Goal: Task Accomplishment & Management: Complete application form

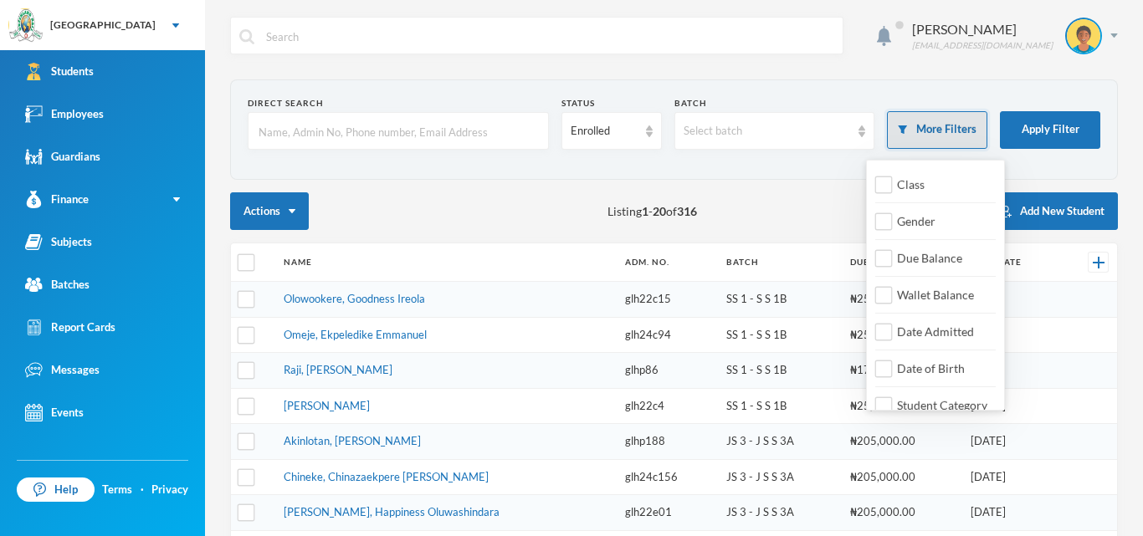
click at [962, 136] on button "More Filters" at bounding box center [937, 130] width 100 height 38
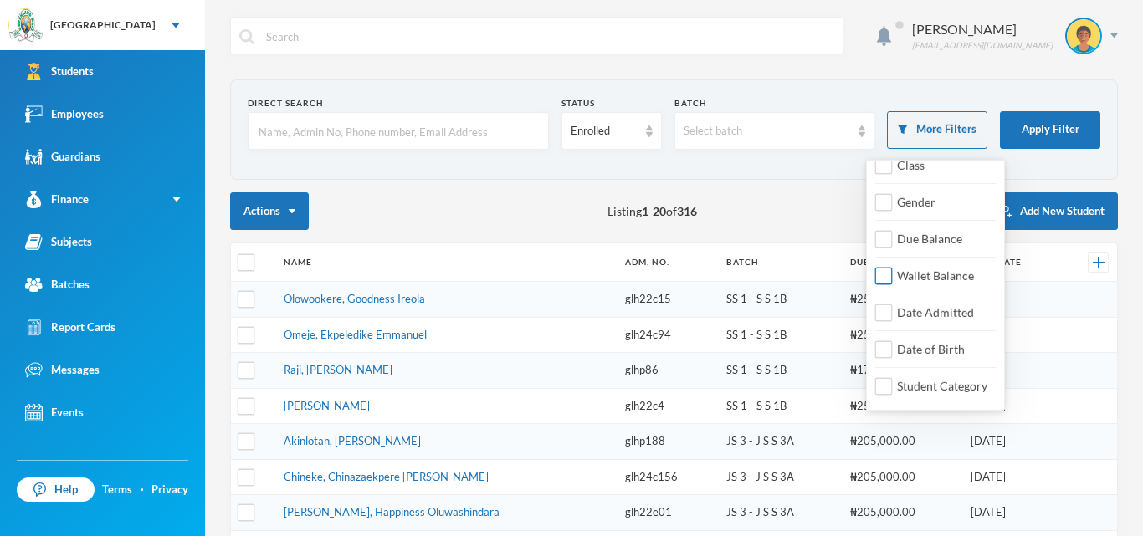
scroll to position [18, 0]
click at [885, 311] on input "Date Admitted" at bounding box center [884, 315] width 18 height 18
checkbox input "true"
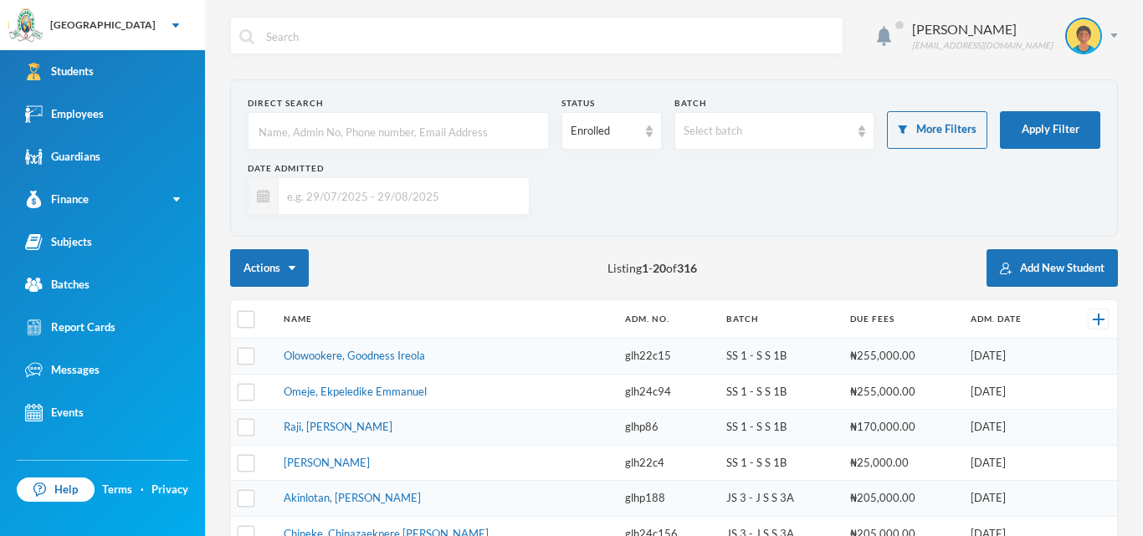
click at [298, 200] on input "text" at bounding box center [400, 196] width 242 height 38
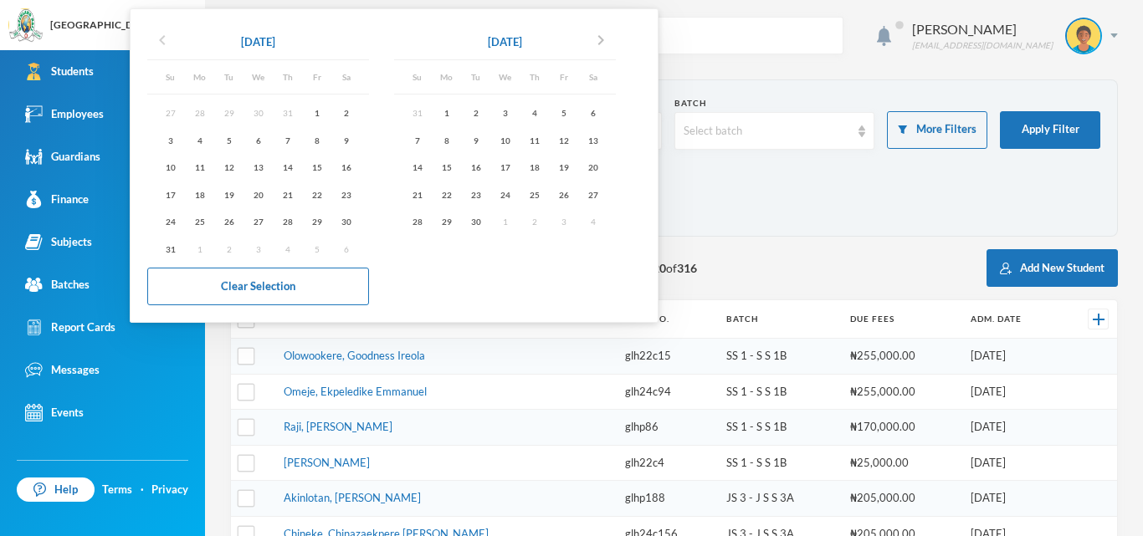
click at [163, 43] on icon "chevron_left" at bounding box center [162, 40] width 20 height 20
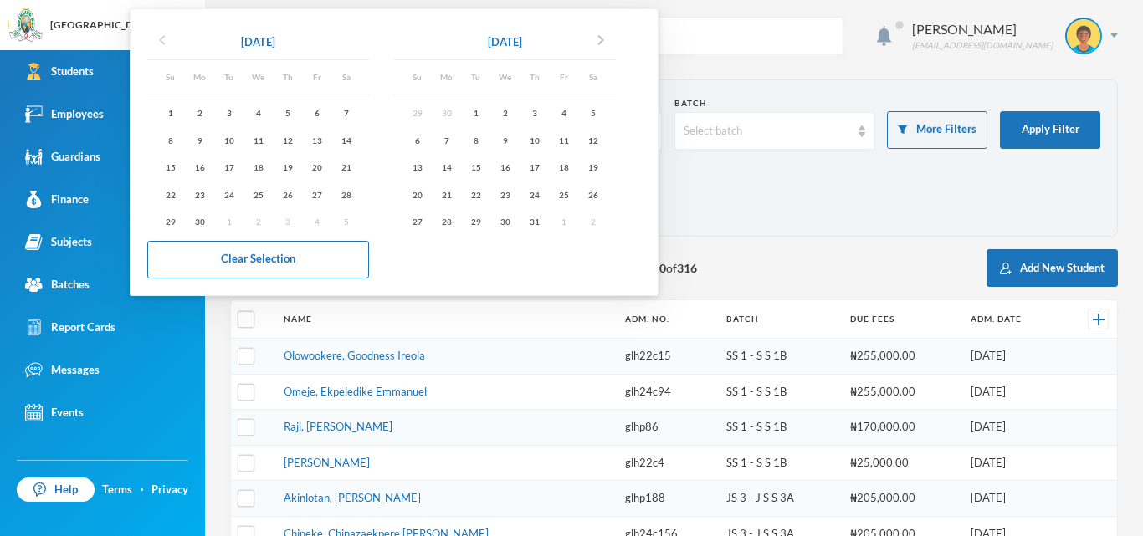
click at [163, 43] on icon "chevron_left" at bounding box center [162, 40] width 20 height 20
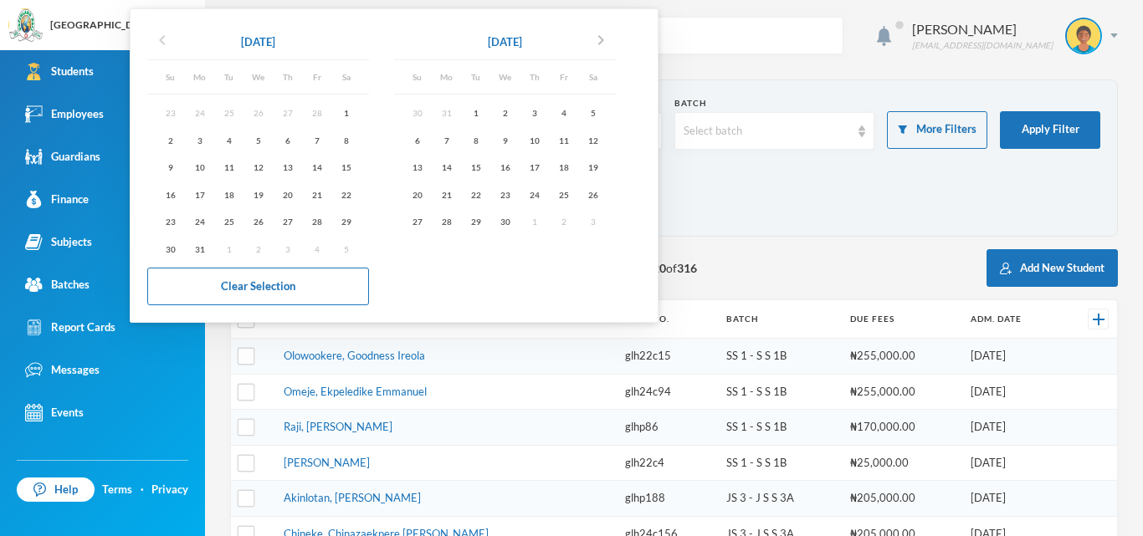
click at [163, 43] on icon "chevron_left" at bounding box center [162, 40] width 20 height 20
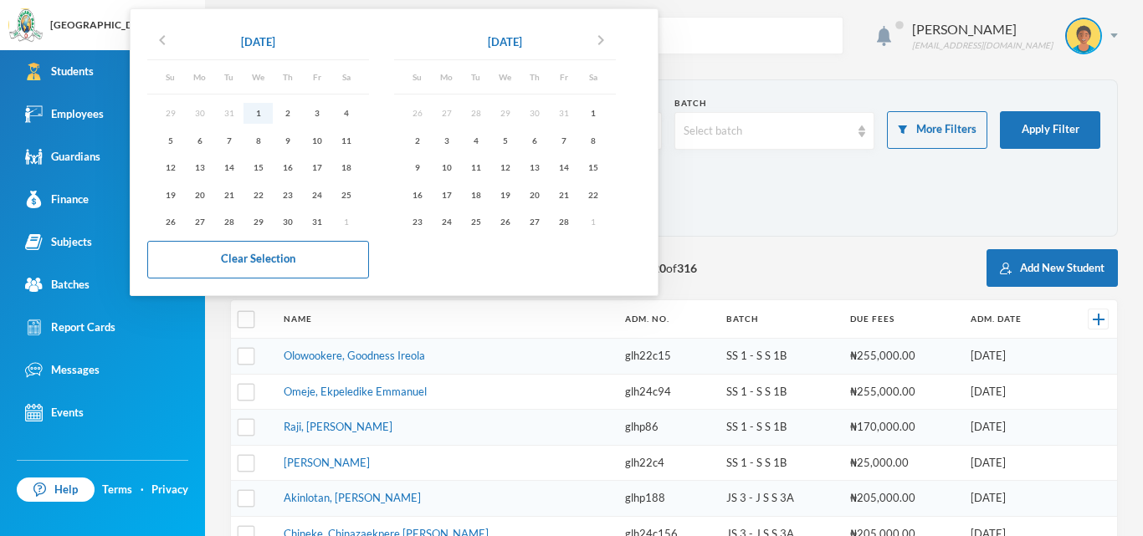
click at [260, 105] on div "1" at bounding box center [258, 113] width 29 height 21
click at [607, 33] on icon "chevron_right" at bounding box center [601, 40] width 20 height 20
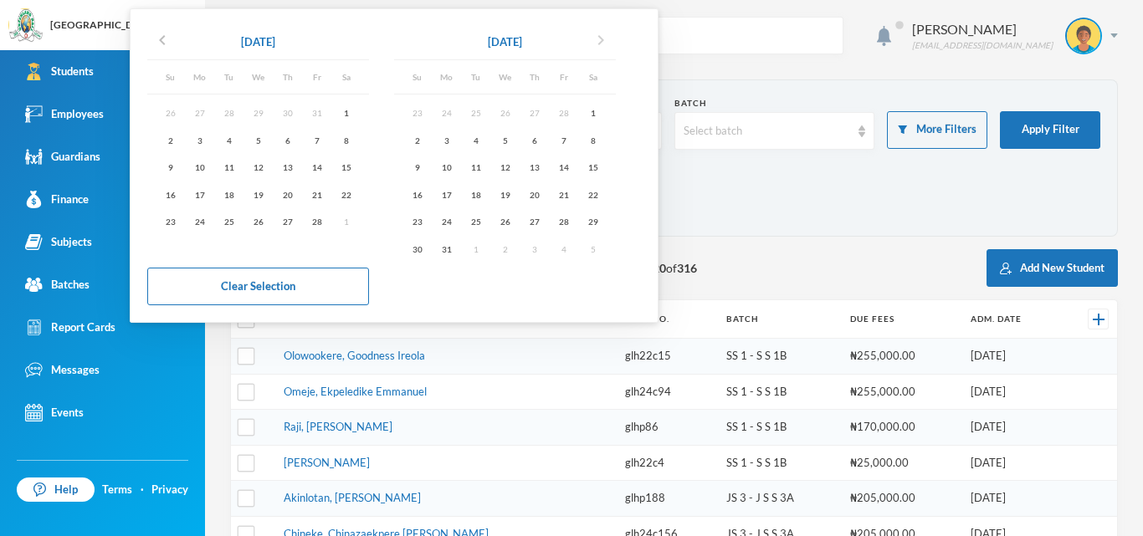
click at [607, 33] on icon "chevron_right" at bounding box center [601, 40] width 20 height 20
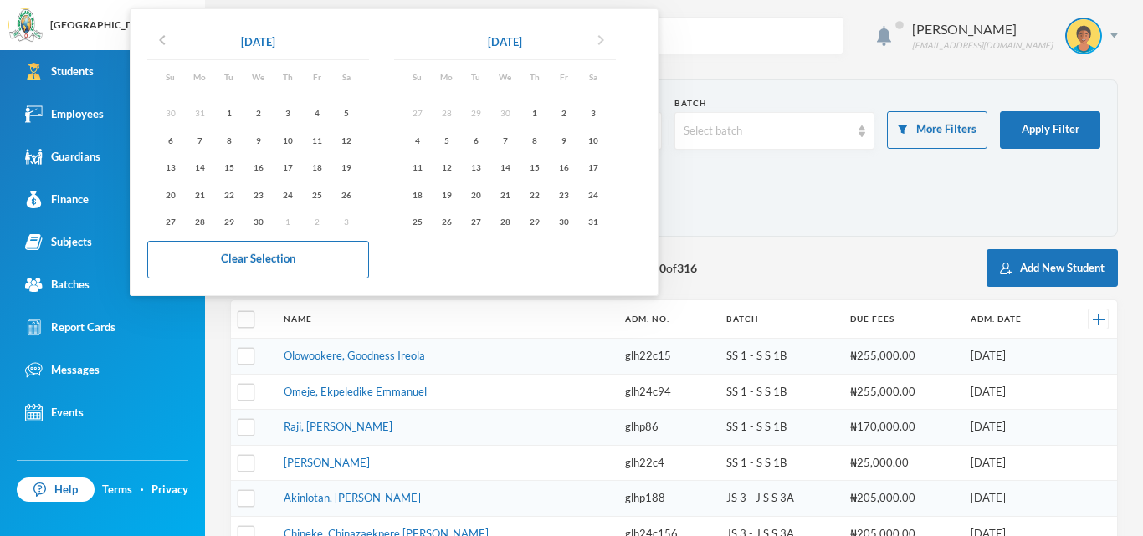
click at [607, 33] on icon "chevron_right" at bounding box center [601, 40] width 20 height 20
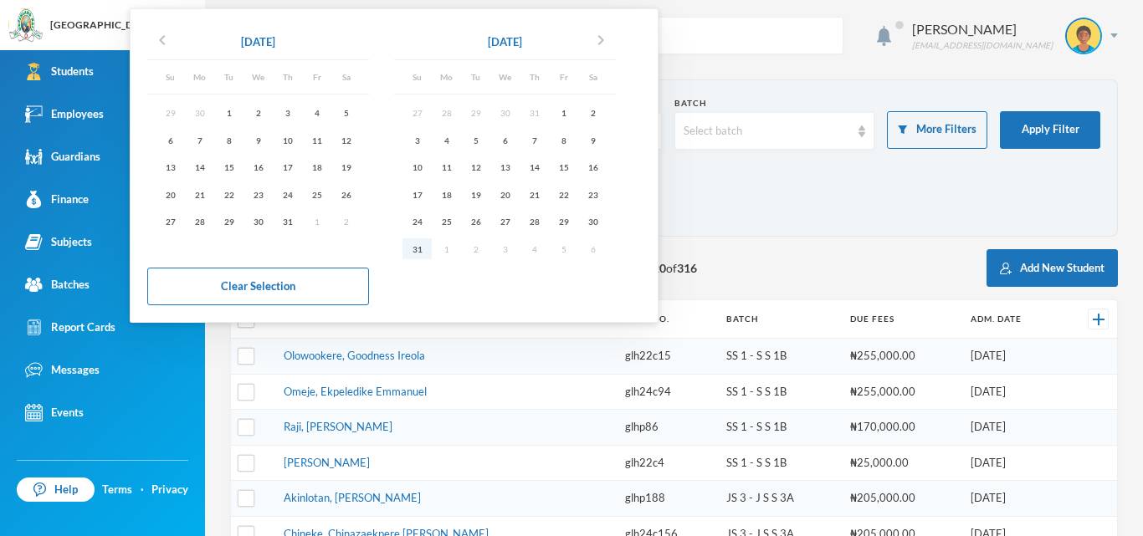
click at [423, 252] on div "31" at bounding box center [417, 249] width 29 height 21
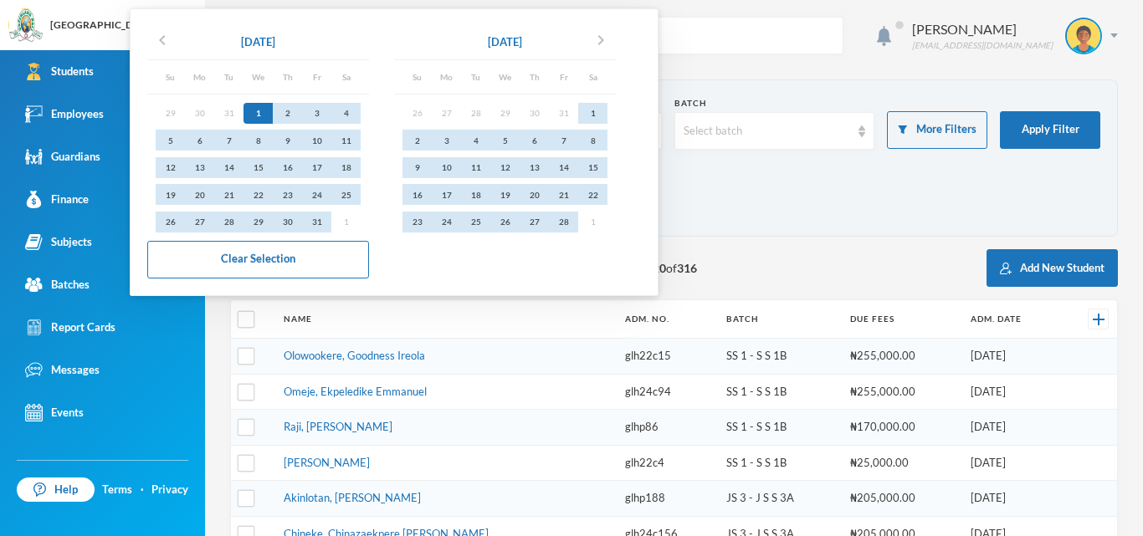
type input "[DATE] - [DATE]"
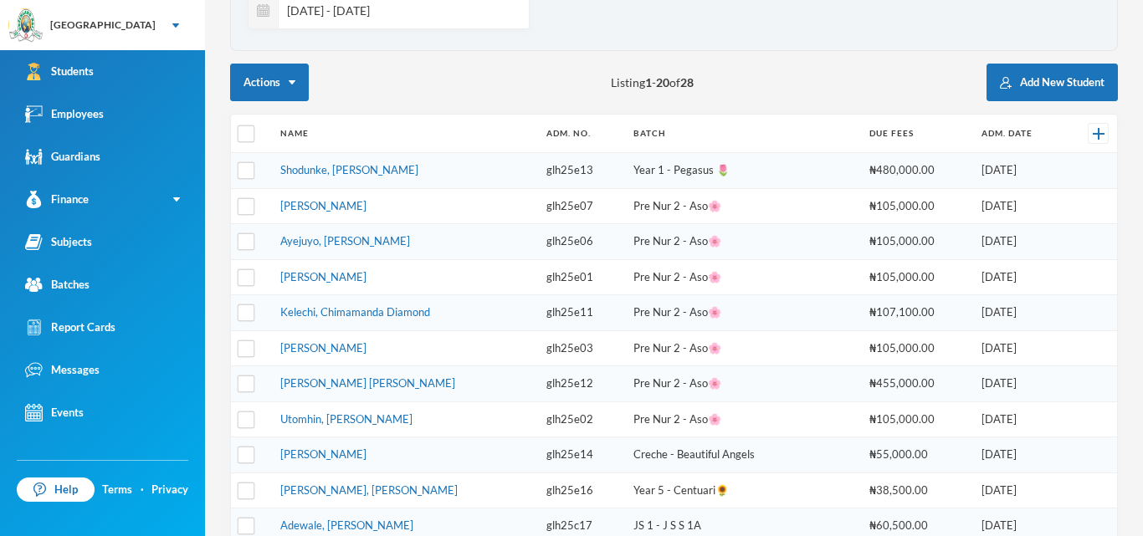
scroll to position [608, 0]
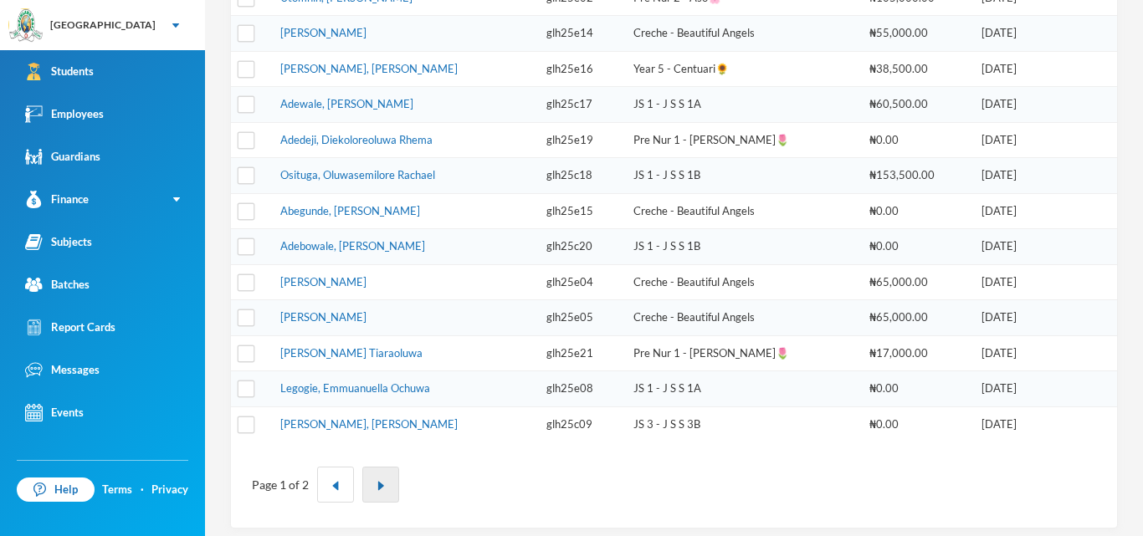
click at [382, 481] on img "button" at bounding box center [381, 486] width 10 height 10
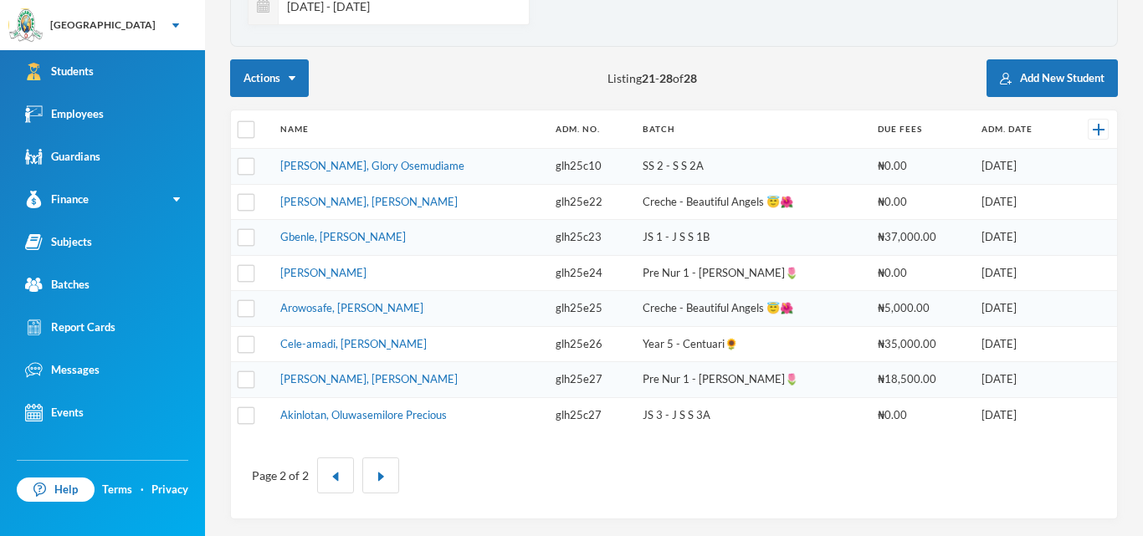
scroll to position [186, 0]
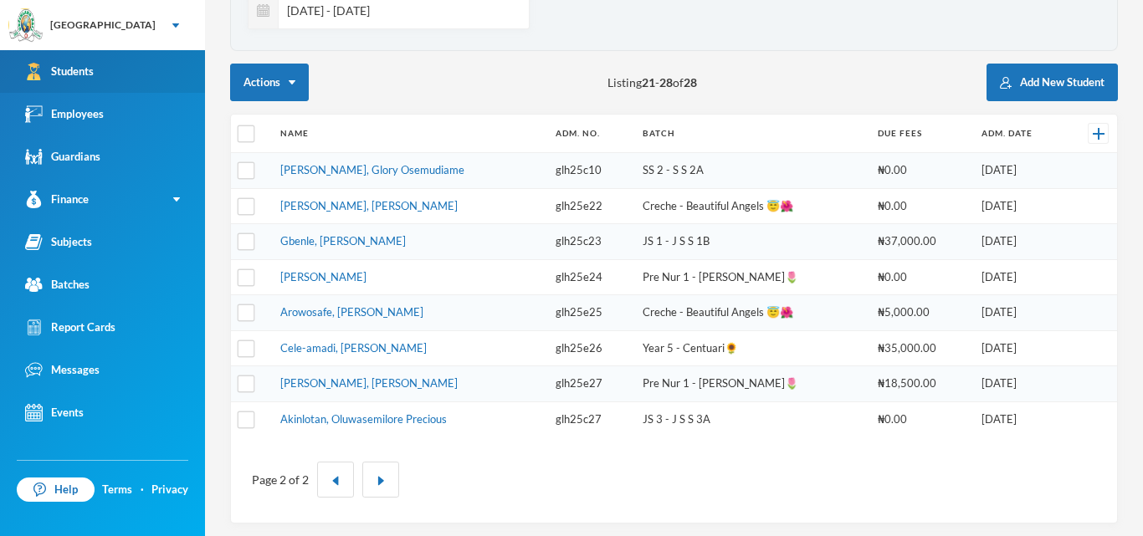
click at [84, 81] on link "Students" at bounding box center [102, 71] width 205 height 43
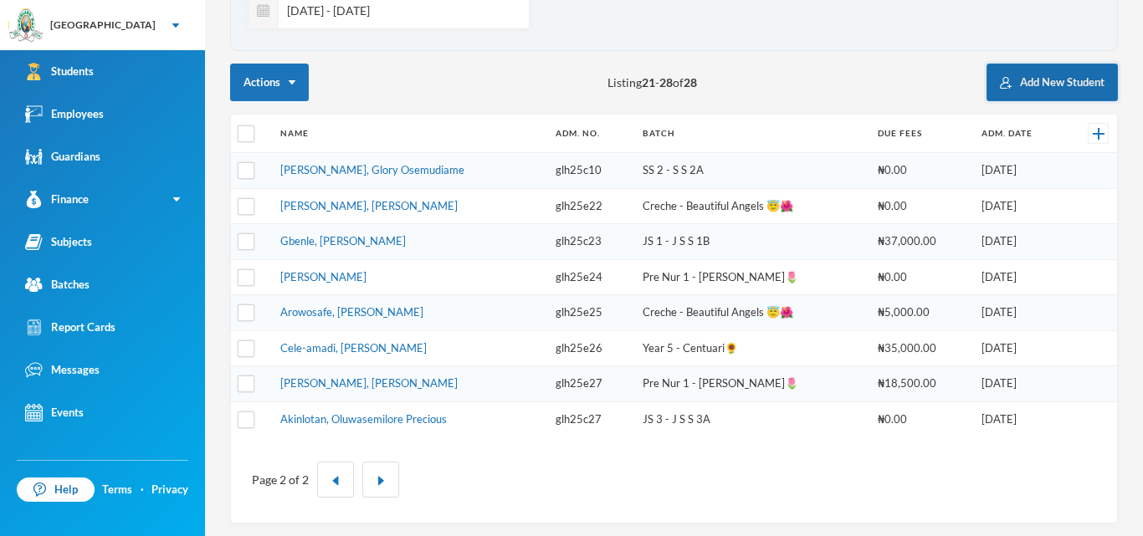
click at [1027, 73] on button "Add New Student" at bounding box center [1052, 83] width 131 height 38
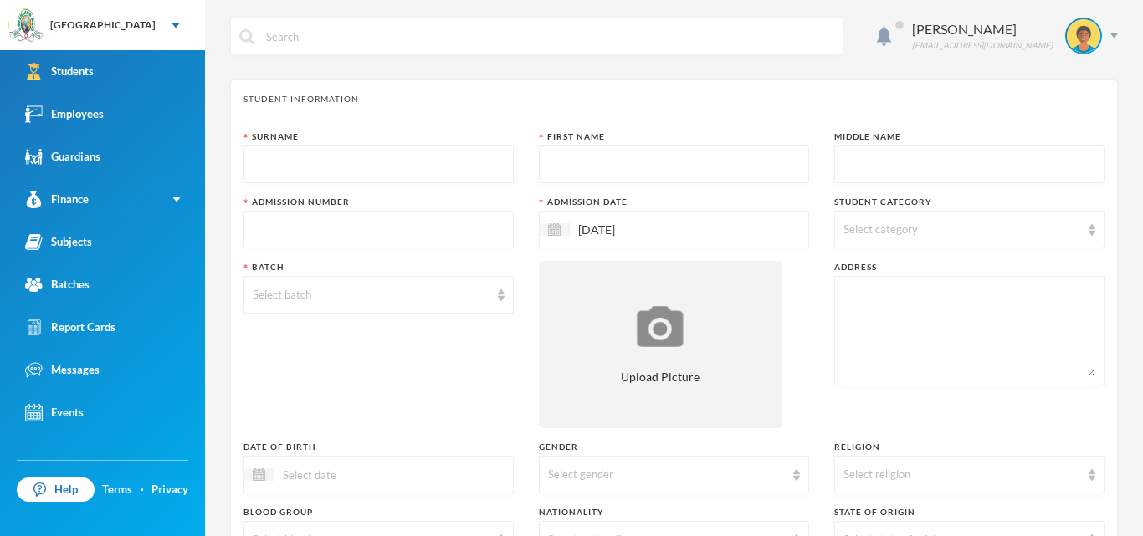
click at [308, 157] on input "text" at bounding box center [379, 165] width 252 height 38
type input "Oyesiji"
click at [579, 161] on input "text" at bounding box center [674, 165] width 252 height 38
type input "[GEOGRAPHIC_DATA]"
click at [855, 158] on input "text" at bounding box center [970, 165] width 252 height 38
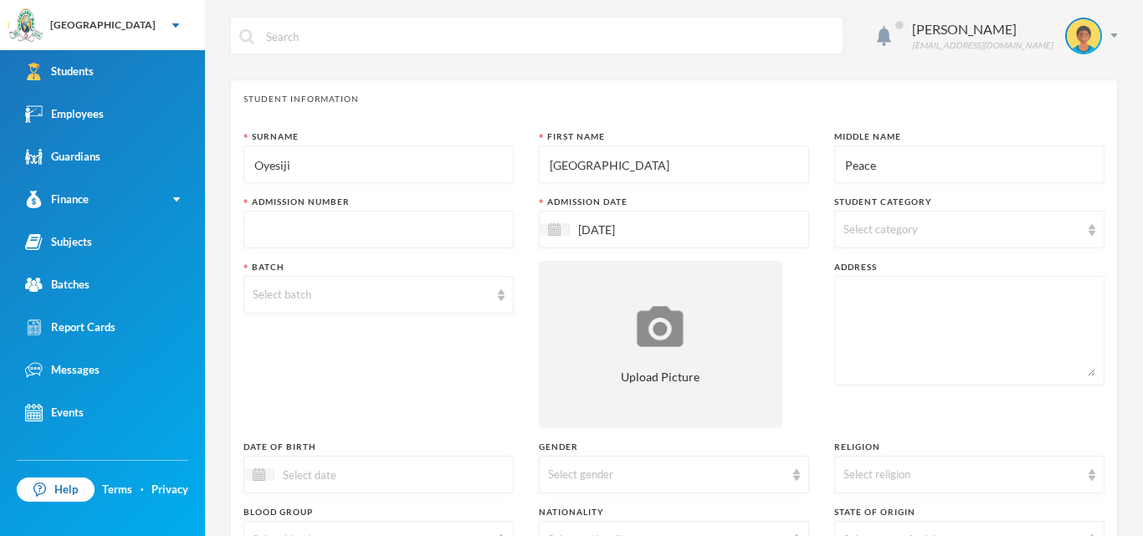
type input "Peace"
click at [389, 232] on input "text" at bounding box center [379, 231] width 252 height 38
type input "glh25c2"
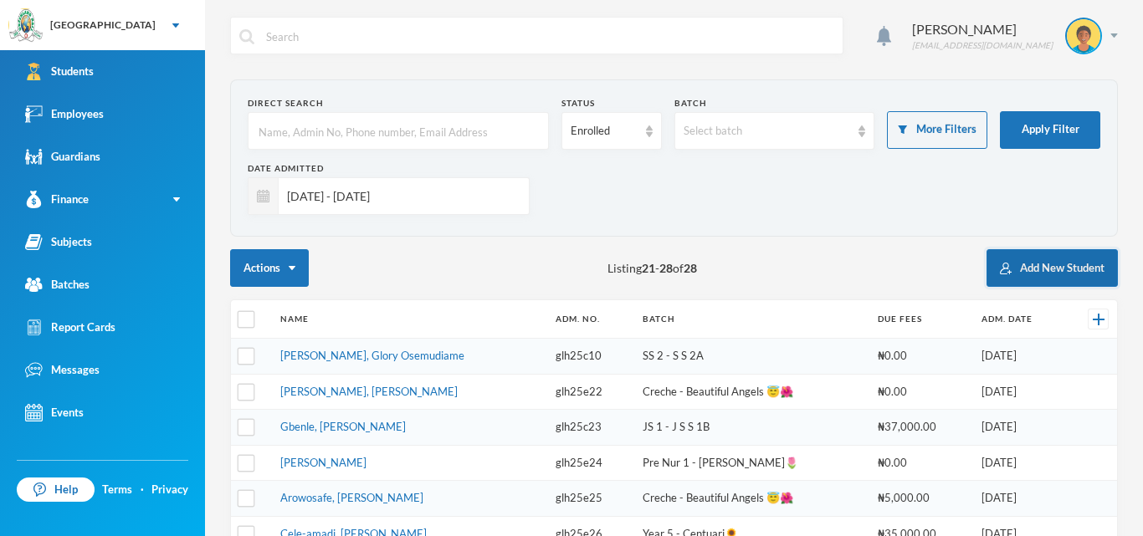
click at [1060, 268] on button "Add New Student" at bounding box center [1052, 268] width 131 height 38
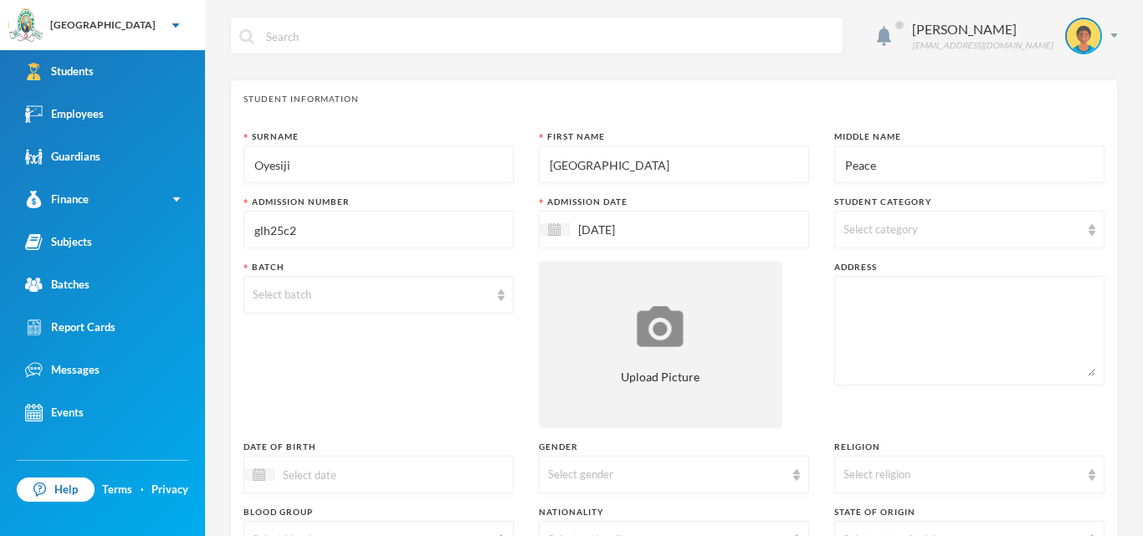
click at [411, 233] on input "glh25c2" at bounding box center [379, 231] width 252 height 38
type input "glh25c28"
click at [590, 226] on input "[DATE]" at bounding box center [640, 229] width 141 height 19
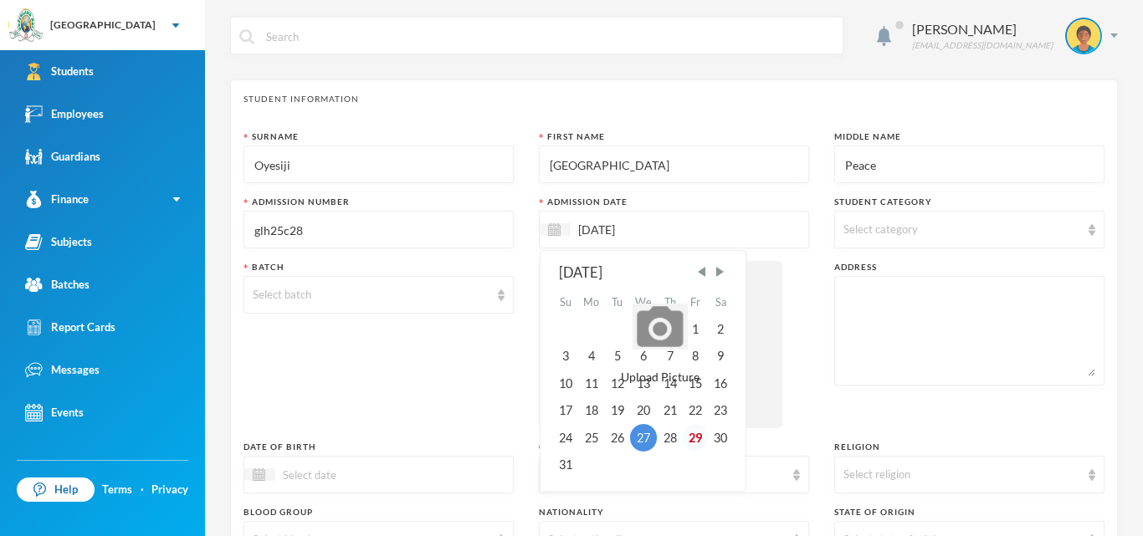
click at [706, 433] on div "29" at bounding box center [695, 437] width 25 height 27
type input "[DATE]"
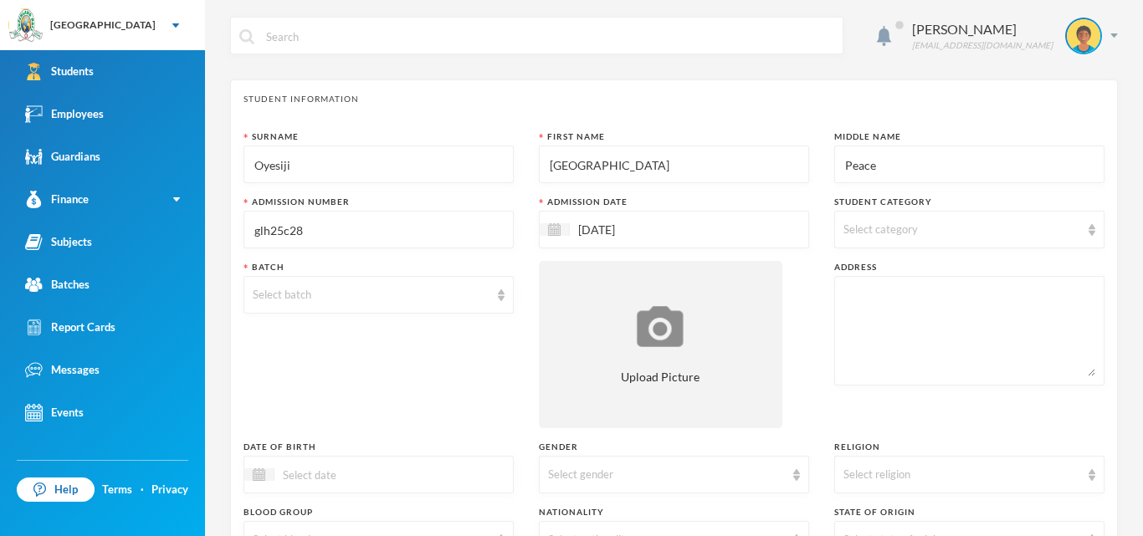
click at [927, 233] on div "Select category" at bounding box center [962, 230] width 237 height 17
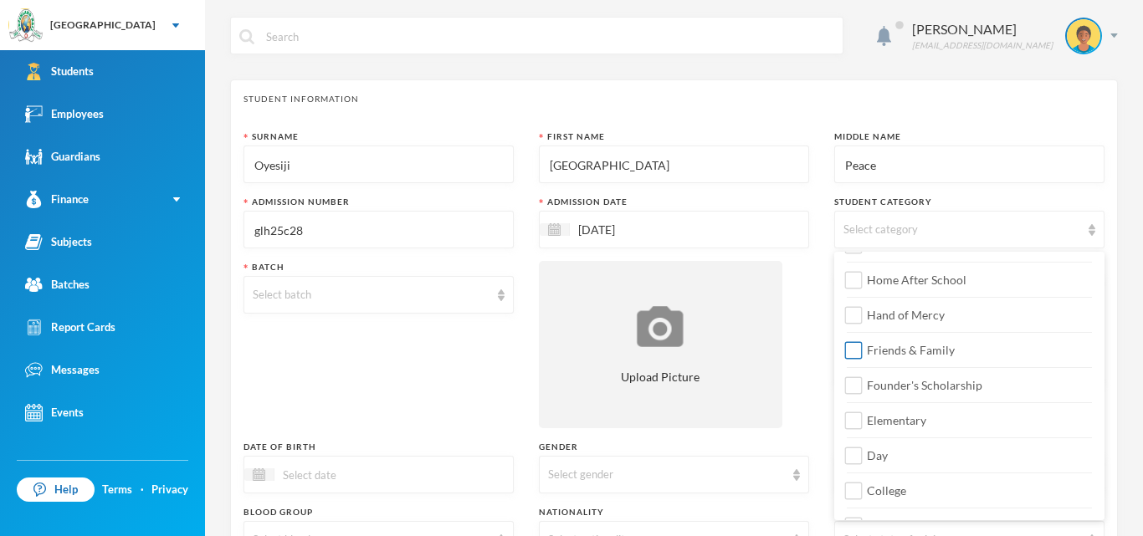
scroll to position [139, 0]
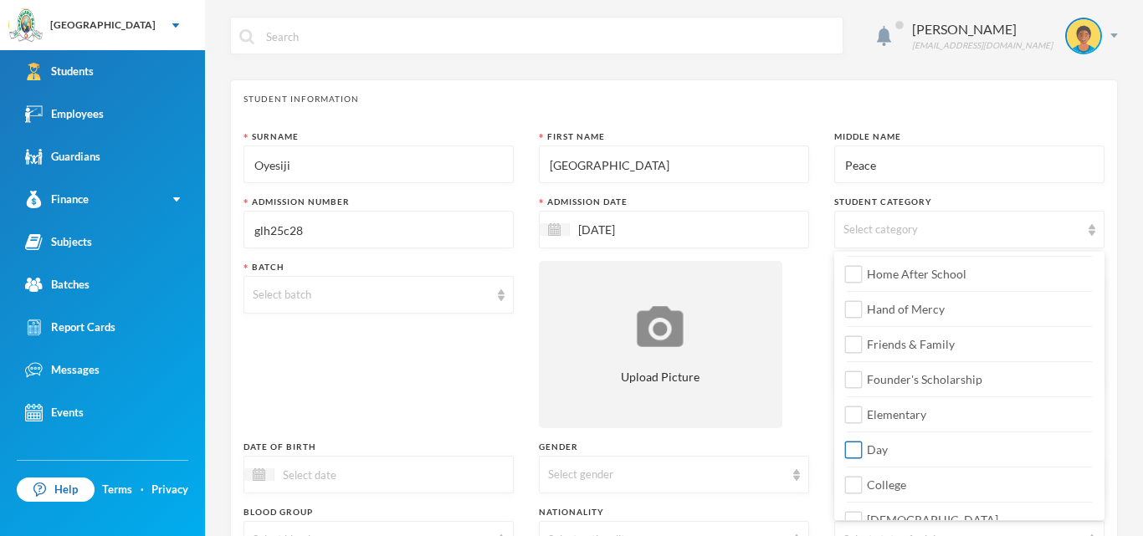
click at [857, 454] on input "Day" at bounding box center [854, 451] width 18 height 18
checkbox input "true"
click at [851, 485] on input "College" at bounding box center [854, 486] width 18 height 18
checkbox input "true"
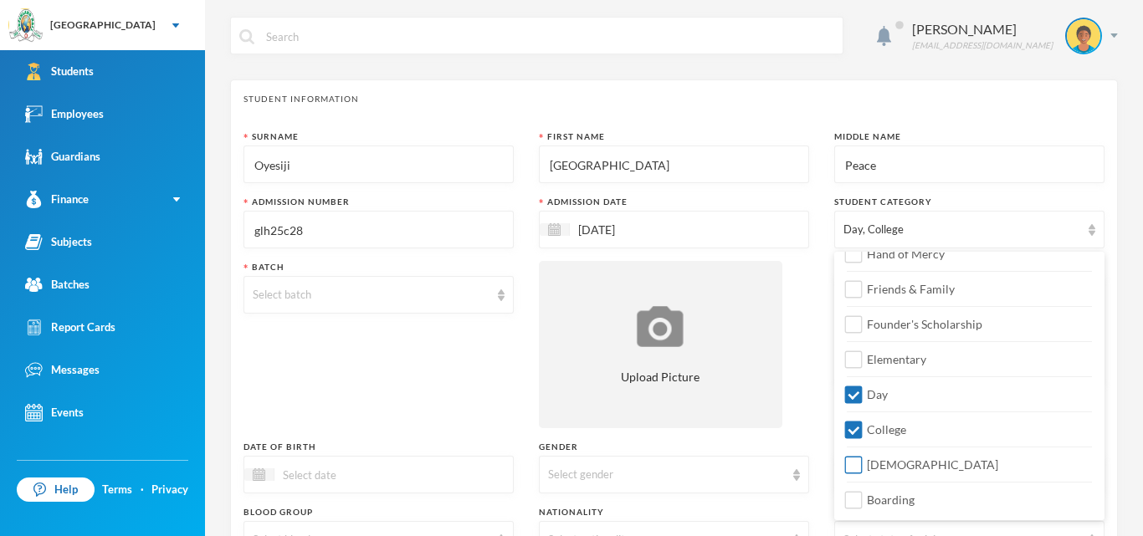
click at [850, 472] on input "[DEMOGRAPHIC_DATA]" at bounding box center [854, 466] width 18 height 18
checkbox input "true"
click at [798, 485] on div "Select gender" at bounding box center [674, 475] width 270 height 38
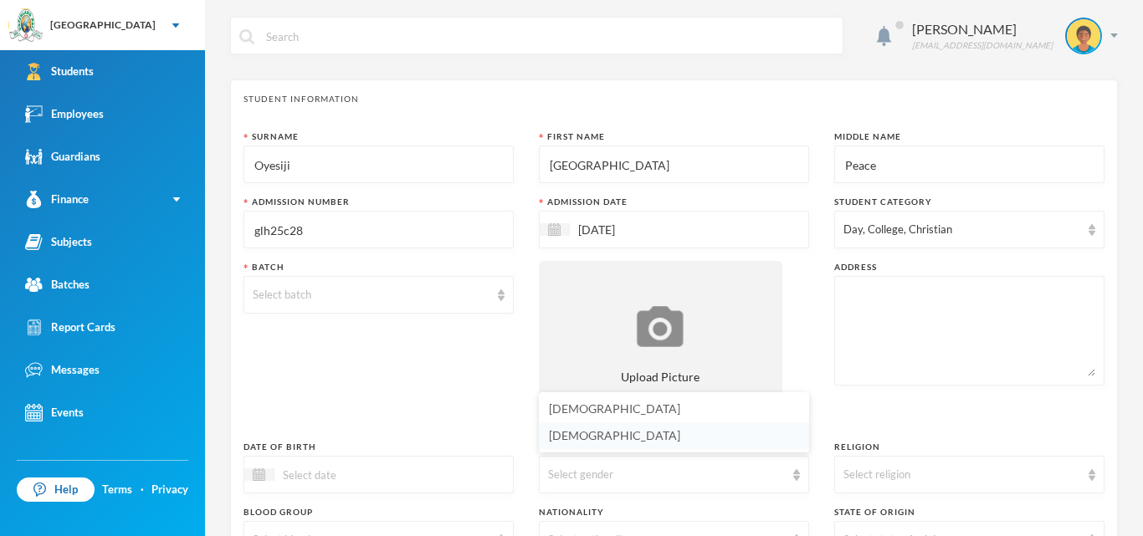
click at [699, 444] on li "[DEMOGRAPHIC_DATA]" at bounding box center [674, 436] width 270 height 27
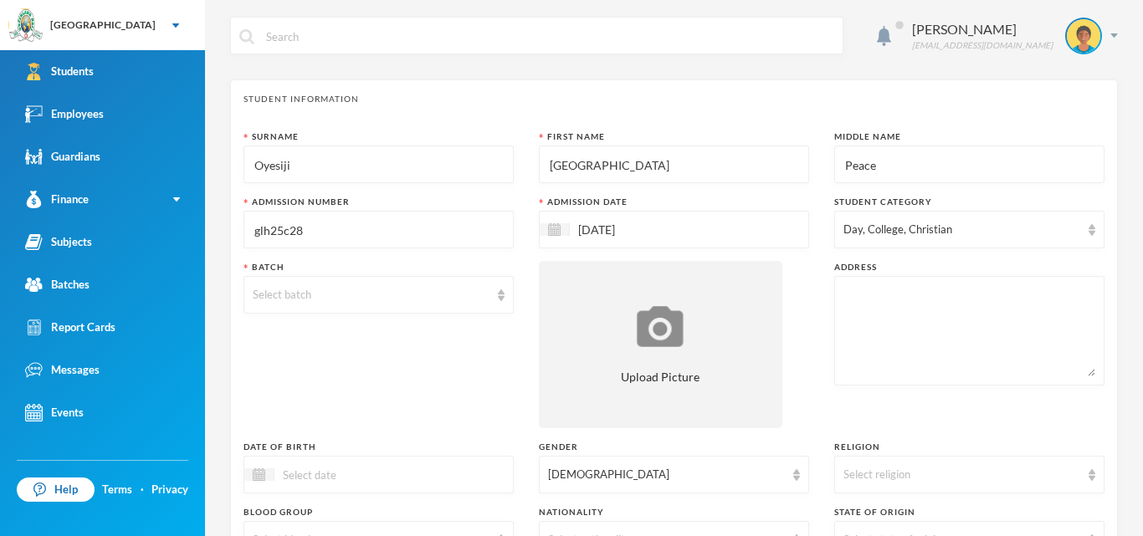
click at [336, 480] on input at bounding box center [345, 474] width 141 height 19
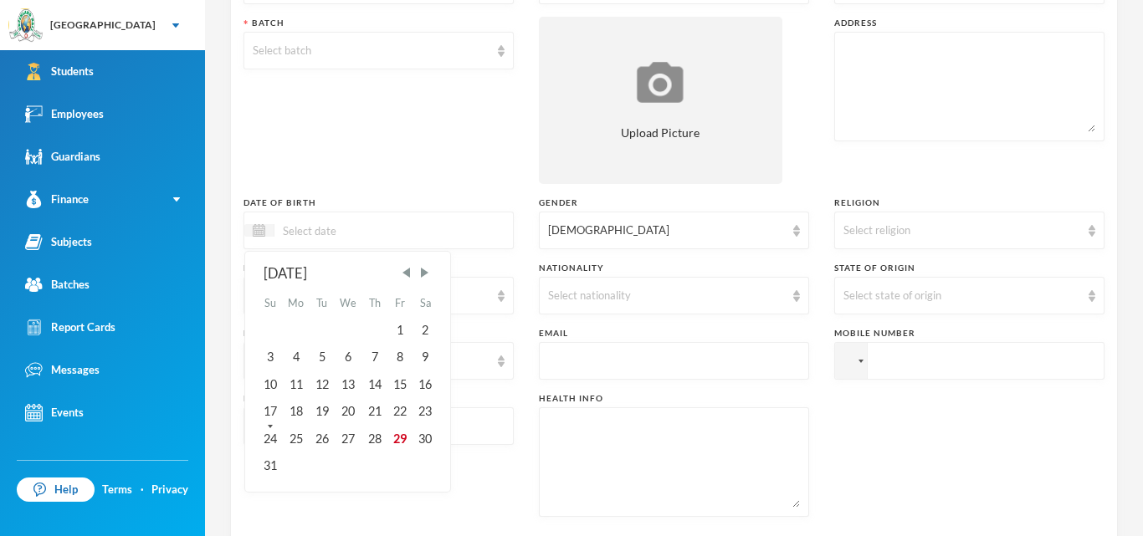
scroll to position [245, 0]
click at [300, 436] on div "25" at bounding box center [296, 437] width 27 height 27
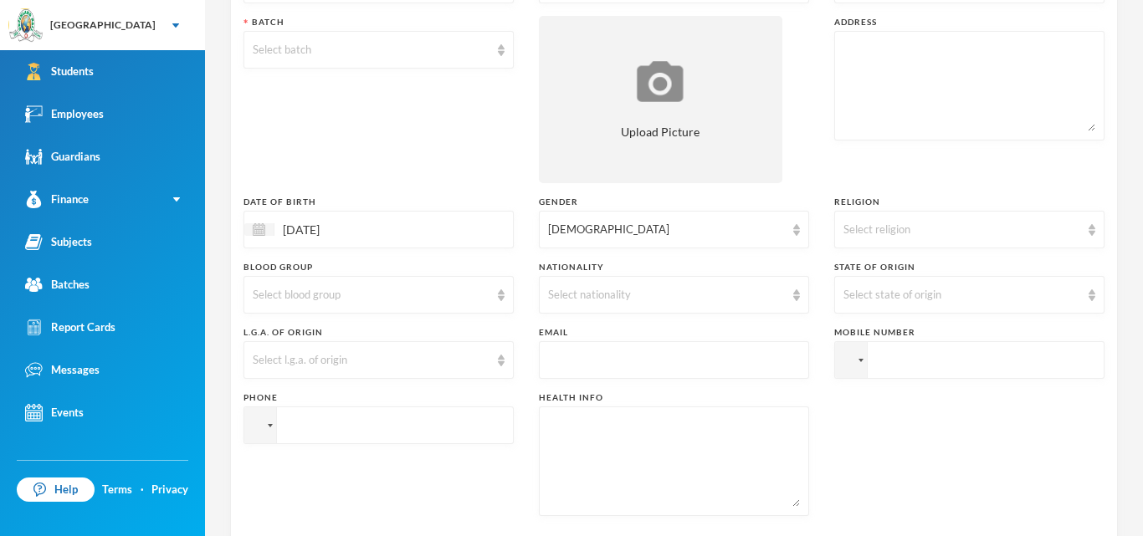
click at [314, 230] on input "[DATE]" at bounding box center [345, 229] width 141 height 19
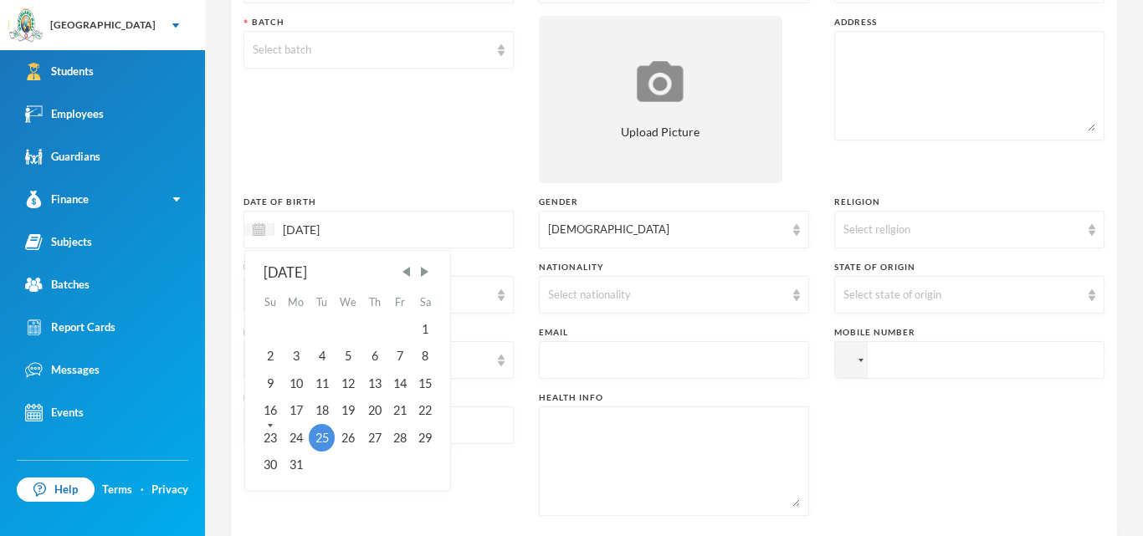
click at [352, 230] on input "[DATE]" at bounding box center [345, 229] width 141 height 19
click at [335, 233] on input "25/03/002016" at bounding box center [345, 229] width 141 height 19
type input "[DATE]"
click at [480, 470] on div "Phone" at bounding box center [379, 454] width 270 height 125
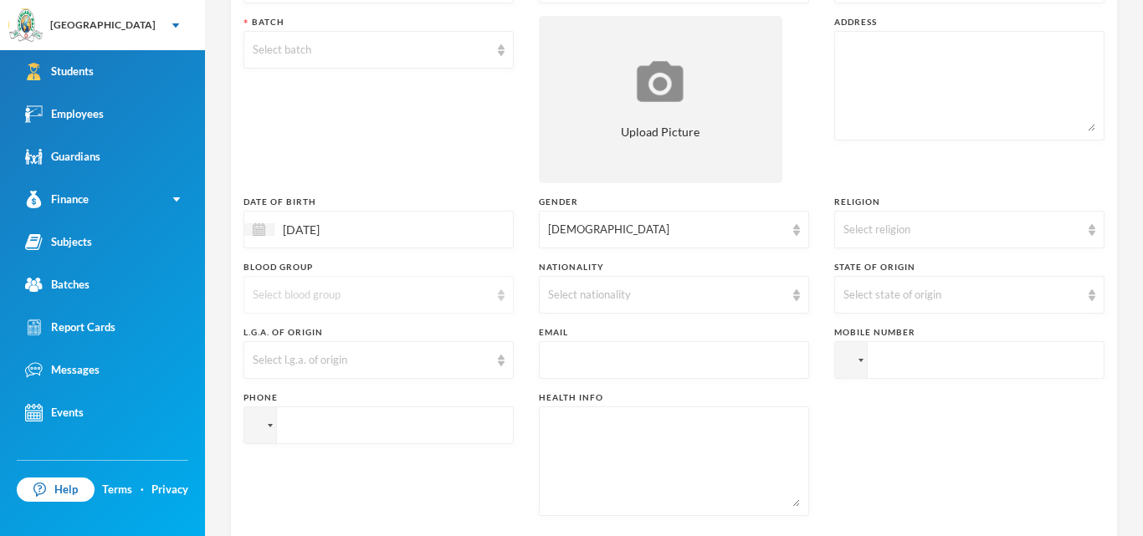
click at [505, 296] on div "Select blood group" at bounding box center [379, 295] width 270 height 38
click at [383, 234] on li "O+" at bounding box center [379, 229] width 270 height 27
click at [796, 301] on div "Select nationality" at bounding box center [674, 295] width 270 height 38
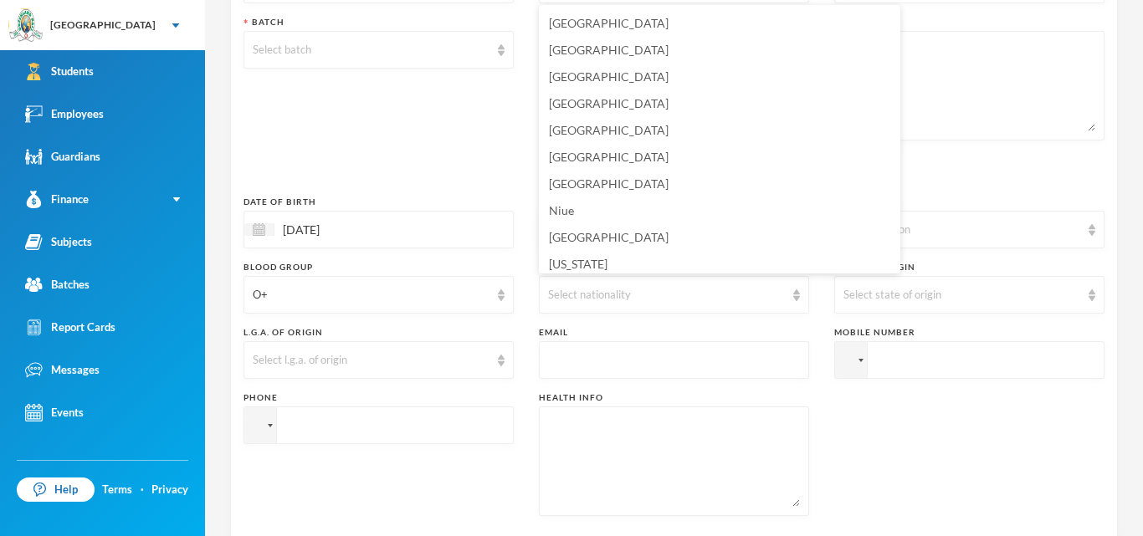
scroll to position [4098, 0]
click at [580, 183] on span "[GEOGRAPHIC_DATA]" at bounding box center [609, 182] width 120 height 14
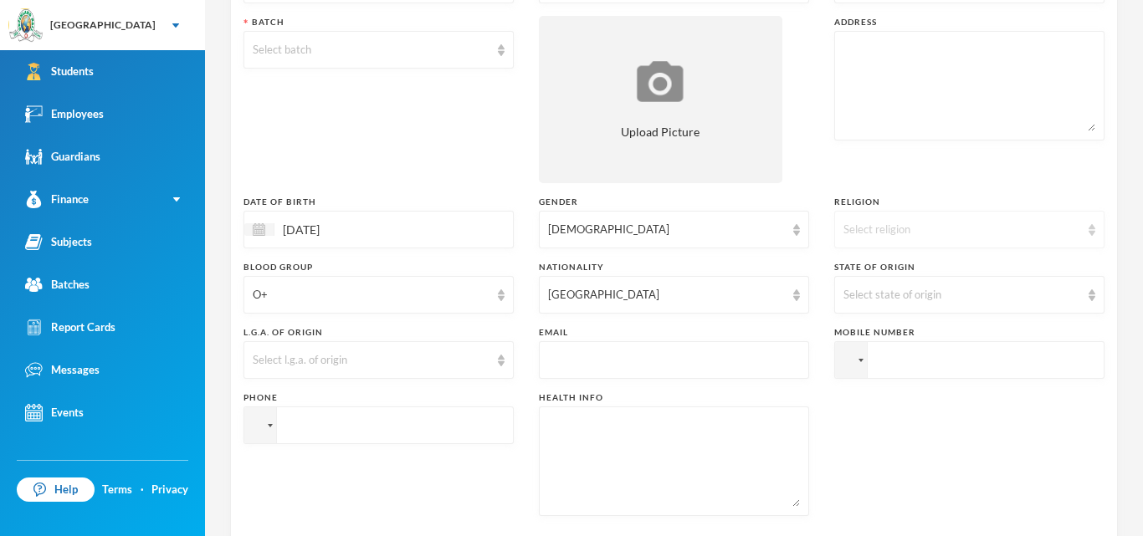
click at [926, 230] on div "Select religion" at bounding box center [962, 230] width 237 height 17
click at [912, 271] on li "[DEMOGRAPHIC_DATA]" at bounding box center [969, 268] width 270 height 27
click at [923, 295] on div "Select state of origin" at bounding box center [962, 295] width 237 height 17
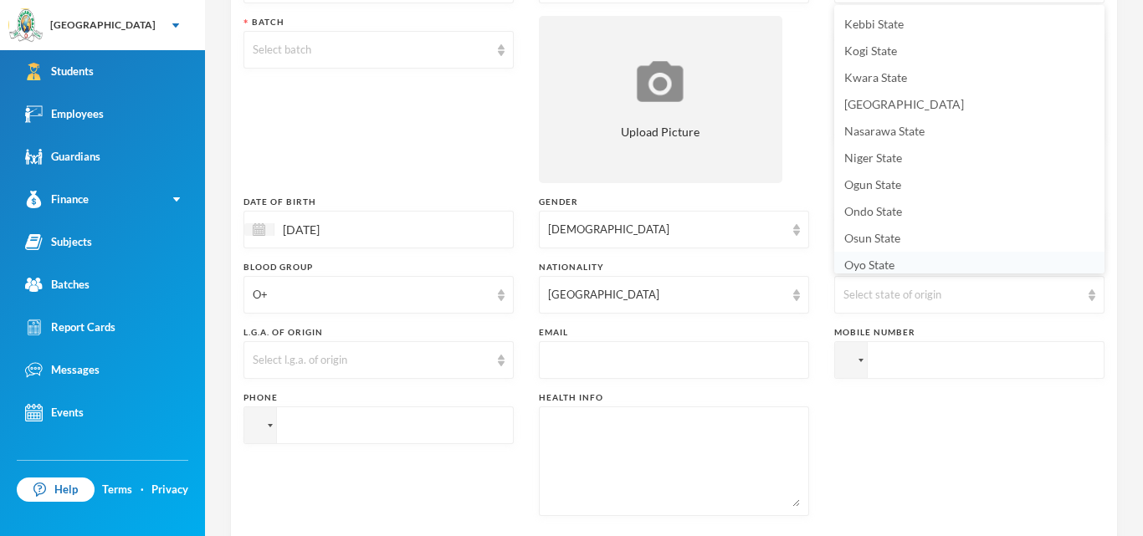
scroll to position [565, 0]
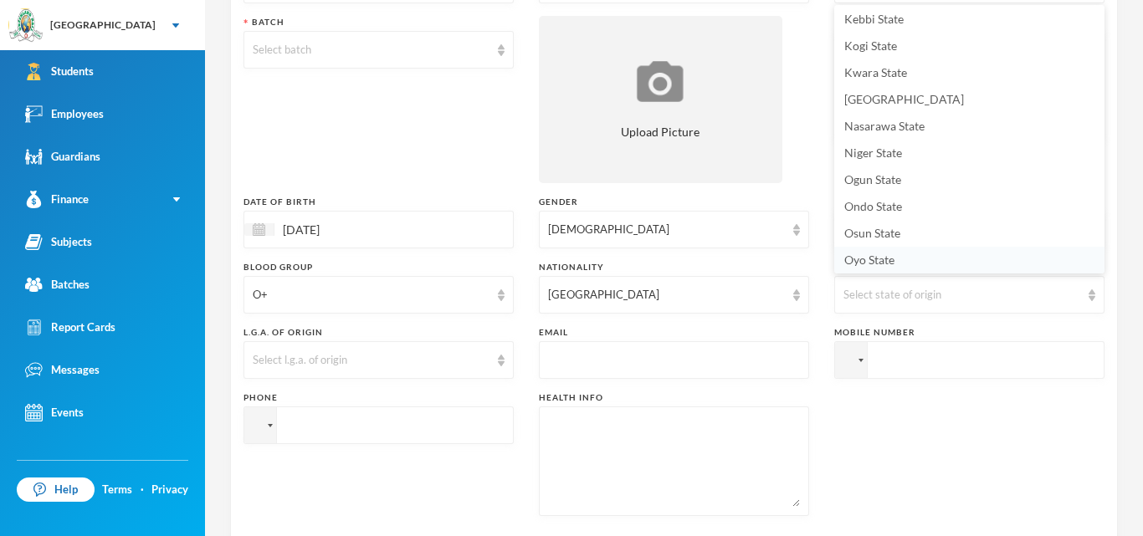
click at [922, 264] on li "Oyo State" at bounding box center [969, 260] width 270 height 27
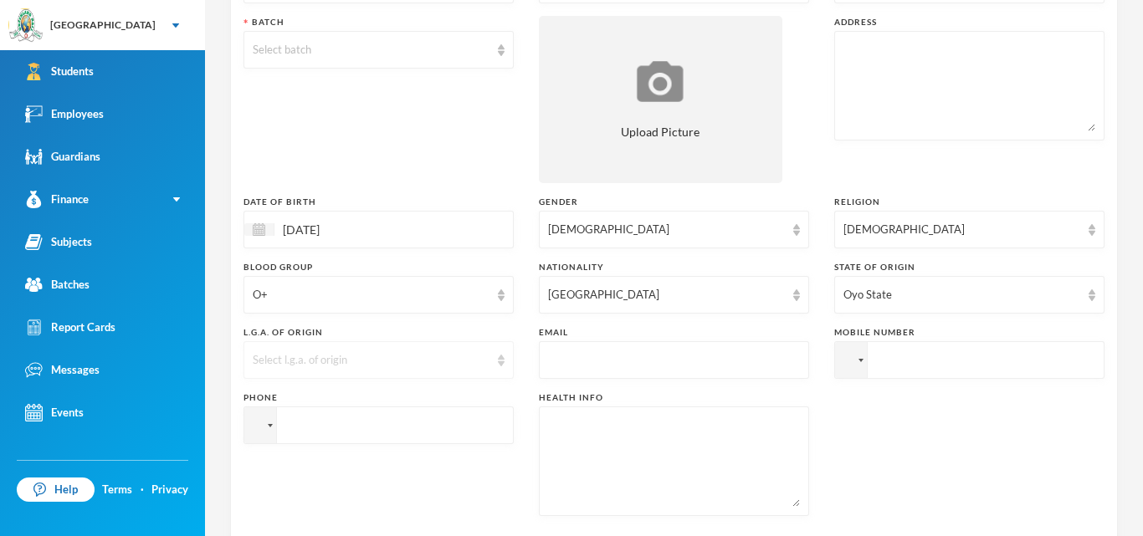
click at [500, 367] on div "Select l.g.a. of origin" at bounding box center [379, 360] width 270 height 38
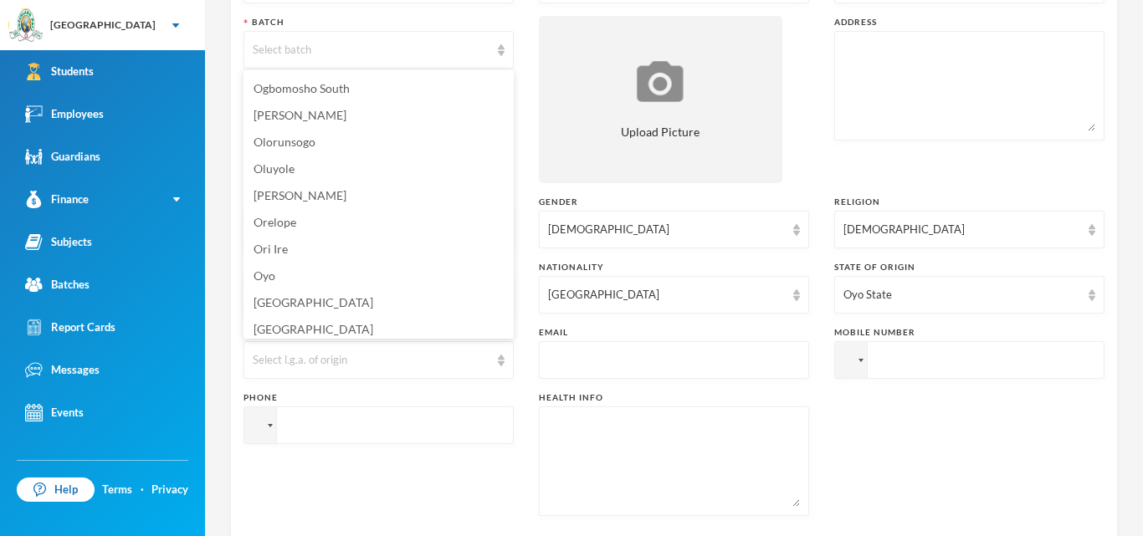
scroll to position [560, 0]
click at [271, 228] on span "Orelope" at bounding box center [275, 223] width 43 height 14
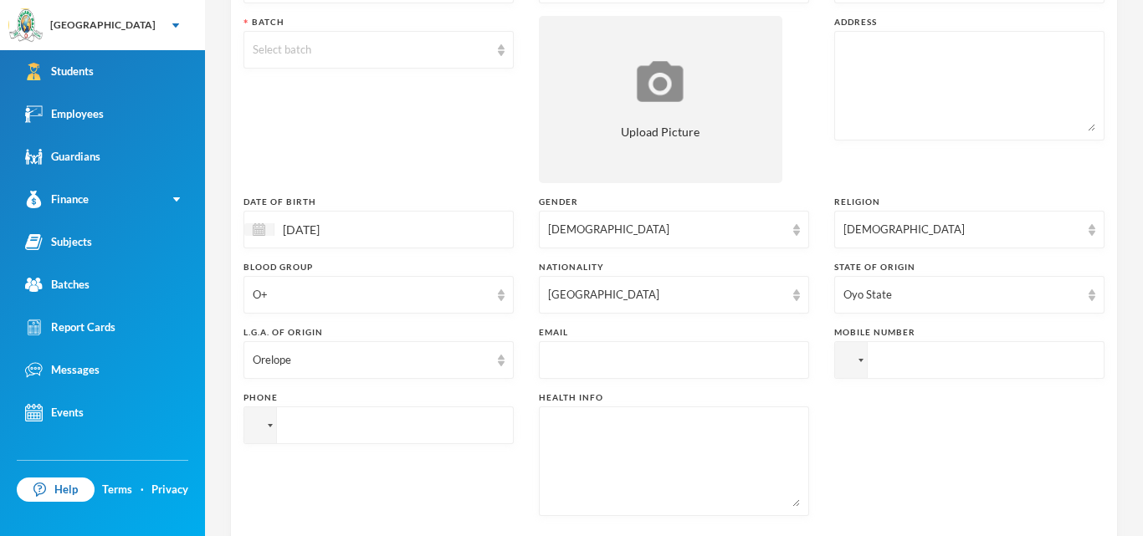
click at [654, 373] on input "text" at bounding box center [674, 361] width 252 height 38
click at [680, 371] on input "text" at bounding box center [674, 361] width 252 height 38
type input "[EMAIL_ADDRESS][DOMAIN_NAME]"
click at [925, 363] on input "tel" at bounding box center [969, 360] width 270 height 38
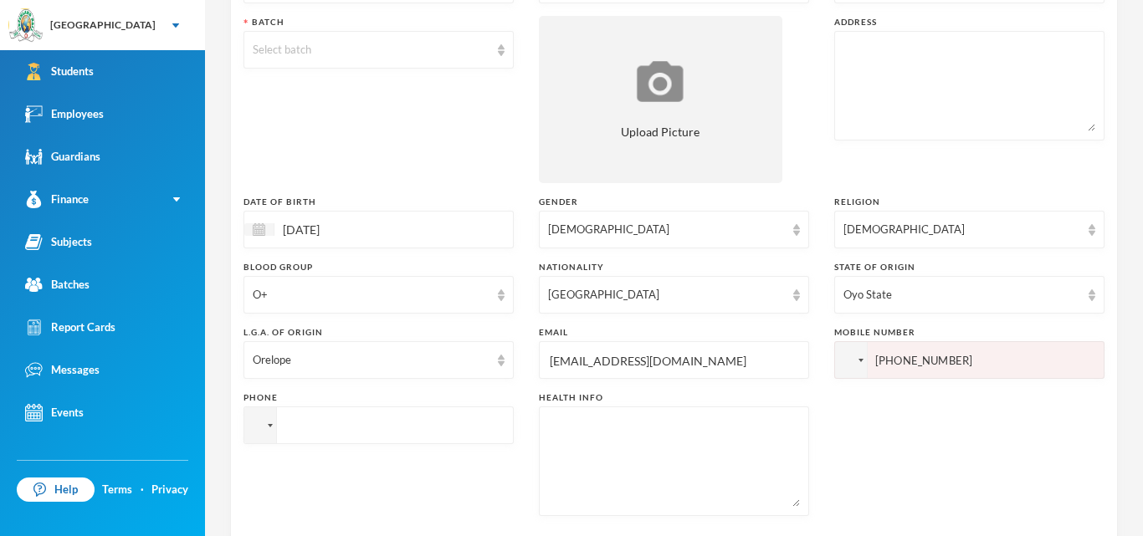
type input "[PHONE_NUMBER]"
click at [834, 379] on input "tel" at bounding box center [969, 360] width 270 height 38
click at [834, 379] on input "[PHONE_NUMBER]" at bounding box center [969, 360] width 270 height 38
type input "[PHONE_NUMBER]"
click at [890, 357] on input "[PHONE_NUMBER]" at bounding box center [969, 360] width 270 height 38
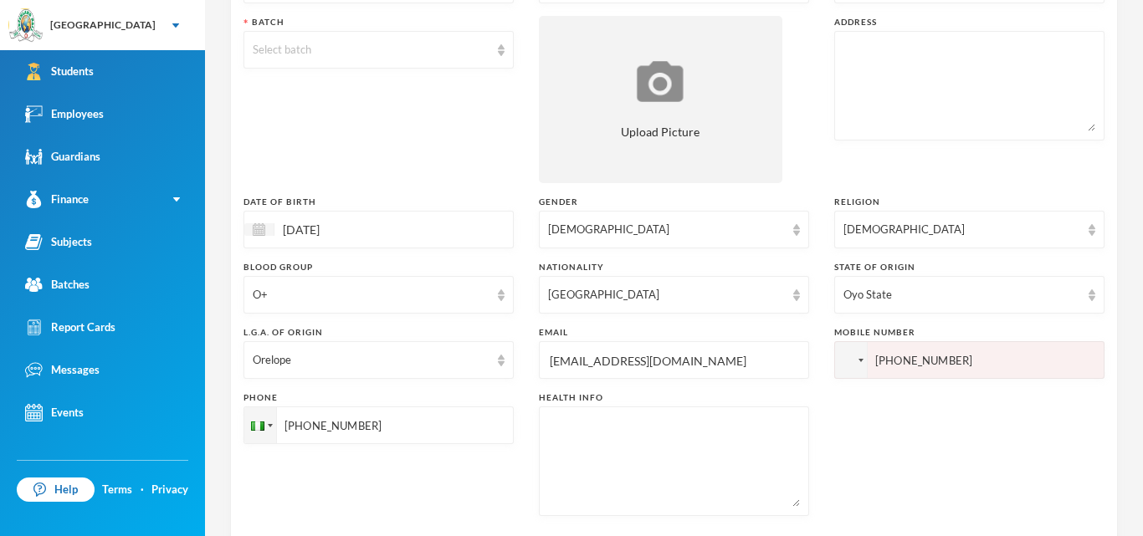
click at [890, 357] on input "[PHONE_NUMBER]" at bounding box center [969, 360] width 270 height 38
click at [887, 362] on input "[PHONE_NUMBER]" at bounding box center [969, 360] width 270 height 38
click at [885, 362] on input "[PHONE_NUMBER]" at bounding box center [969, 360] width 270 height 38
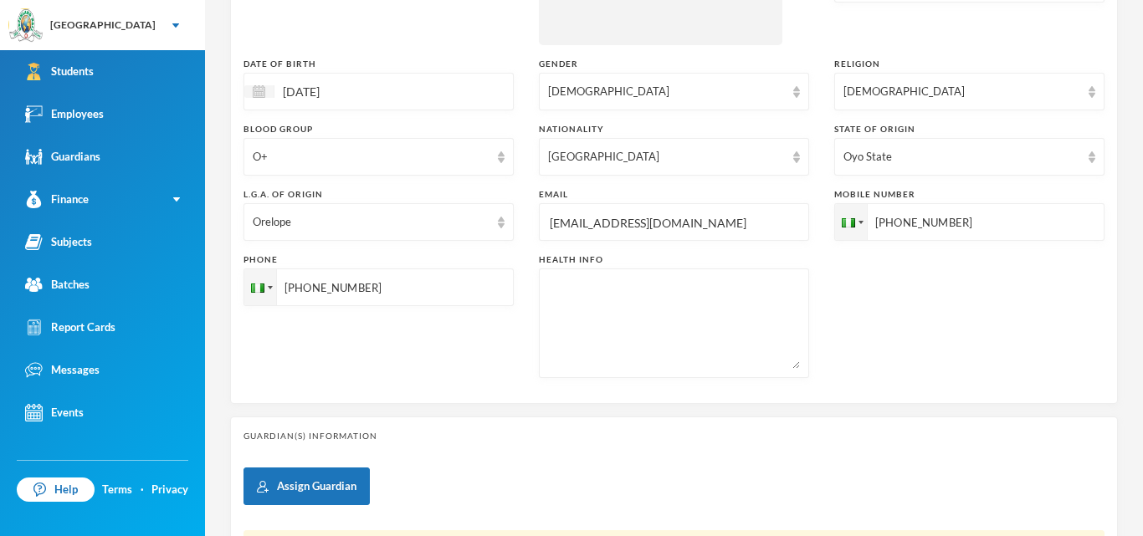
scroll to position [389, 0]
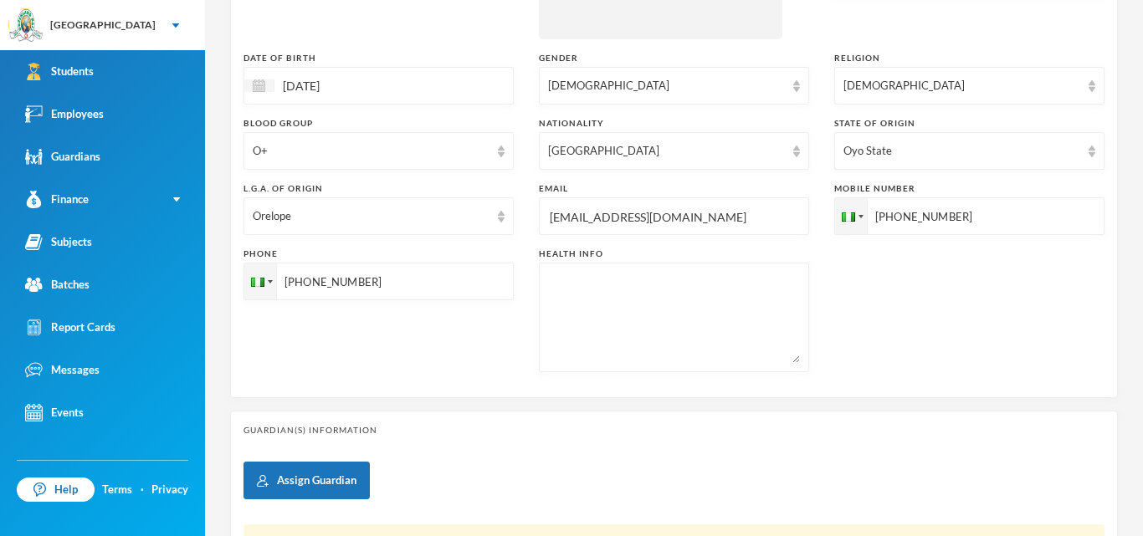
type input "[PHONE_NUMBER]"
click at [704, 335] on textarea at bounding box center [674, 317] width 252 height 91
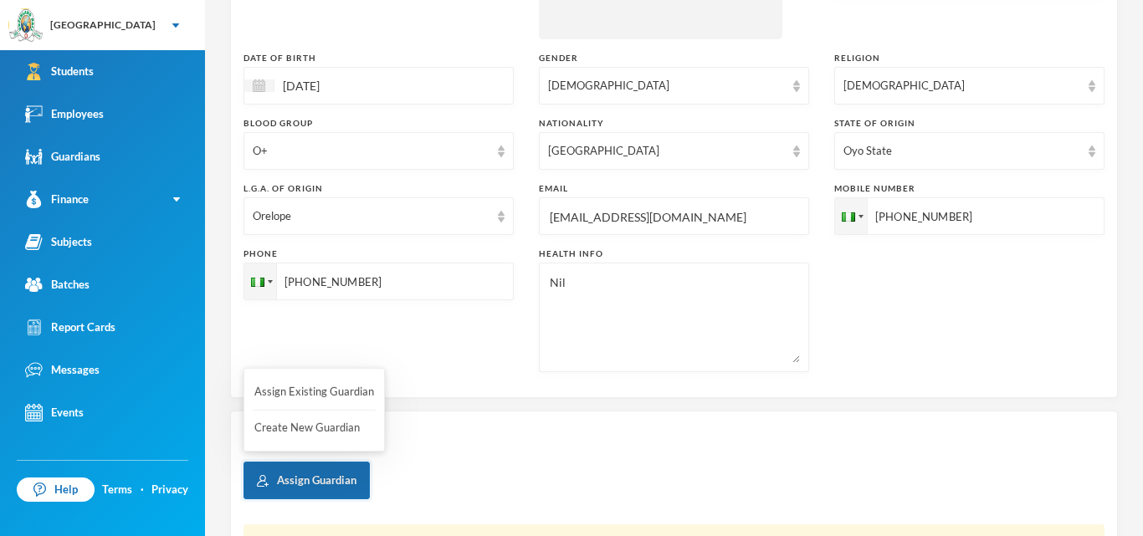
type textarea "Nil"
click at [326, 484] on button "Assign Guardian" at bounding box center [307, 481] width 126 height 38
click at [318, 433] on button "Create New Guardian" at bounding box center [314, 428] width 123 height 30
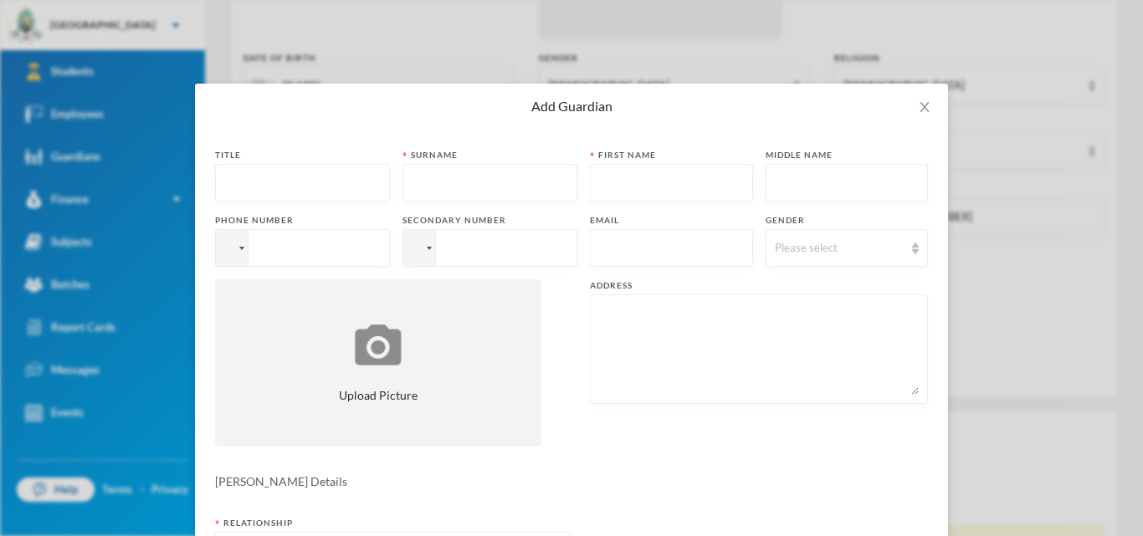
click at [324, 190] on input "text" at bounding box center [302, 184] width 157 height 38
type input "Mrs"
click at [462, 190] on input "text" at bounding box center [490, 184] width 157 height 38
type input "Dosumu"
click at [654, 192] on input "text" at bounding box center [671, 184] width 145 height 38
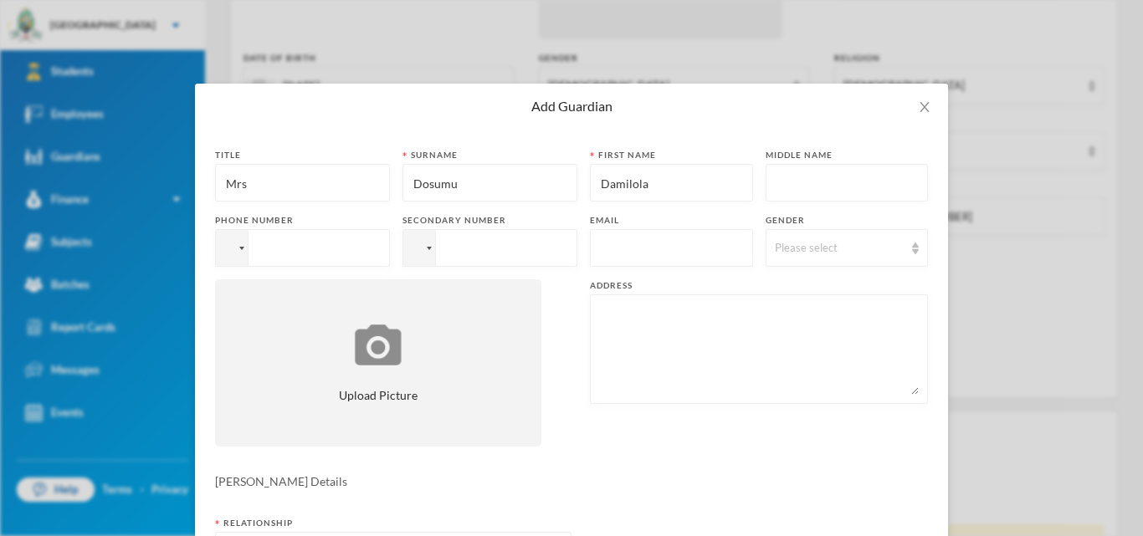
type input "Damilola"
click at [350, 246] on input "tel" at bounding box center [302, 248] width 175 height 38
click at [269, 247] on input "[PHONE_NUMBER]" at bounding box center [302, 248] width 175 height 38
type input "[PHONE_NUMBER]"
click at [390, 248] on input "tel" at bounding box center [302, 248] width 175 height 38
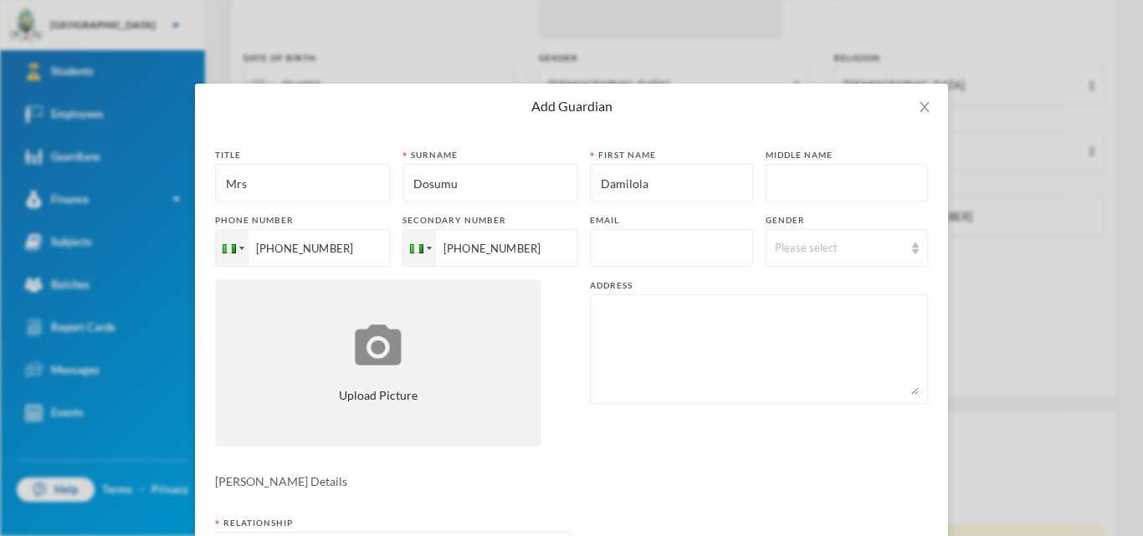
type input "[PHONE_NUMBER]"
click at [629, 261] on input "text" at bounding box center [671, 249] width 145 height 38
type input "[EMAIL_ADDRESS][DOMAIN_NAME]"
click at [787, 255] on div "Please select" at bounding box center [840, 248] width 130 height 17
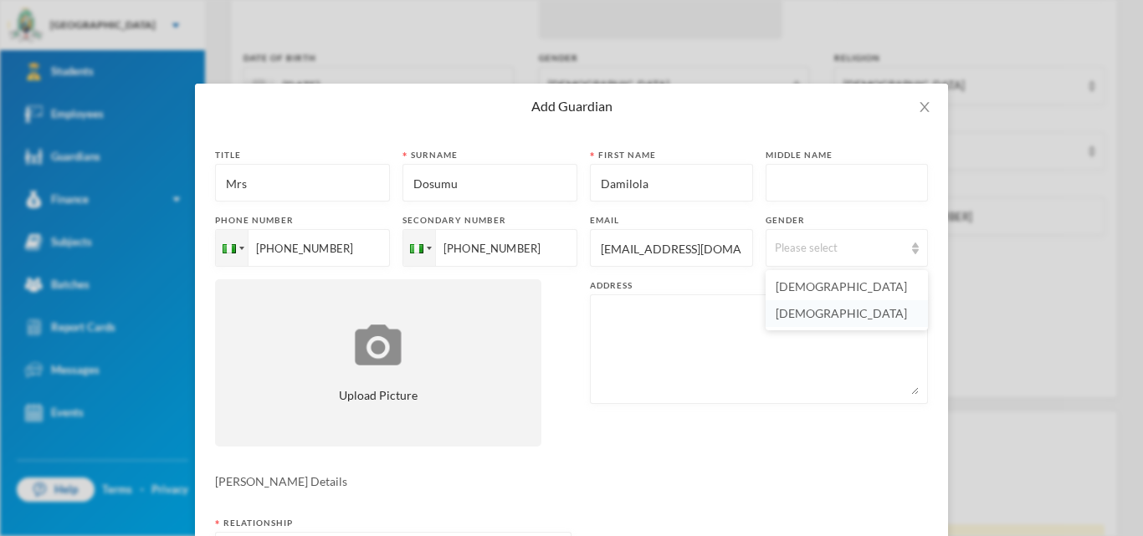
click at [807, 312] on span "[DEMOGRAPHIC_DATA]" at bounding box center [841, 313] width 131 height 14
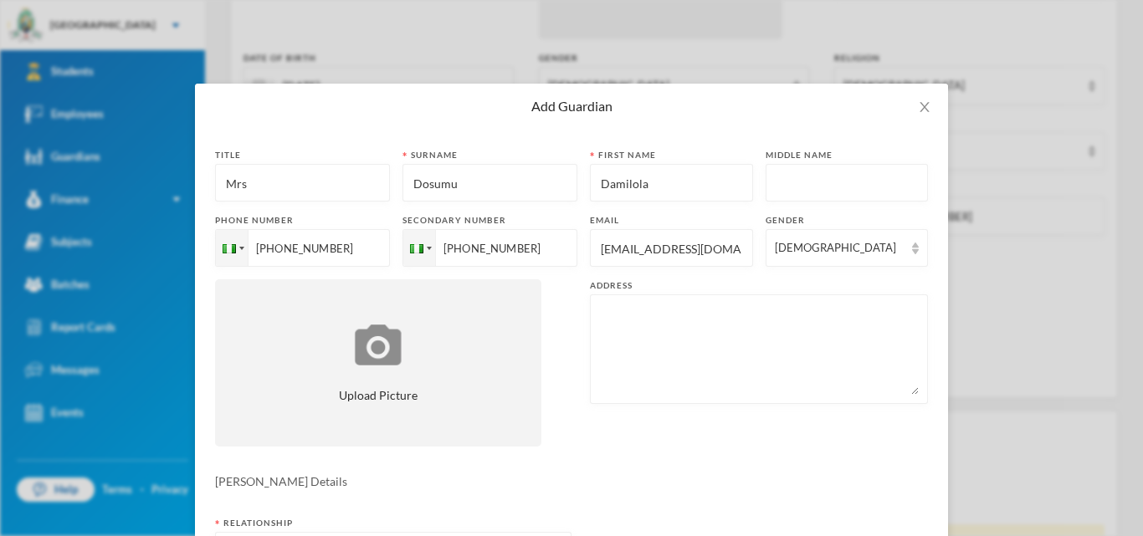
click at [778, 326] on textarea at bounding box center [759, 349] width 320 height 91
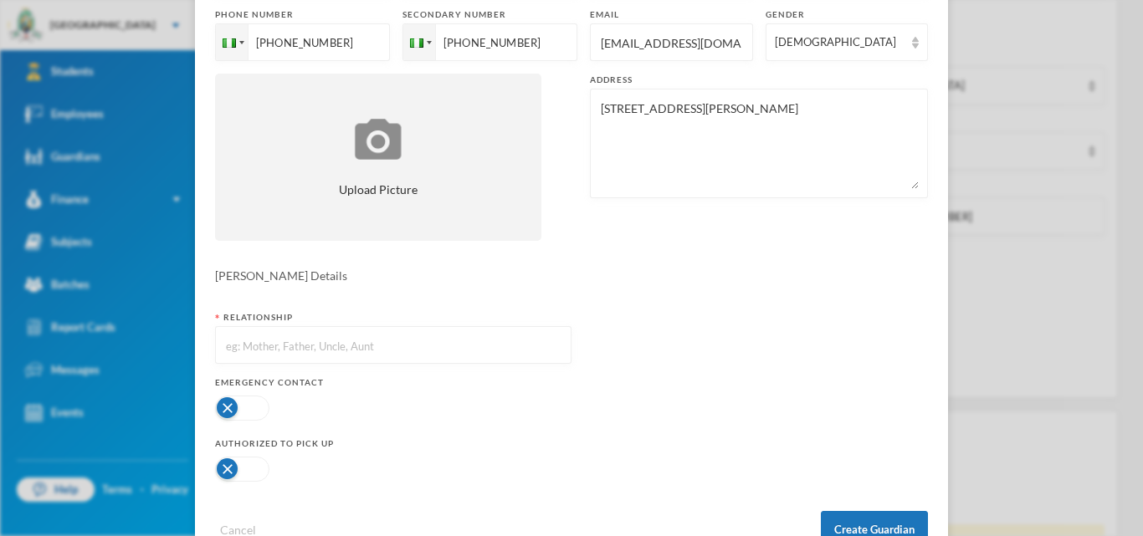
scroll to position [212, 0]
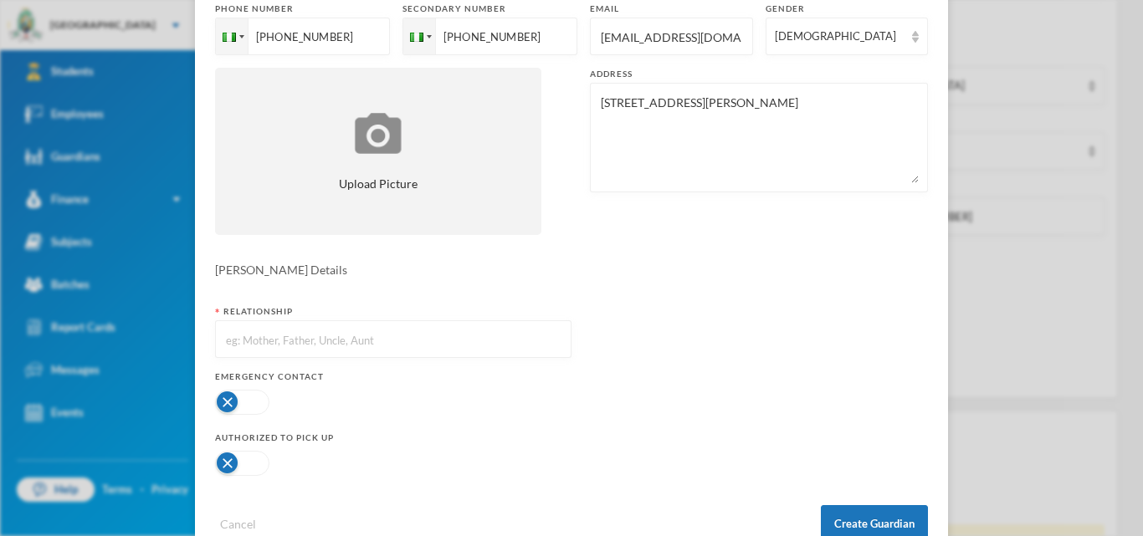
type textarea "[STREET_ADDRESS][PERSON_NAME]"
click at [378, 331] on input "text" at bounding box center [393, 340] width 338 height 38
type input "Mother"
click at [263, 398] on button "button" at bounding box center [242, 402] width 54 height 25
click at [264, 457] on button "button" at bounding box center [242, 463] width 54 height 25
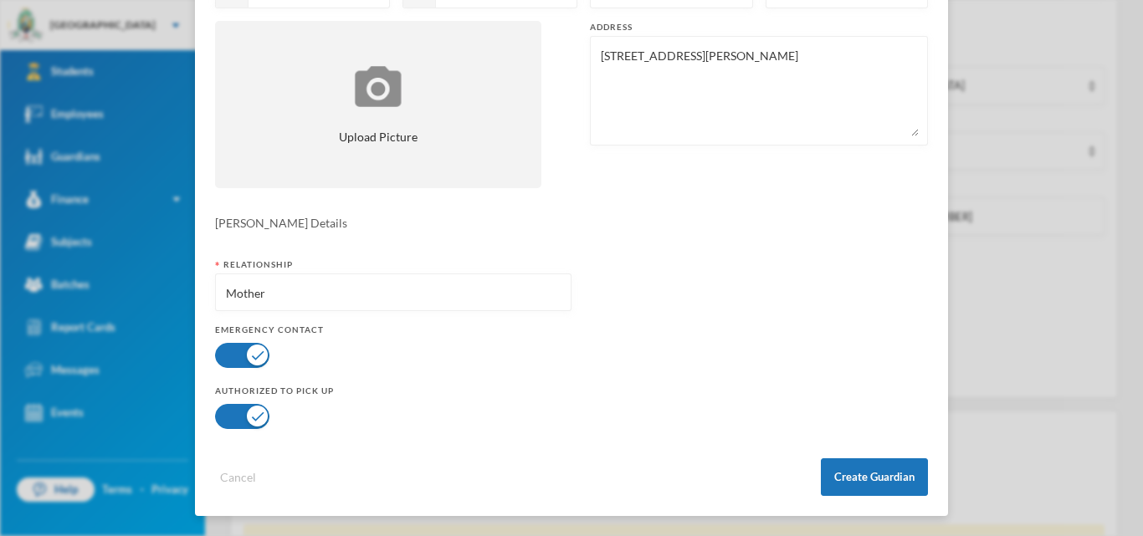
scroll to position [258, 0]
click at [856, 472] on button "Create Guardian" at bounding box center [874, 478] width 107 height 38
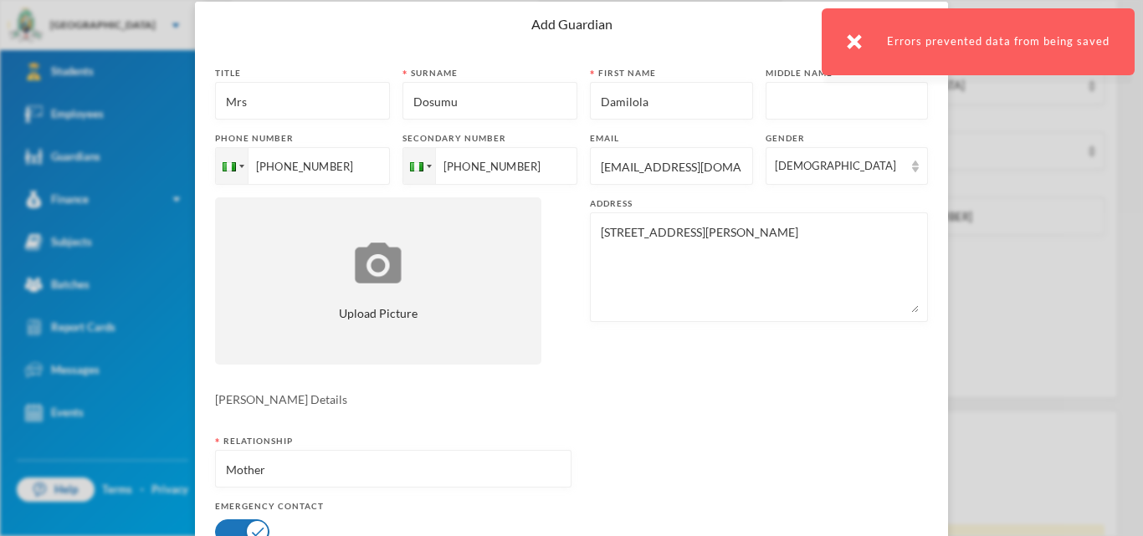
scroll to position [0, 0]
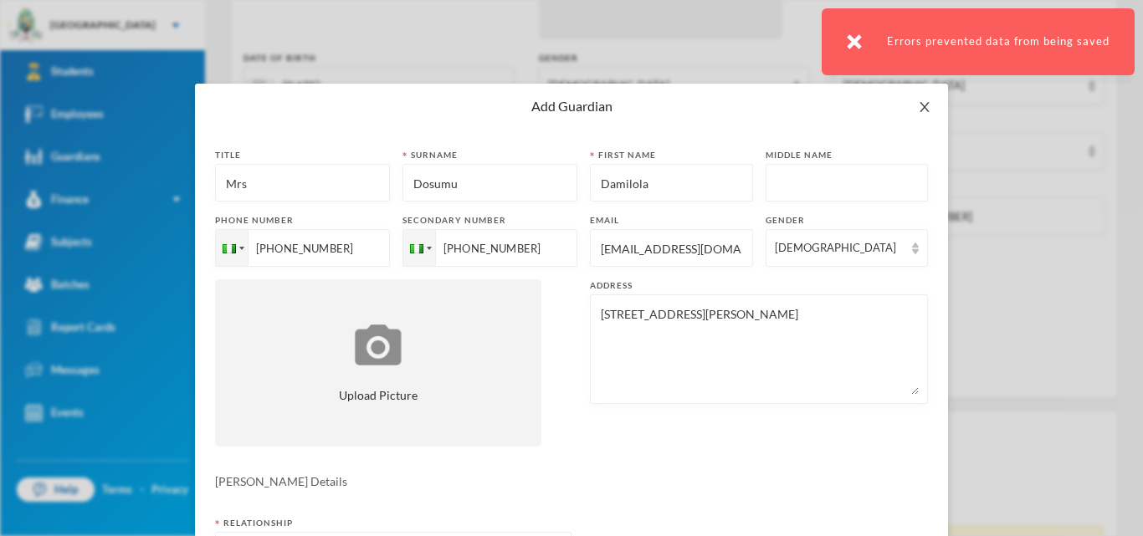
click at [929, 102] on icon "icon: close" at bounding box center [924, 106] width 13 height 13
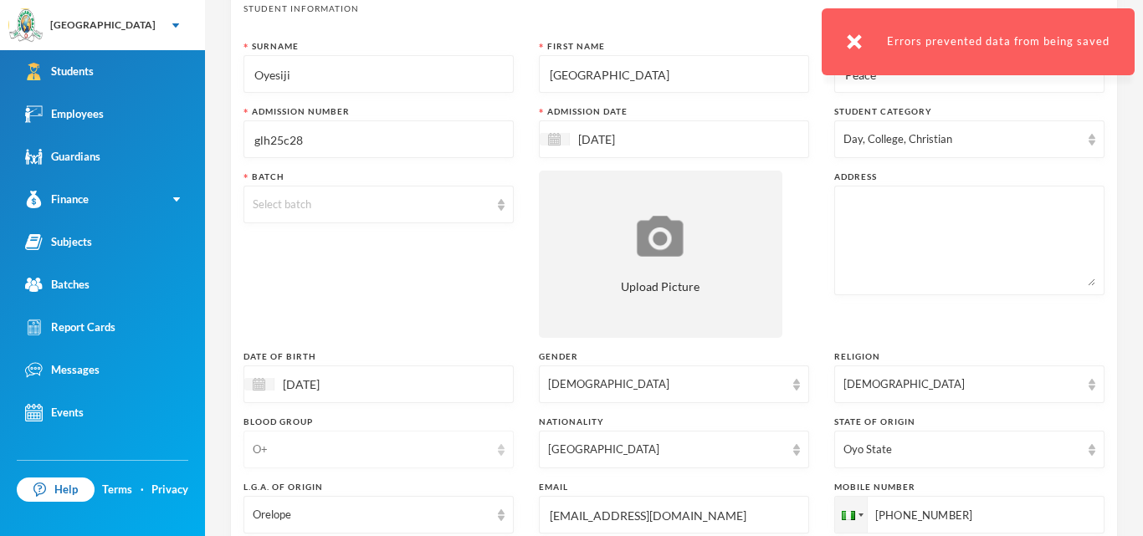
scroll to position [80, 0]
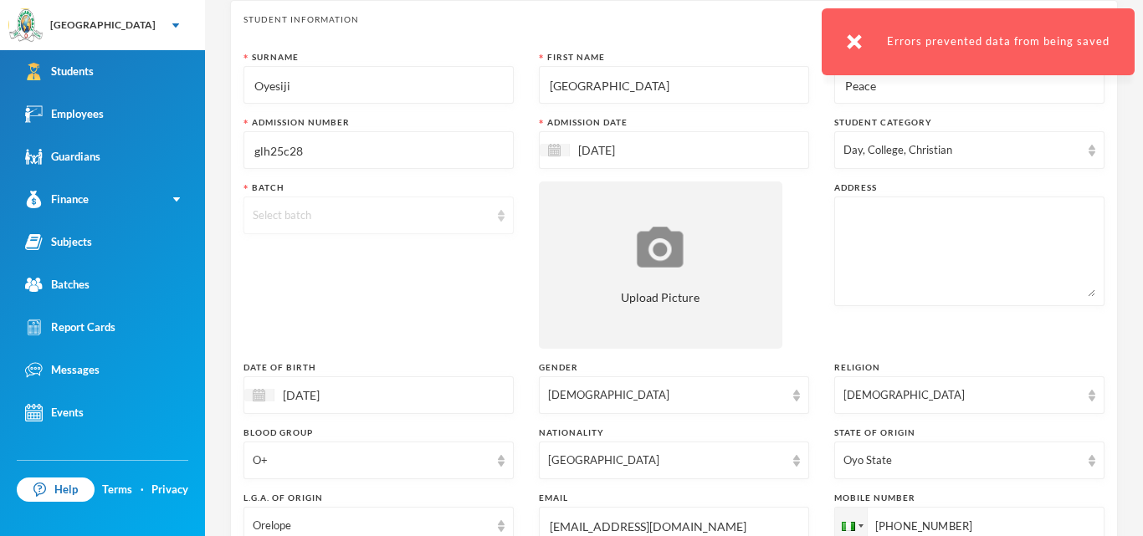
click at [501, 221] on img at bounding box center [501, 216] width 7 height 12
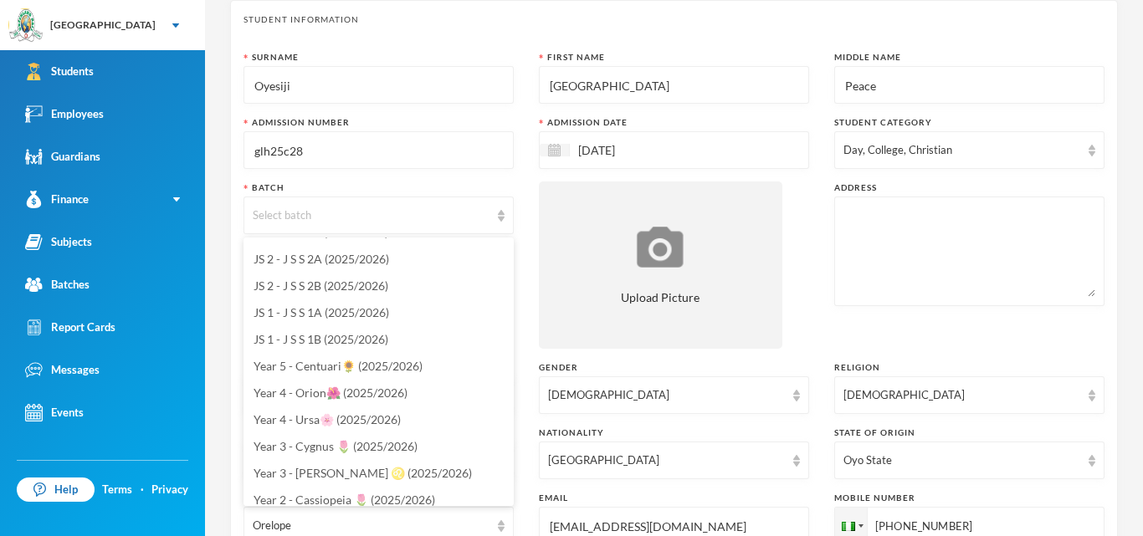
scroll to position [244, 0]
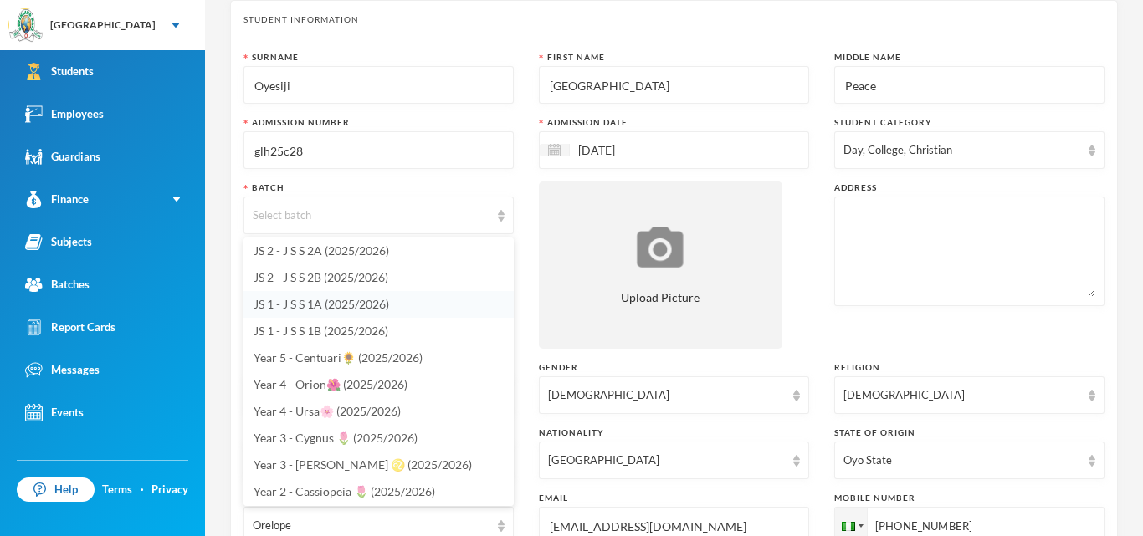
click at [341, 308] on span "JS 1 - J S S 1A (2025/2026)" at bounding box center [322, 304] width 136 height 14
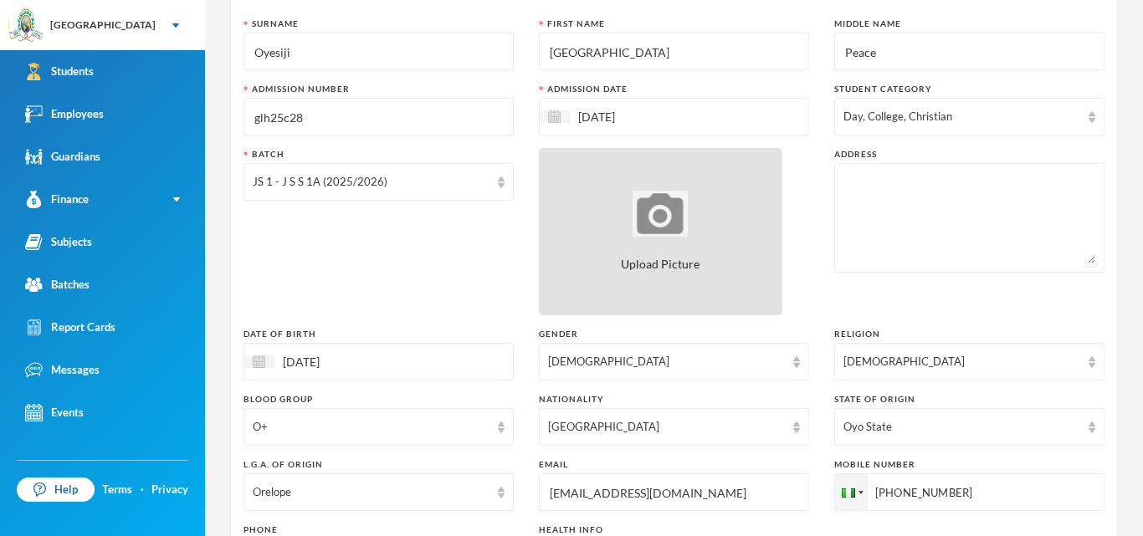
scroll to position [121, 0]
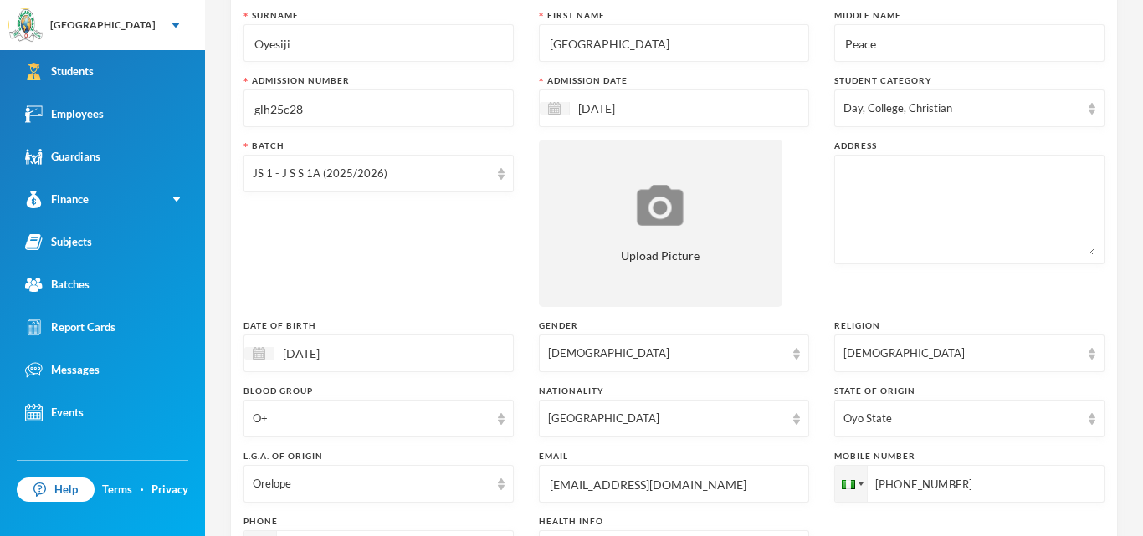
click at [866, 208] on textarea at bounding box center [970, 209] width 252 height 91
drag, startPoint x: 849, startPoint y: 175, endPoint x: 896, endPoint y: 205, distance: 56.4
click at [896, 205] on textarea "[STREET_ADDRESS][PERSON_NAME] [GEOGRAPHIC_DATA]" at bounding box center [970, 209] width 252 height 91
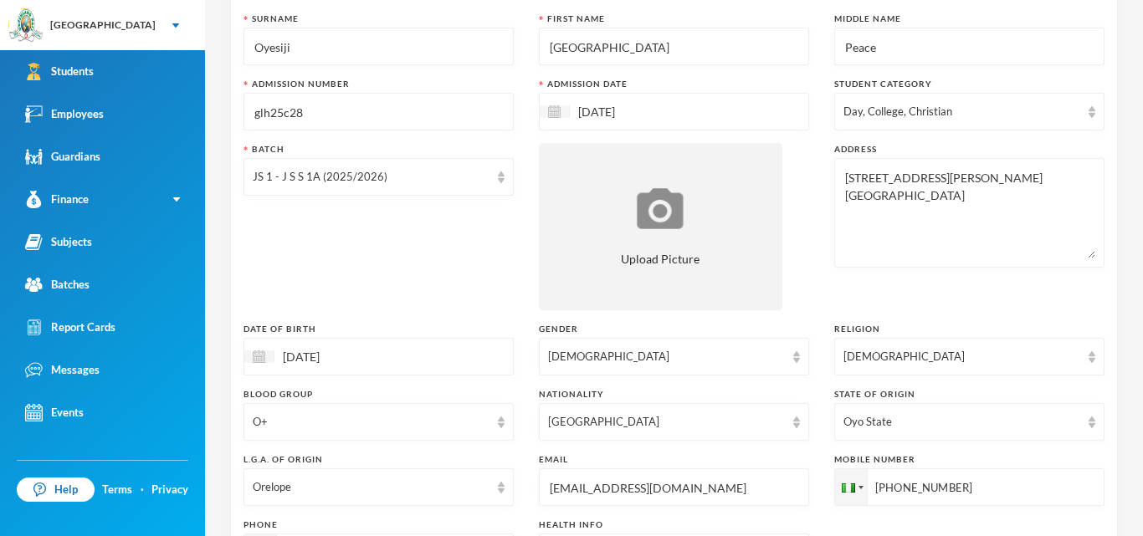
drag, startPoint x: 846, startPoint y: 172, endPoint x: 907, endPoint y: 212, distance: 73.1
click at [907, 212] on textarea "[STREET_ADDRESS][PERSON_NAME] [GEOGRAPHIC_DATA]" at bounding box center [970, 212] width 252 height 91
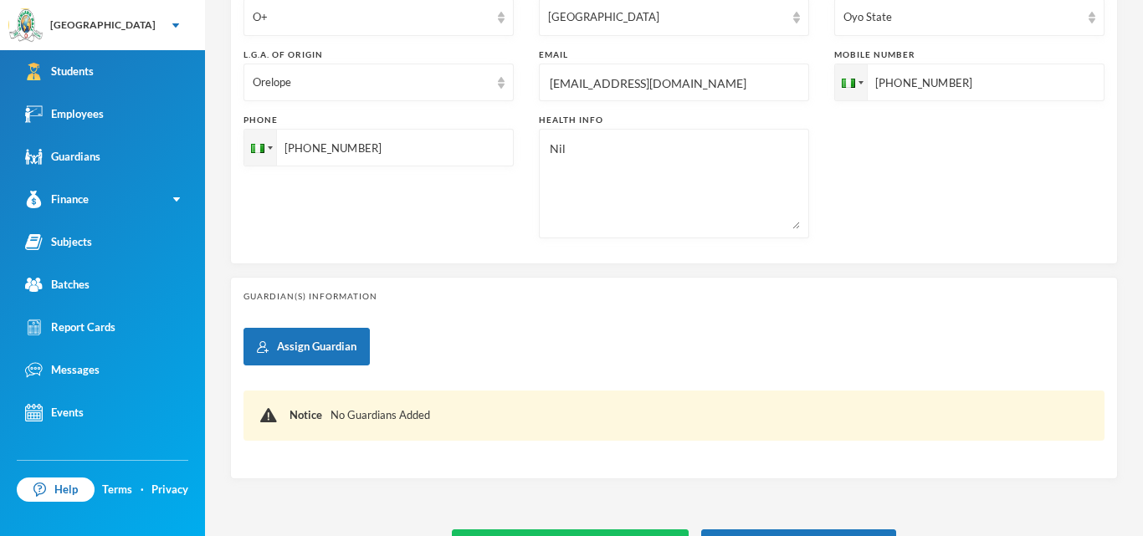
scroll to position [528, 0]
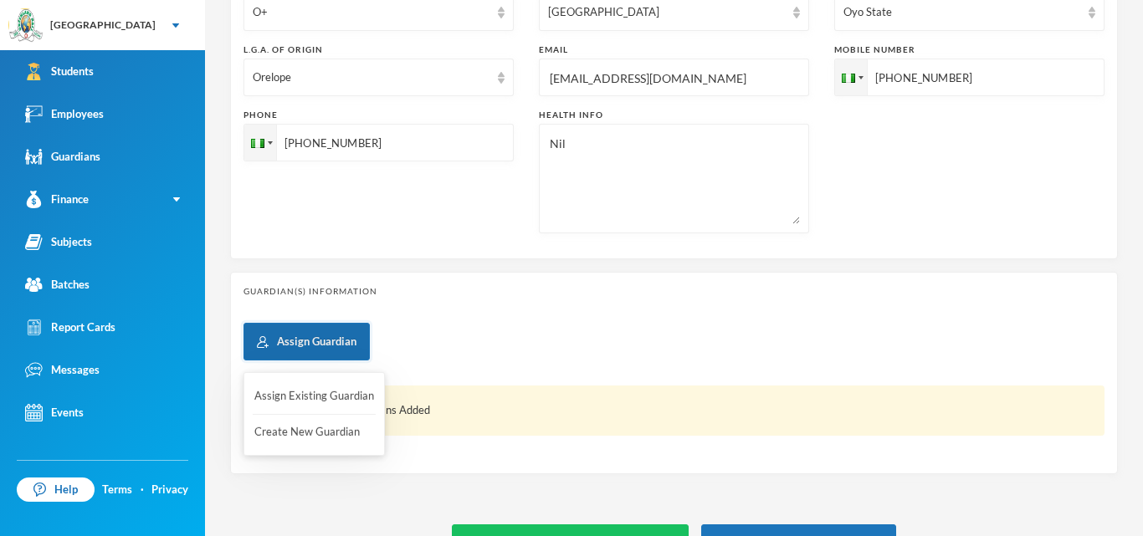
type textarea "[STREET_ADDRESS][PERSON_NAME] [GEOGRAPHIC_DATA]"
click at [312, 349] on button "Assign Guardian" at bounding box center [307, 342] width 126 height 38
click at [316, 439] on button "Create New Guardian" at bounding box center [314, 433] width 123 height 30
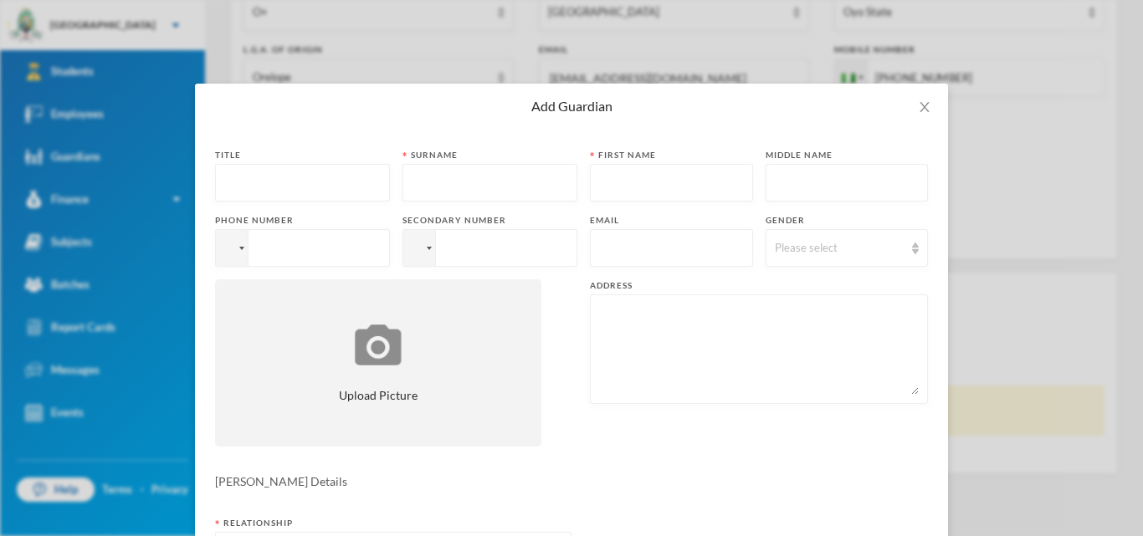
click at [290, 172] on input "text" at bounding box center [302, 184] width 157 height 38
type input "Mrs"
click at [465, 182] on input "text" at bounding box center [490, 184] width 157 height 38
type input "Dosumu"
click at [658, 185] on input "text" at bounding box center [671, 184] width 145 height 38
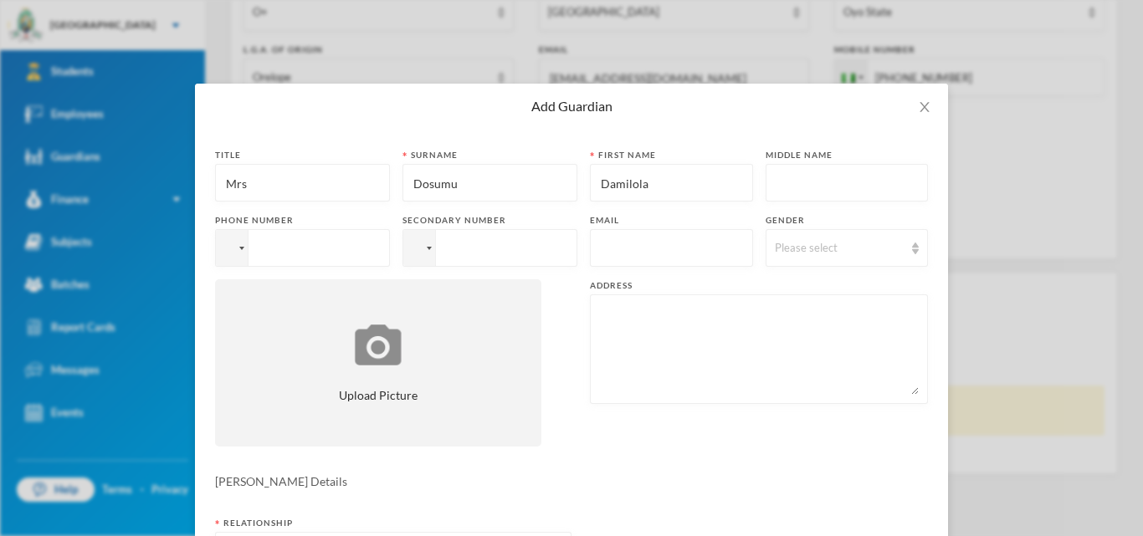
type input "Damilola"
click at [771, 185] on div at bounding box center [847, 183] width 163 height 38
click at [790, 184] on input "text" at bounding box center [847, 184] width 145 height 38
type input "O"
click at [293, 252] on input "tel" at bounding box center [302, 248] width 175 height 38
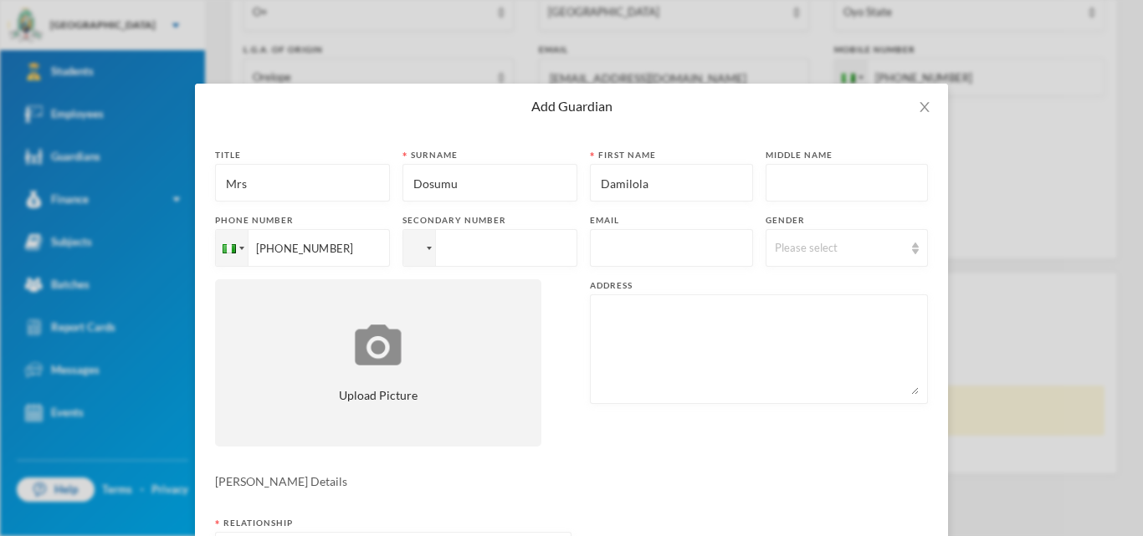
type input "[PHONE_NUMBER]"
click at [390, 252] on input "tel" at bounding box center [302, 248] width 175 height 38
type input "[PHONE_NUMBER]"
click at [621, 250] on input "text" at bounding box center [671, 249] width 145 height 38
type input "[EMAIL_ADDRESS][DOMAIN_NAME]"
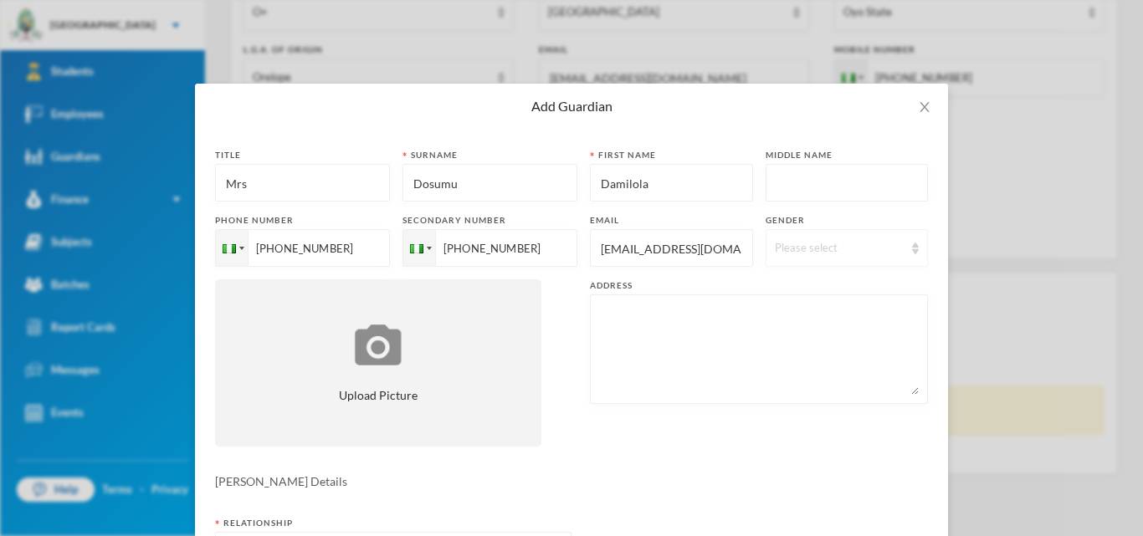
click at [831, 250] on div "Please select" at bounding box center [840, 248] width 130 height 17
click at [814, 315] on li "[DEMOGRAPHIC_DATA]" at bounding box center [847, 313] width 162 height 27
click at [778, 331] on textarea at bounding box center [759, 349] width 320 height 91
paste textarea "[STREET_ADDRESS][PERSON_NAME] [GEOGRAPHIC_DATA]"
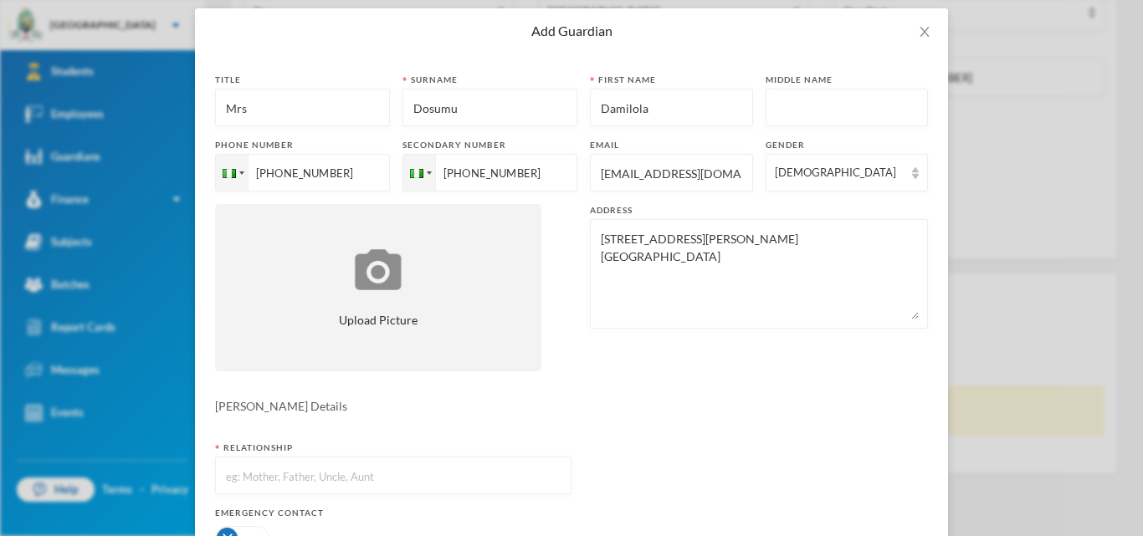
scroll to position [159, 0]
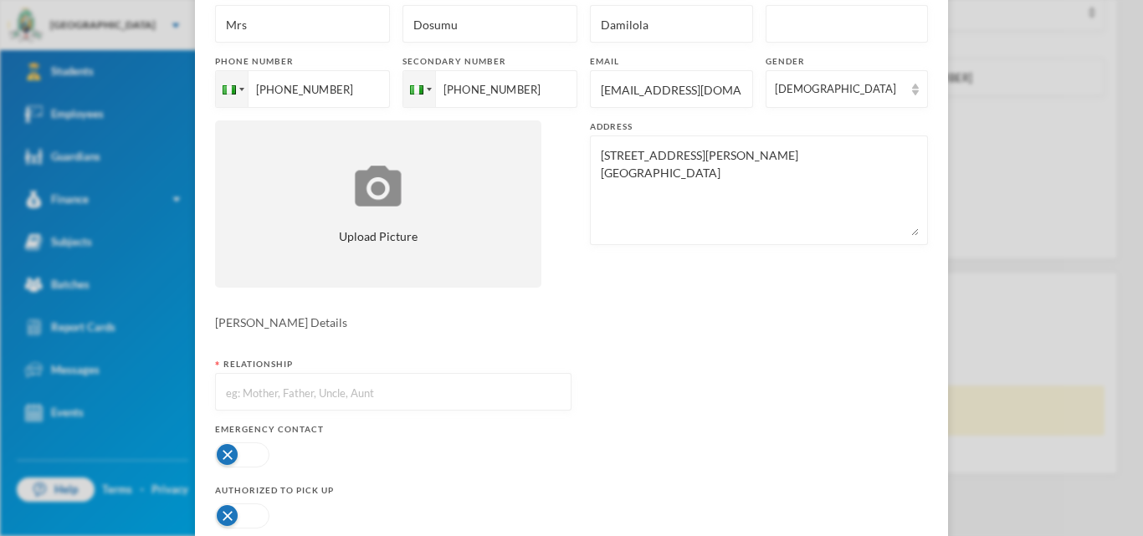
type textarea "[STREET_ADDRESS][PERSON_NAME] [GEOGRAPHIC_DATA]"
click at [266, 400] on input "text" at bounding box center [393, 393] width 338 height 38
type input "Mother"
click at [260, 461] on button "button" at bounding box center [242, 455] width 54 height 25
click at [256, 521] on button "button" at bounding box center [242, 516] width 54 height 25
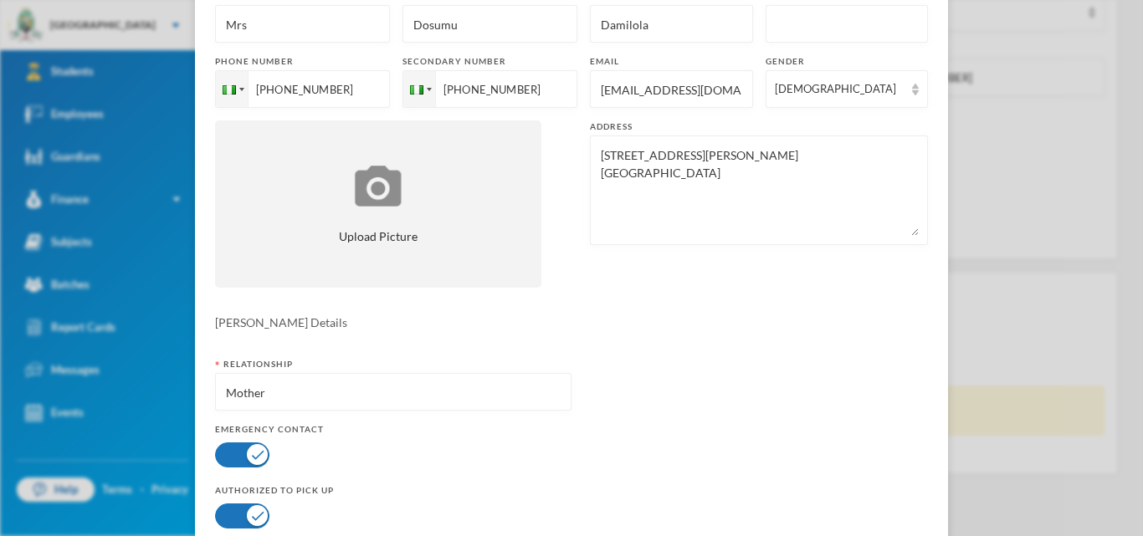
scroll to position [259, 0]
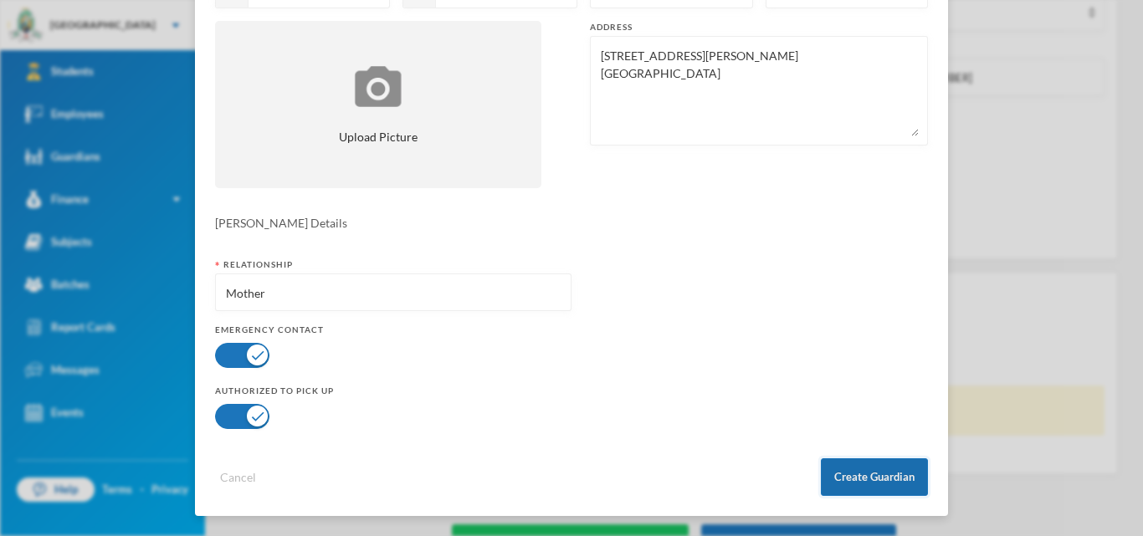
click at [853, 474] on button "Create Guardian" at bounding box center [874, 478] width 107 height 38
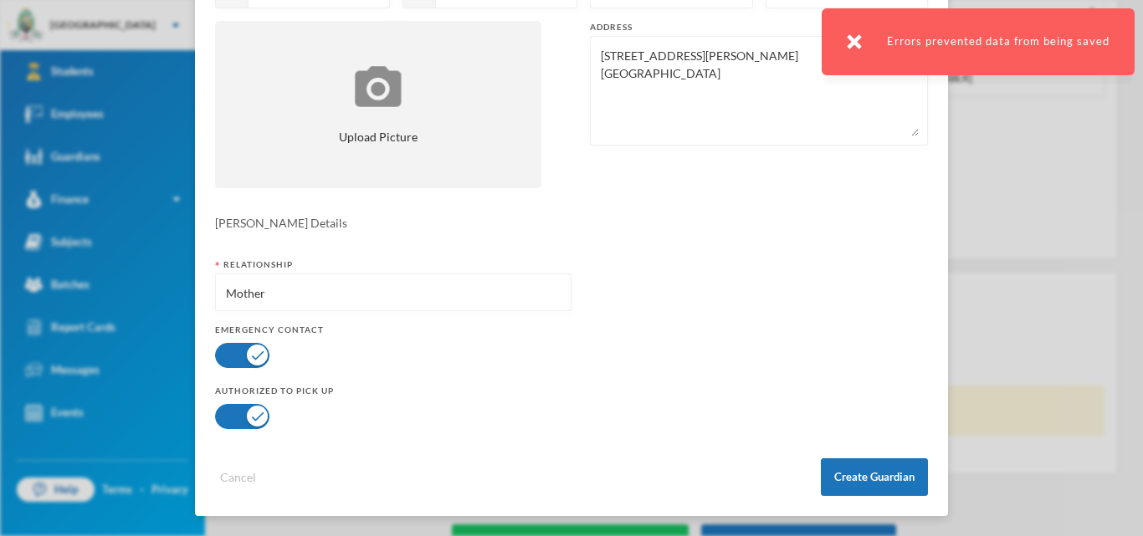
click at [860, 49] on img at bounding box center [854, 41] width 15 height 15
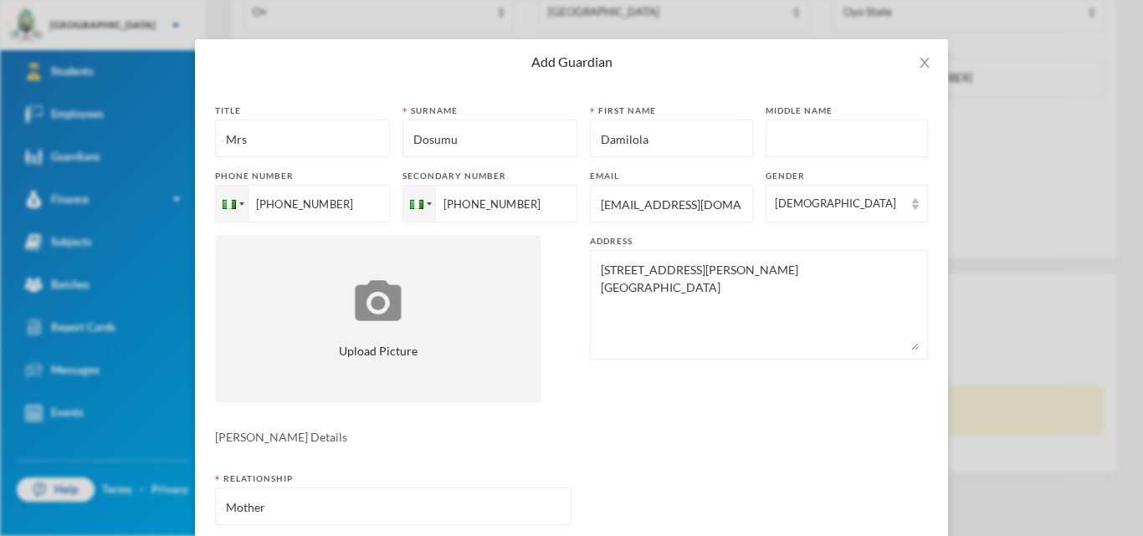
scroll to position [0, 0]
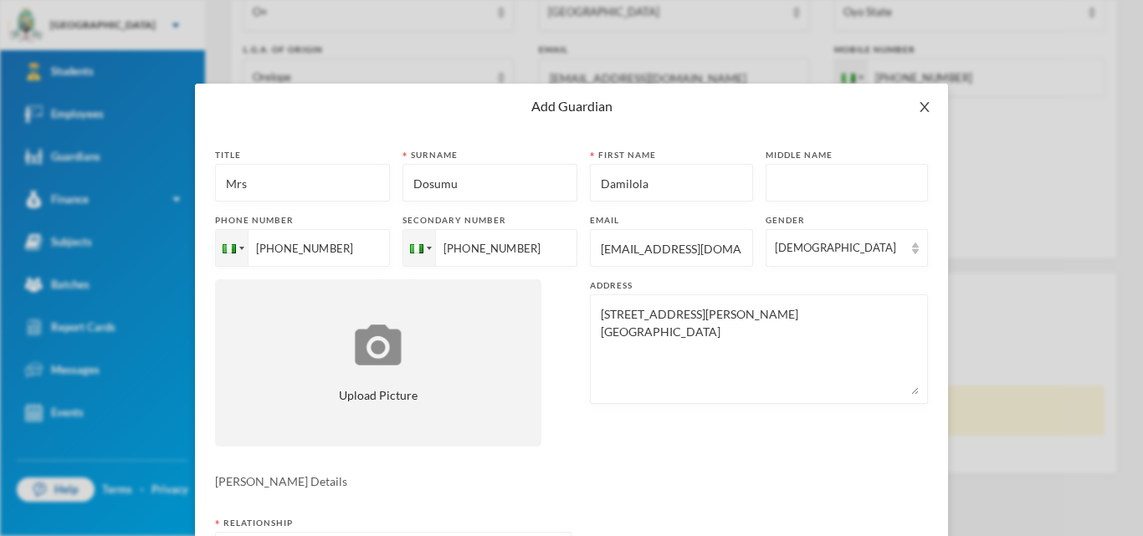
click at [918, 105] on icon "icon: close" at bounding box center [924, 106] width 13 height 13
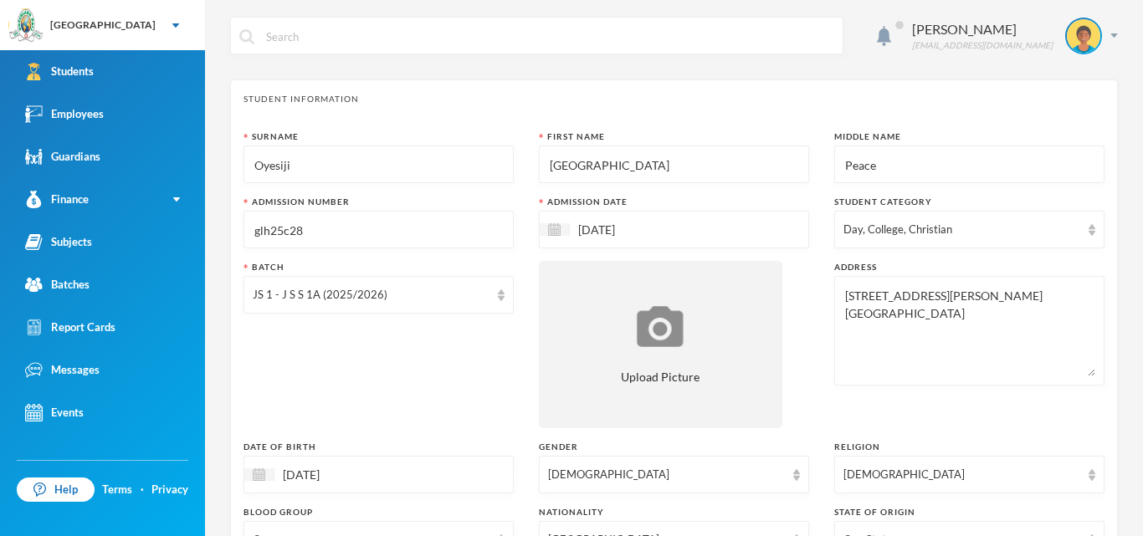
click at [315, 239] on input "glh25c28" at bounding box center [379, 231] width 252 height 38
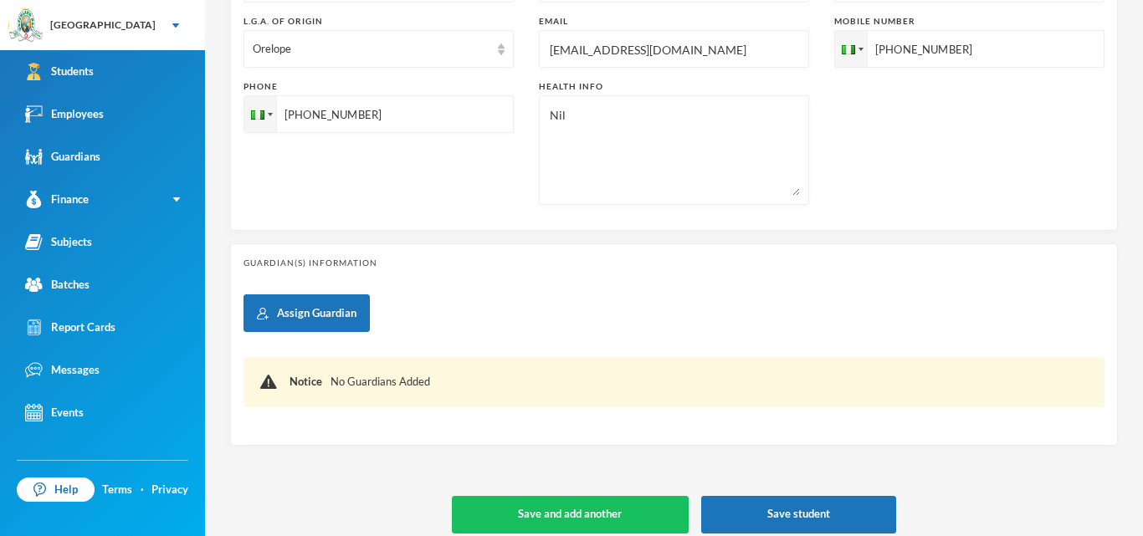
scroll to position [571, 0]
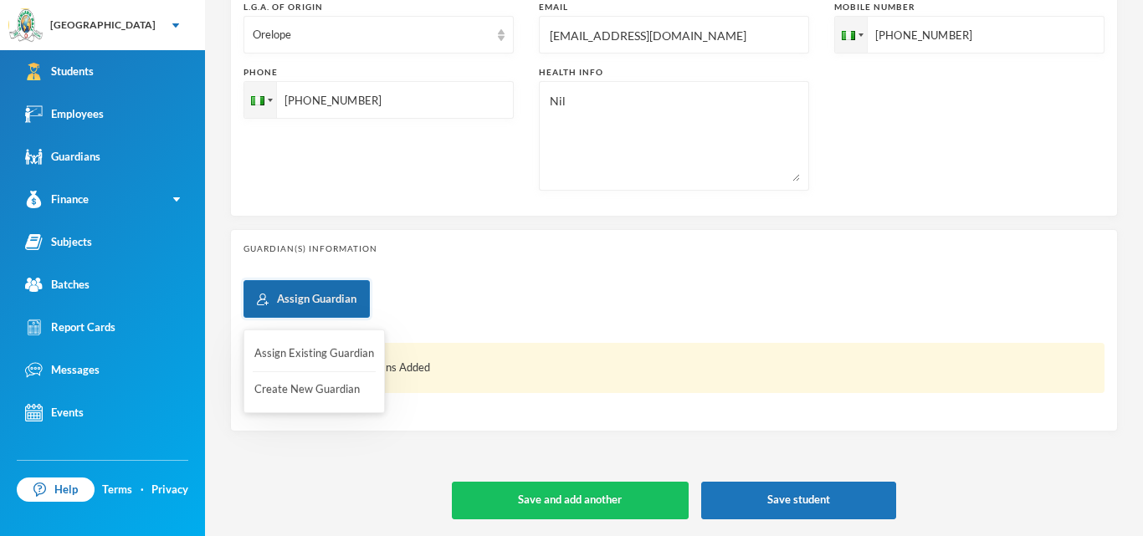
type input "glh25c29"
click at [323, 303] on button "Assign Guardian" at bounding box center [307, 299] width 126 height 38
click at [319, 393] on button "Create New Guardian" at bounding box center [314, 390] width 123 height 30
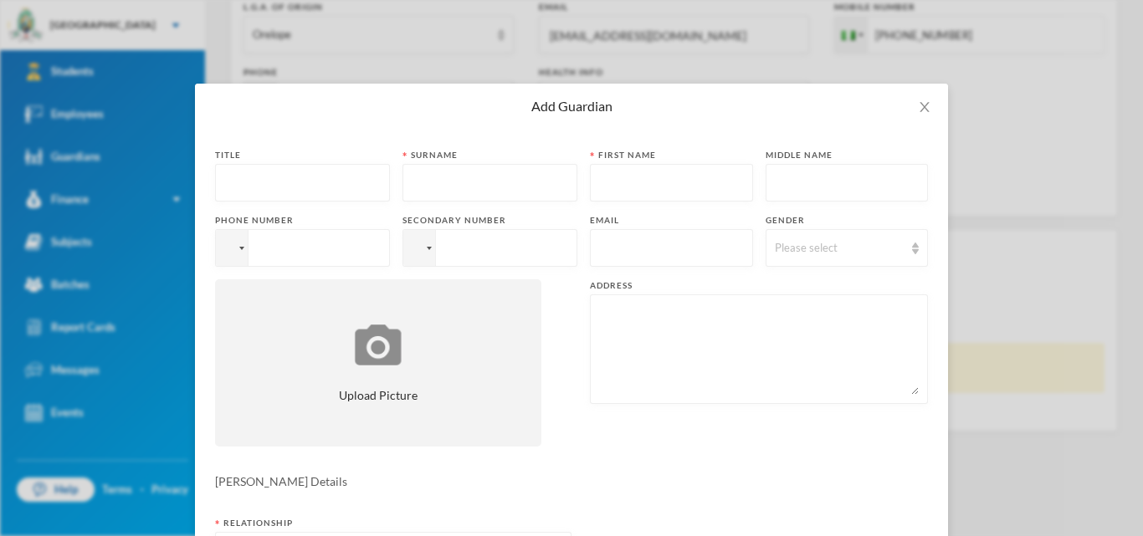
click at [363, 188] on input "text" at bounding box center [302, 184] width 157 height 38
type input "Mrs"
click at [517, 177] on input "text" at bounding box center [490, 184] width 157 height 38
type input "Dosumu"
click at [692, 176] on input "text" at bounding box center [671, 184] width 145 height 38
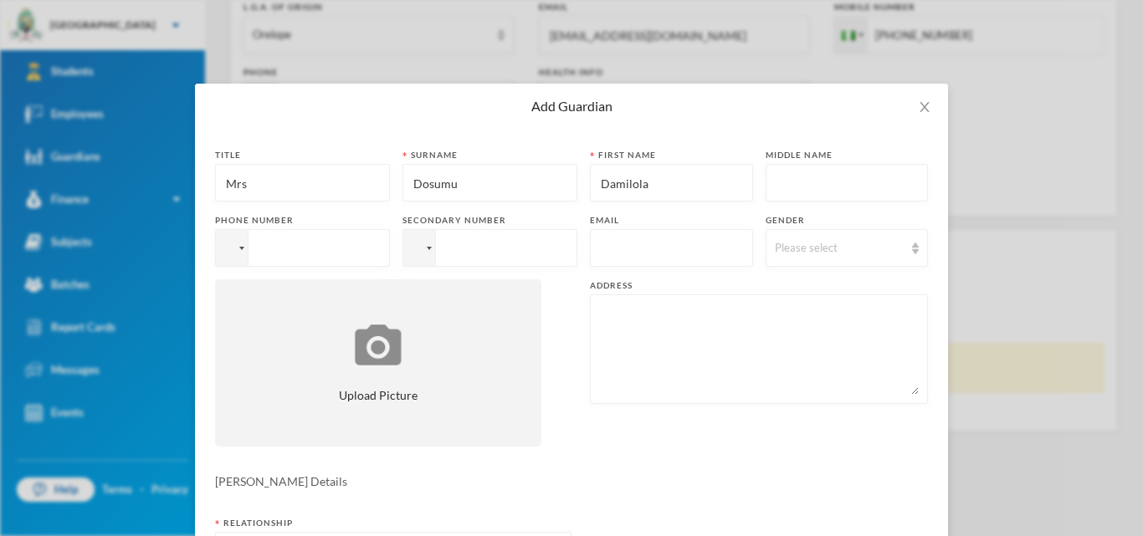
type input "Damilola"
click at [314, 245] on input "tel" at bounding box center [302, 248] width 175 height 38
type input "[PHONE_NUMBER]"
click at [390, 251] on input "tel" at bounding box center [302, 248] width 175 height 38
type input "[PHONE_NUMBER]"
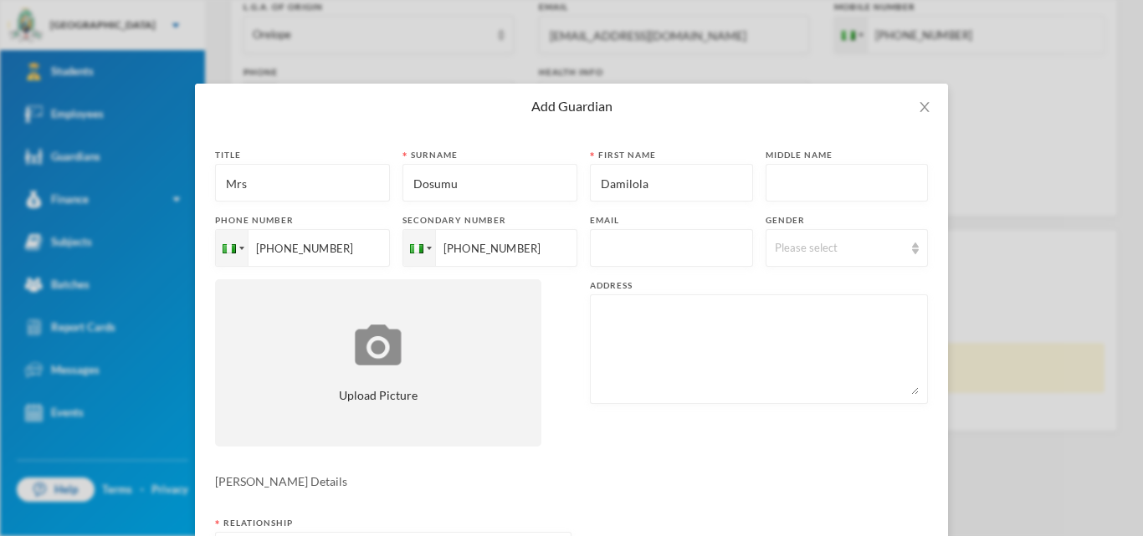
click at [636, 241] on input "text" at bounding box center [671, 249] width 145 height 38
type input "[EMAIL_ADDRESS][DOMAIN_NAME]"
click at [803, 254] on div "Please select" at bounding box center [840, 248] width 130 height 17
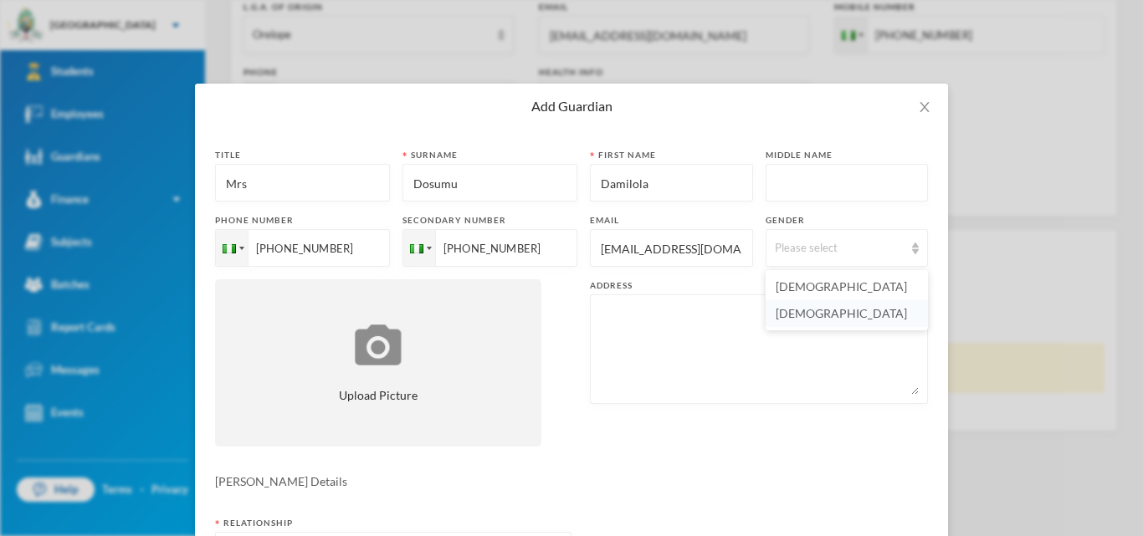
click at [797, 311] on span "[DEMOGRAPHIC_DATA]" at bounding box center [841, 313] width 131 height 14
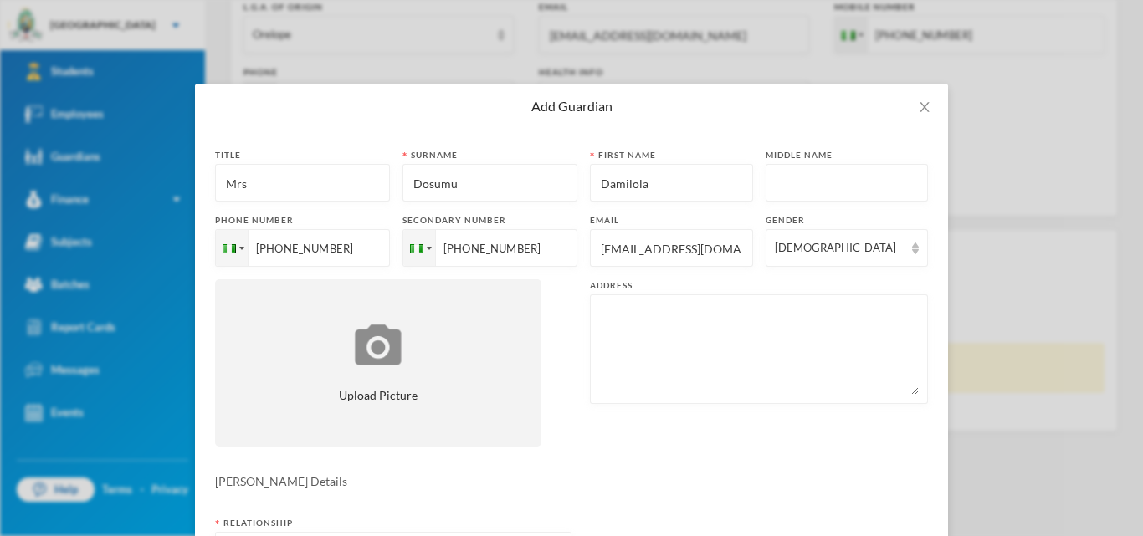
click at [745, 342] on textarea at bounding box center [759, 349] width 320 height 91
paste textarea "[STREET_ADDRESS][PERSON_NAME] [GEOGRAPHIC_DATA]"
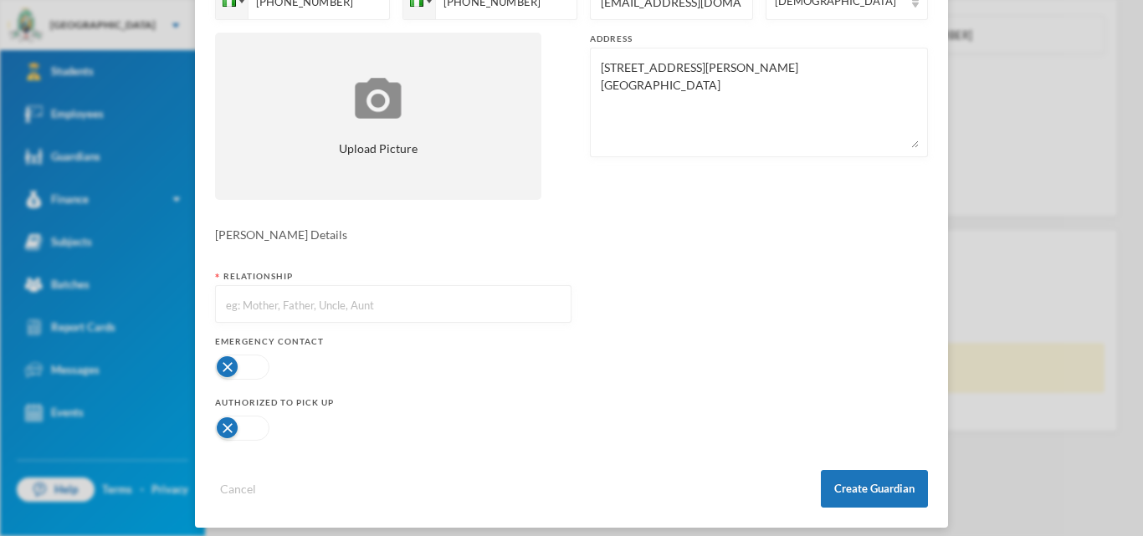
scroll to position [258, 0]
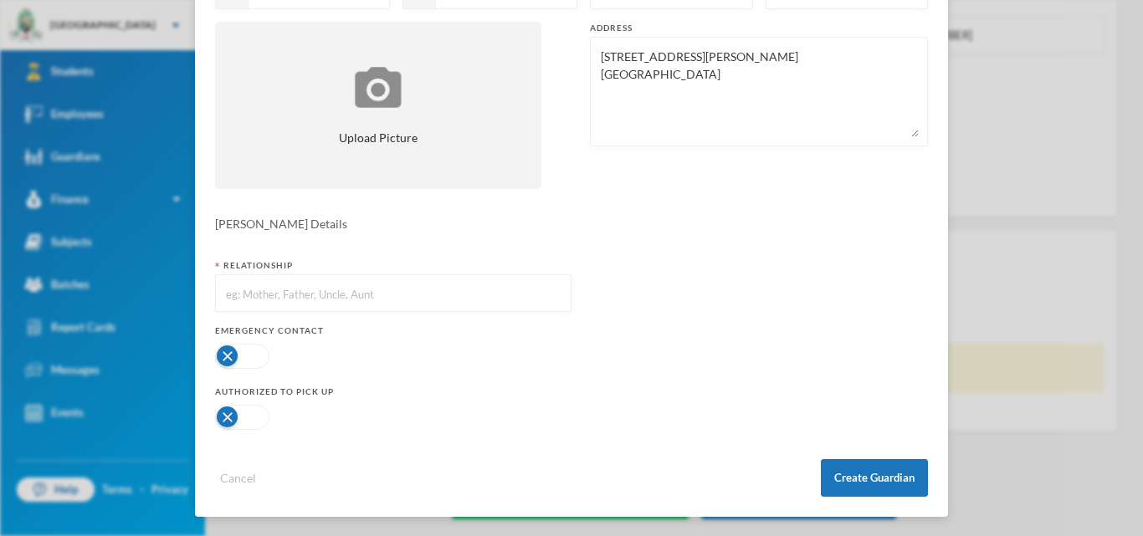
type textarea "[STREET_ADDRESS][PERSON_NAME] [GEOGRAPHIC_DATA]"
click at [280, 291] on input "text" at bounding box center [393, 294] width 338 height 38
type input "Mother"
click at [254, 369] on div at bounding box center [393, 356] width 357 height 33
click at [254, 357] on button "button" at bounding box center [242, 356] width 54 height 25
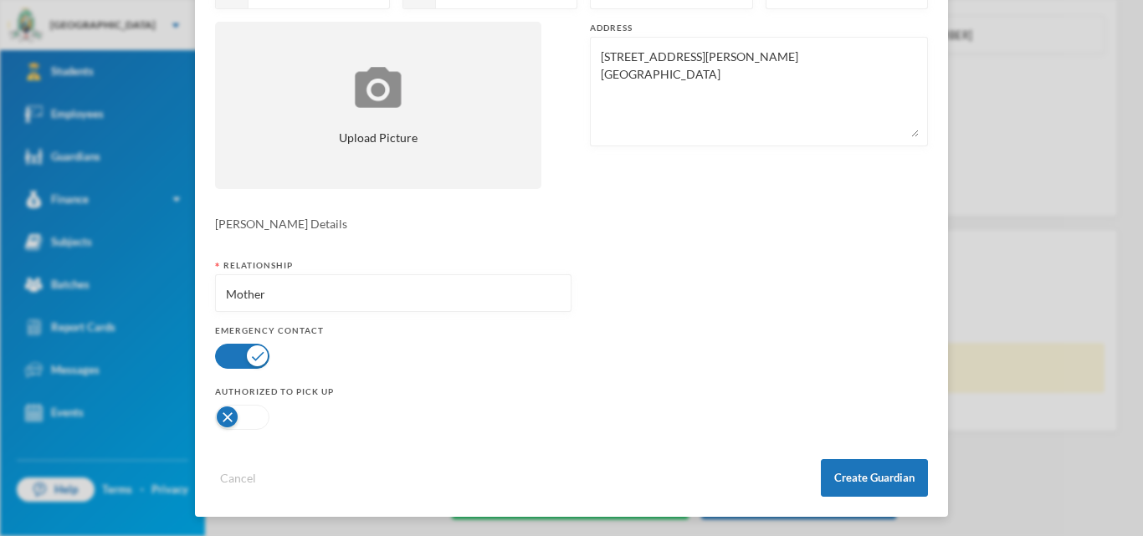
click at [258, 424] on button "button" at bounding box center [242, 417] width 54 height 25
click at [854, 477] on button "Create Guardian" at bounding box center [874, 478] width 107 height 38
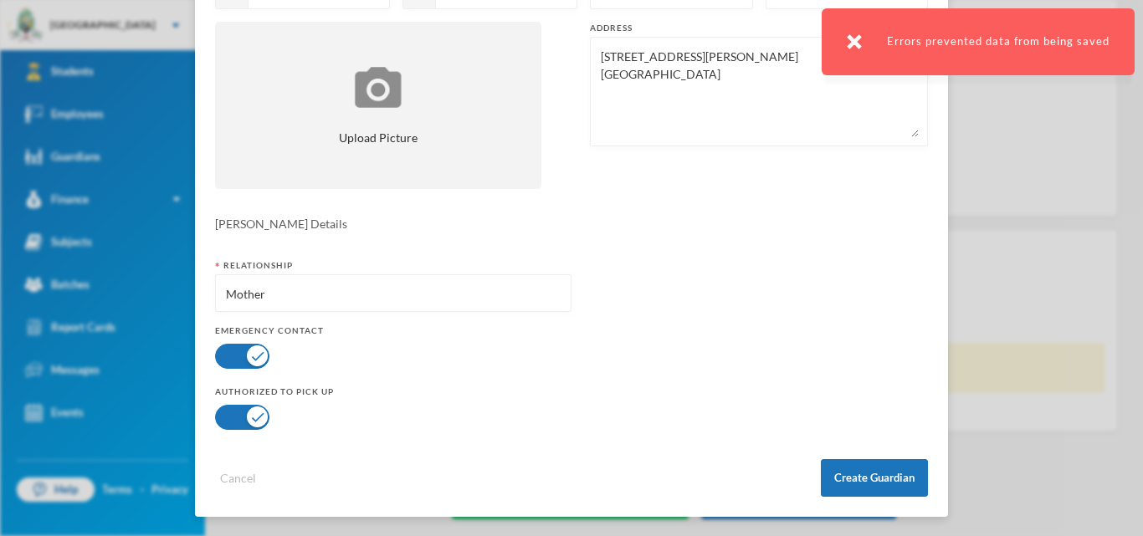
click at [860, 40] on img at bounding box center [854, 41] width 15 height 15
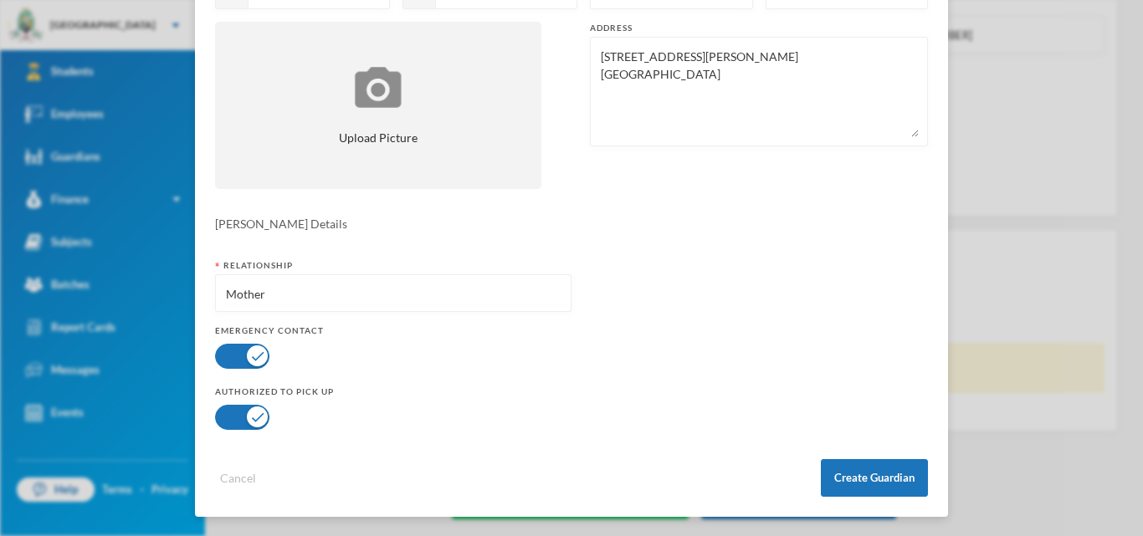
scroll to position [0, 0]
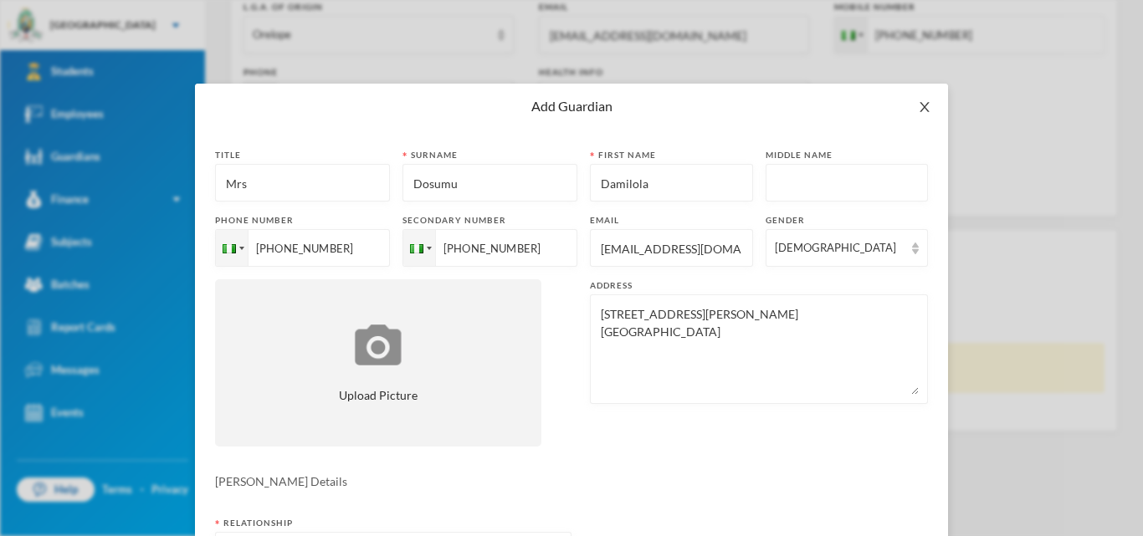
click at [926, 106] on icon "icon: close" at bounding box center [924, 106] width 13 height 13
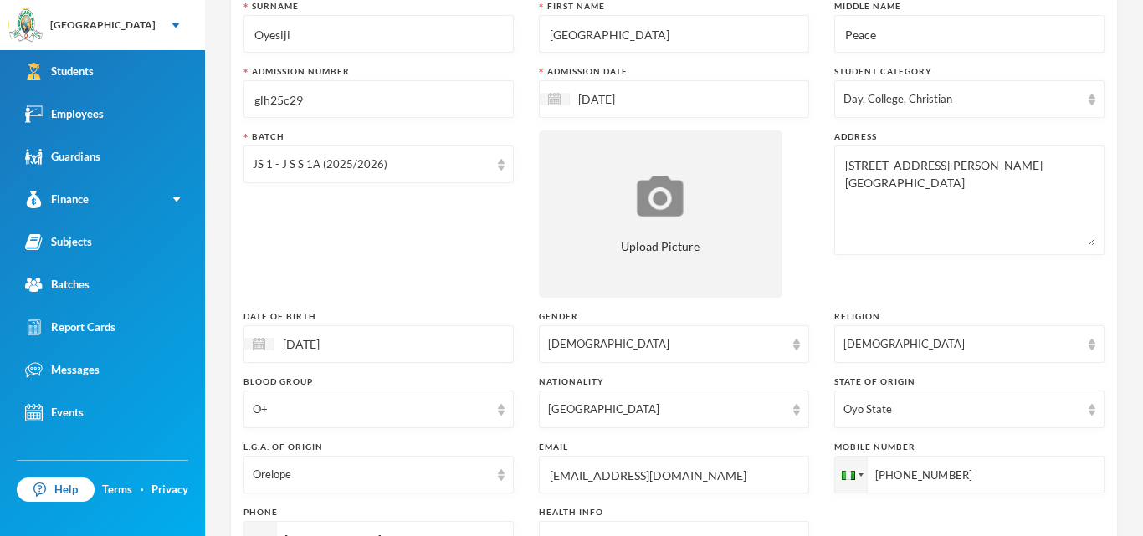
scroll to position [41, 0]
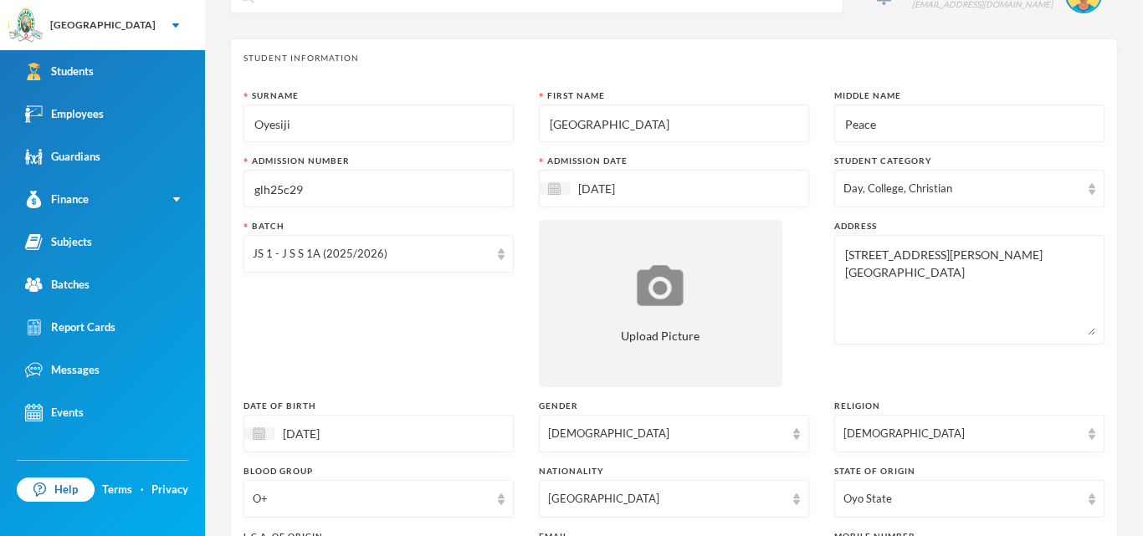
click at [426, 196] on input "glh25c29" at bounding box center [379, 190] width 252 height 38
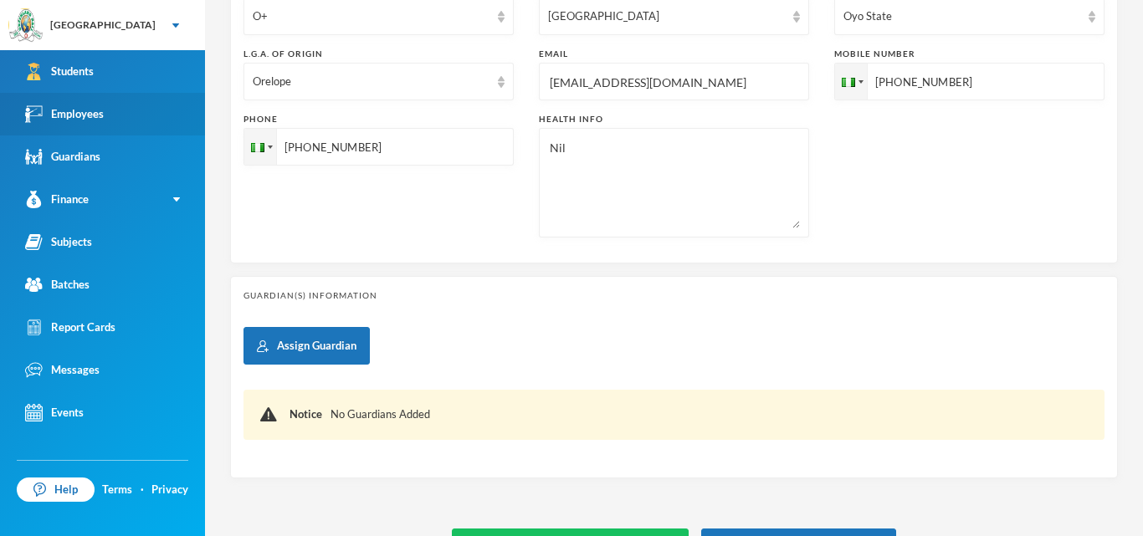
scroll to position [526, 0]
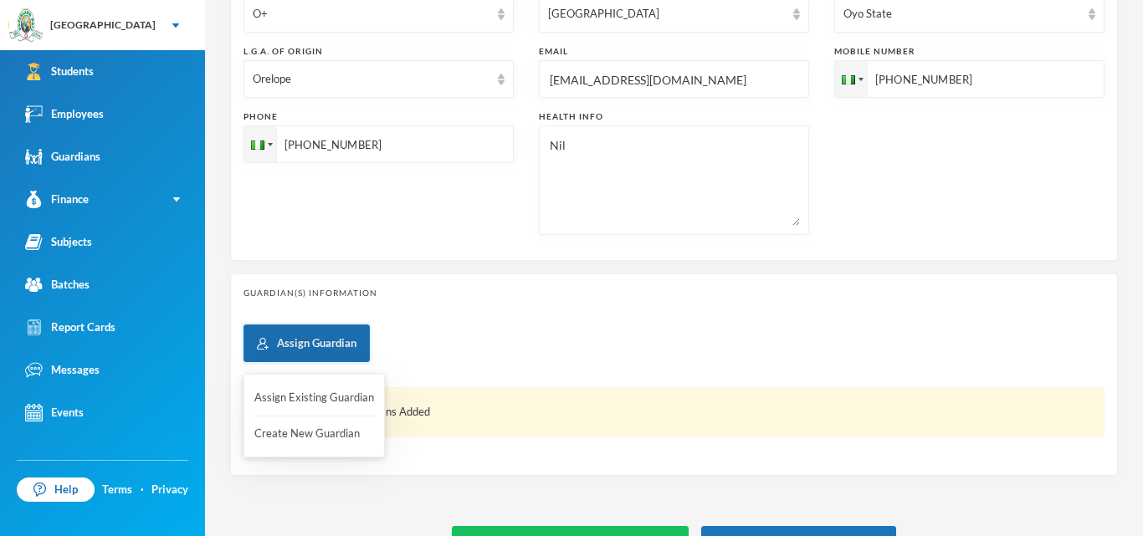
type input "glh25c30"
click at [288, 339] on button "Assign Guardian" at bounding box center [307, 344] width 126 height 38
click at [326, 436] on button "Create New Guardian" at bounding box center [314, 434] width 123 height 30
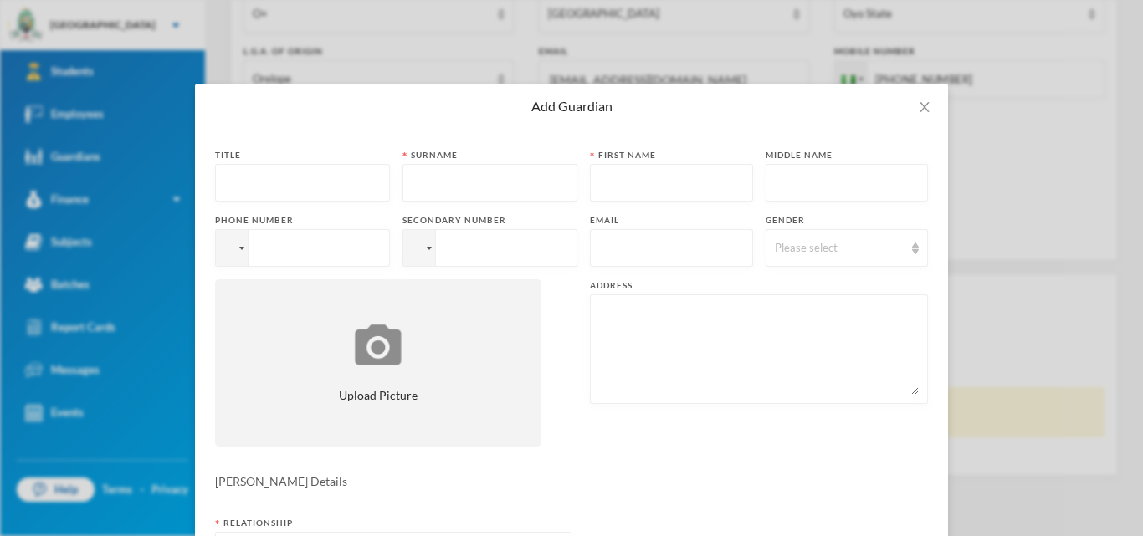
click at [315, 177] on input "text" at bounding box center [302, 184] width 157 height 38
type input "Mrs"
click at [352, 251] on input "tel" at bounding box center [302, 248] width 175 height 38
type input "[PHONE_NUMBER]"
click at [390, 254] on input "tel" at bounding box center [302, 248] width 175 height 38
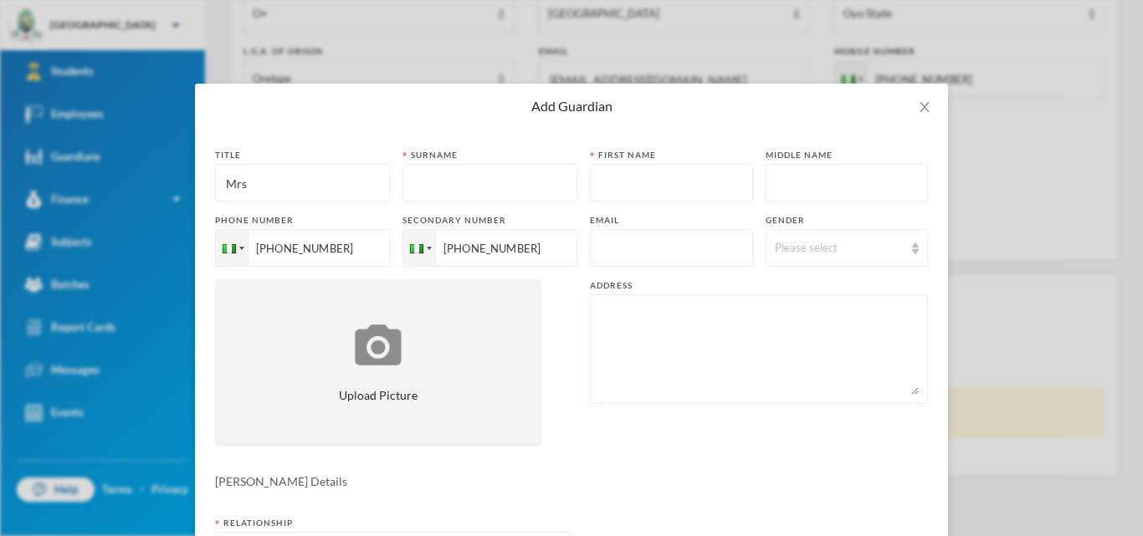
type input "[PHONE_NUMBER]"
click at [482, 203] on div "Title Mrs [PERSON_NAME] First name Middle name Phone number [PHONE_NUMBER] Seco…" at bounding box center [571, 304] width 713 height 310
click at [479, 189] on input "text" at bounding box center [490, 184] width 157 height 38
type input "Dosumu"
click at [616, 185] on input "text" at bounding box center [671, 184] width 145 height 38
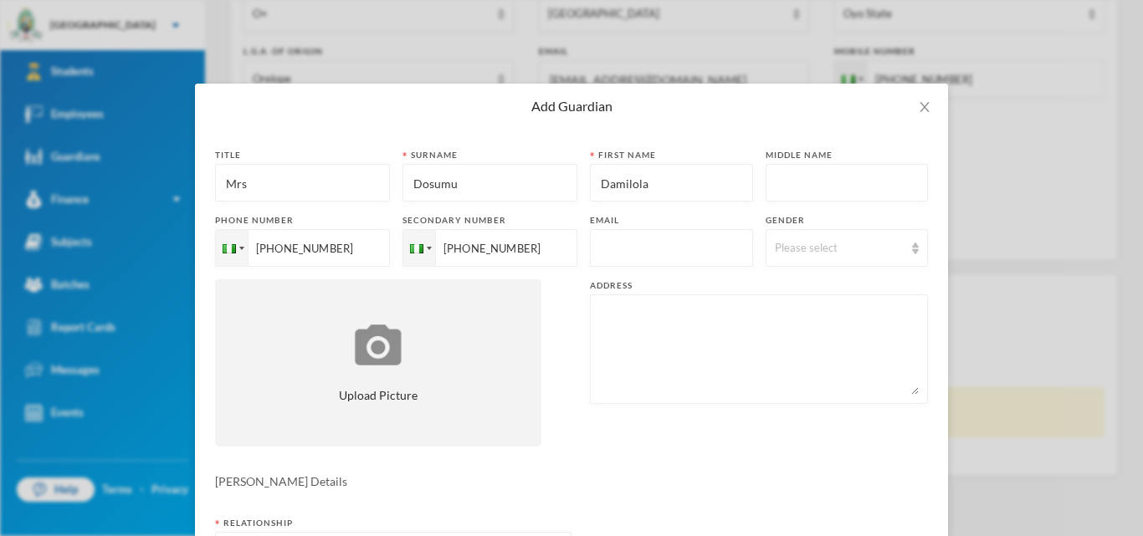
type input "Damilola"
click at [783, 177] on input "text" at bounding box center [847, 184] width 145 height 38
type input "Oyesiji"
click at [715, 250] on input "text" at bounding box center [671, 249] width 145 height 38
type input "[EMAIL_ADDRESS][DOMAIN_NAME]"
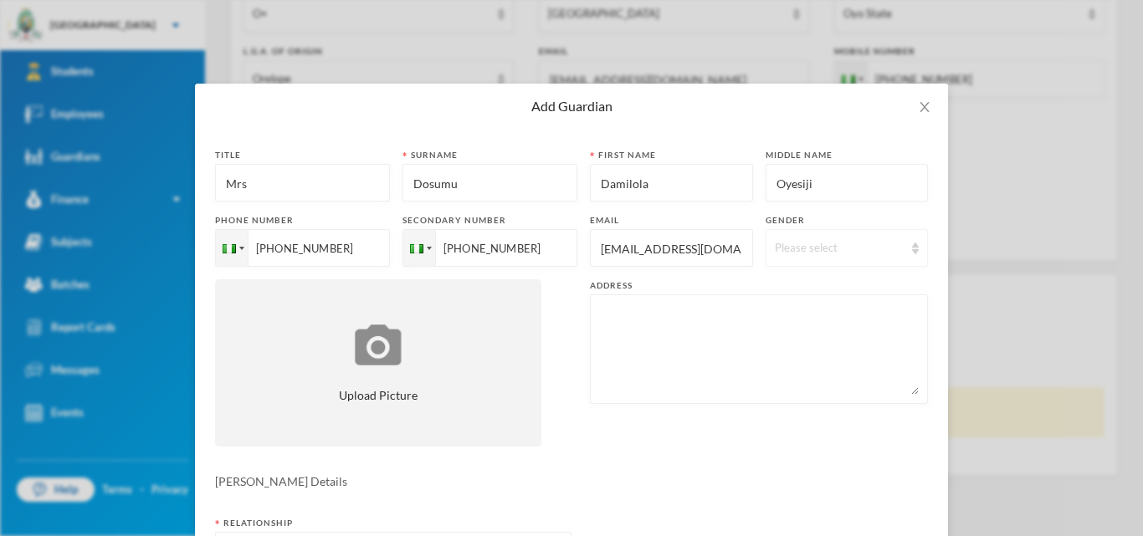
click at [814, 246] on div "Please select" at bounding box center [840, 248] width 130 height 17
click at [813, 321] on li "[DEMOGRAPHIC_DATA]" at bounding box center [847, 313] width 162 height 27
click at [751, 355] on textarea at bounding box center [759, 349] width 320 height 91
paste textarea "[STREET_ADDRESS][PERSON_NAME] [GEOGRAPHIC_DATA]"
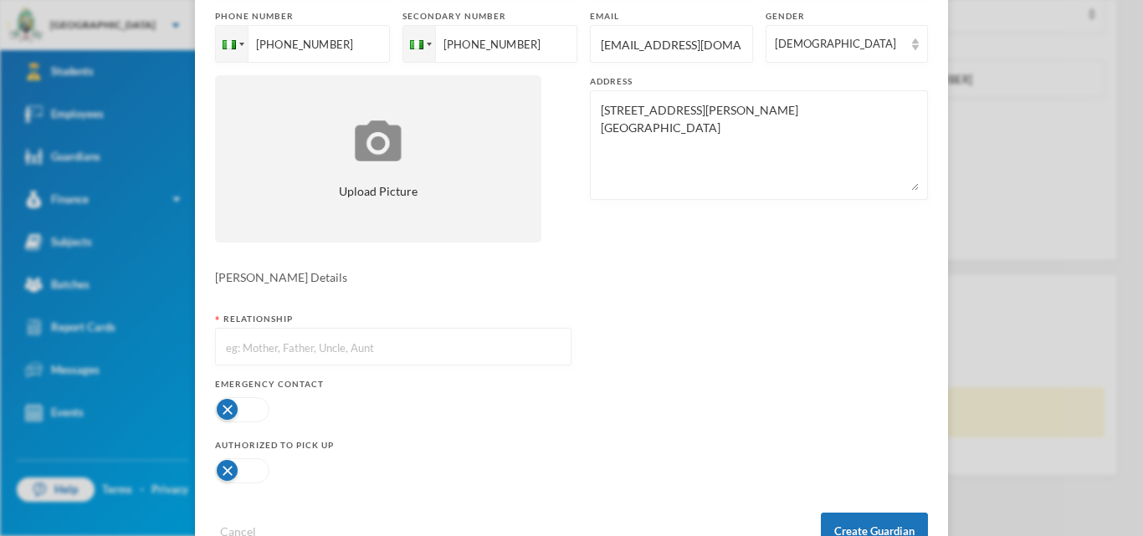
scroll to position [255, 0]
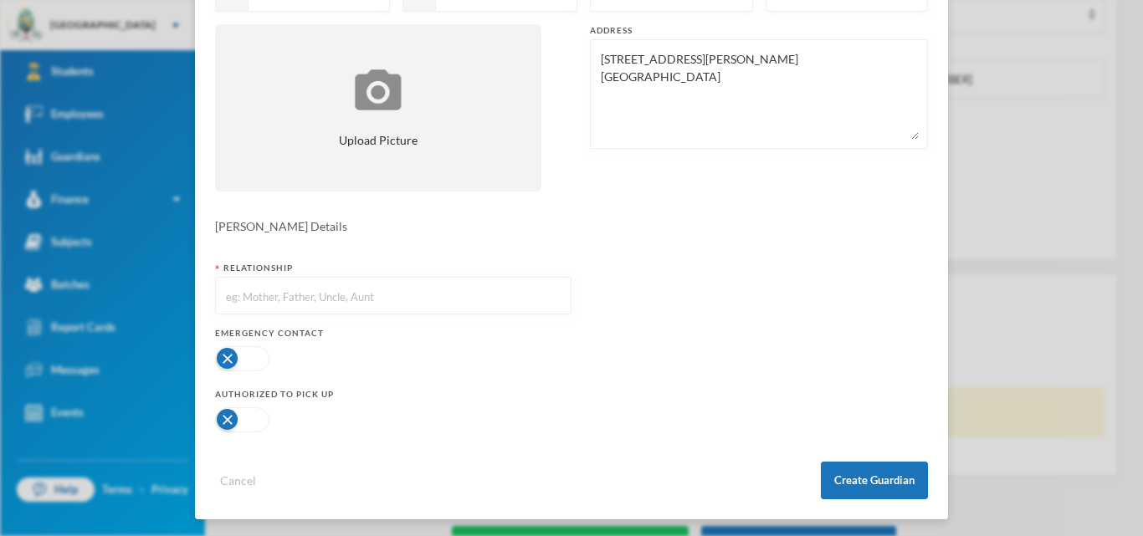
type textarea "[STREET_ADDRESS][PERSON_NAME] [GEOGRAPHIC_DATA]"
click at [302, 301] on input "text" at bounding box center [393, 297] width 338 height 38
type input "Mother"
click at [254, 361] on button "button" at bounding box center [242, 358] width 54 height 25
click at [261, 426] on button "button" at bounding box center [242, 420] width 54 height 25
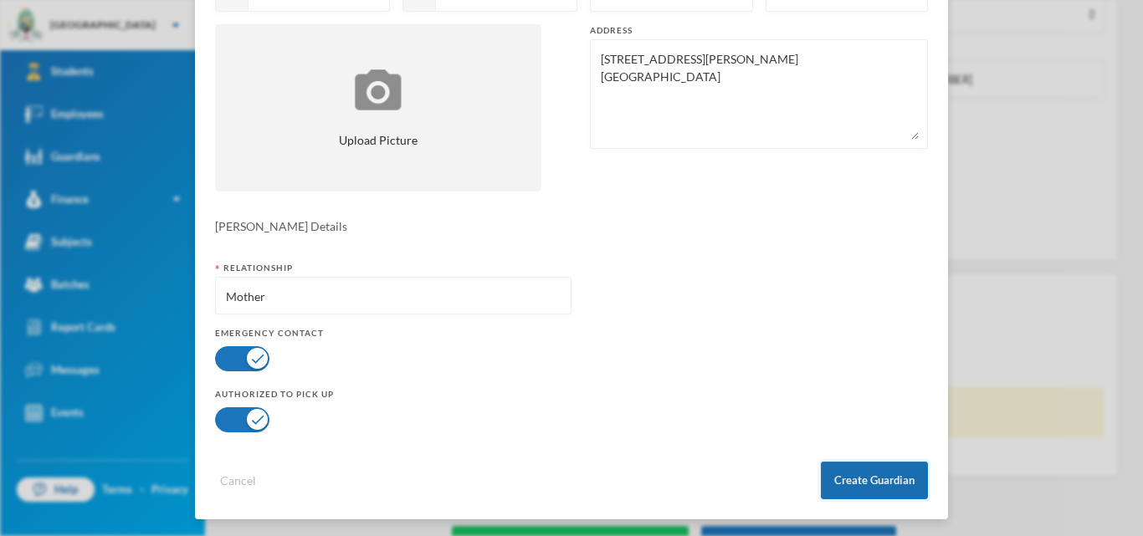
click at [880, 483] on button "Create Guardian" at bounding box center [874, 481] width 107 height 38
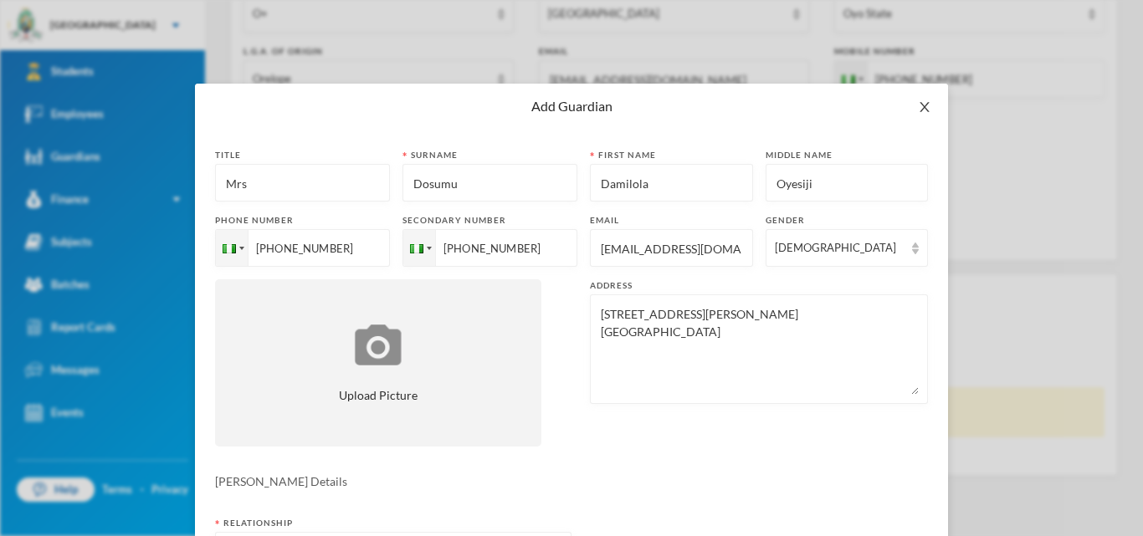
click at [925, 105] on icon "icon: close" at bounding box center [924, 106] width 13 height 13
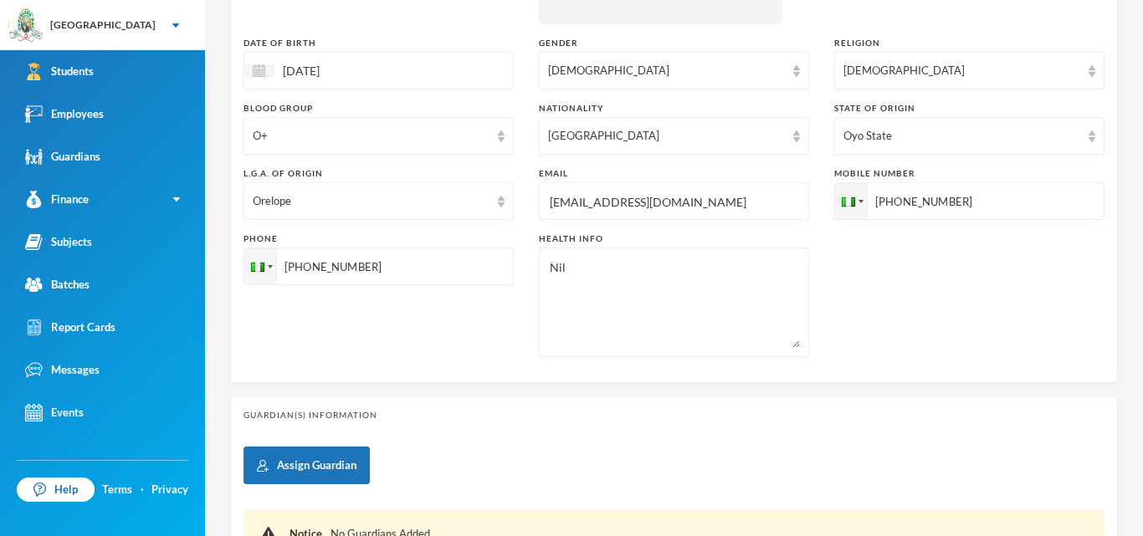
scroll to position [413, 0]
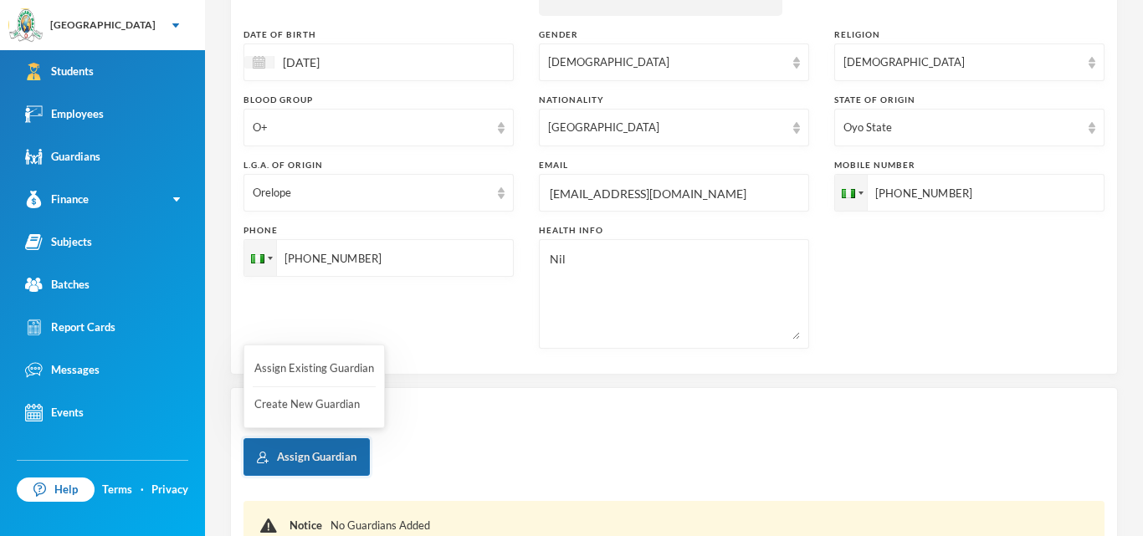
click at [294, 457] on button "Assign Guardian" at bounding box center [307, 458] width 126 height 38
click at [300, 409] on button "Create New Guardian" at bounding box center [314, 405] width 123 height 30
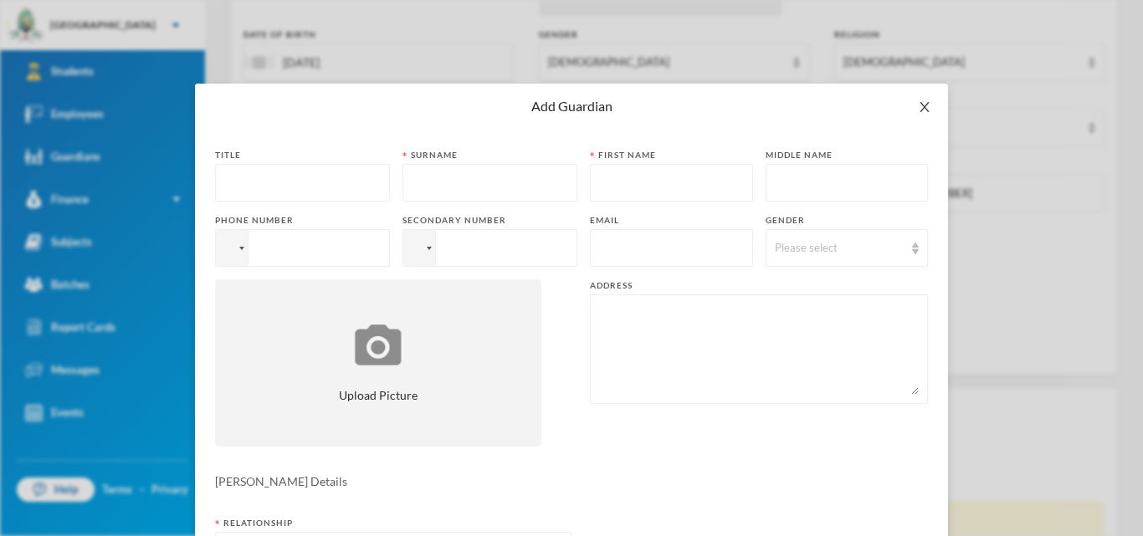
click at [927, 114] on span "Close" at bounding box center [924, 107] width 47 height 47
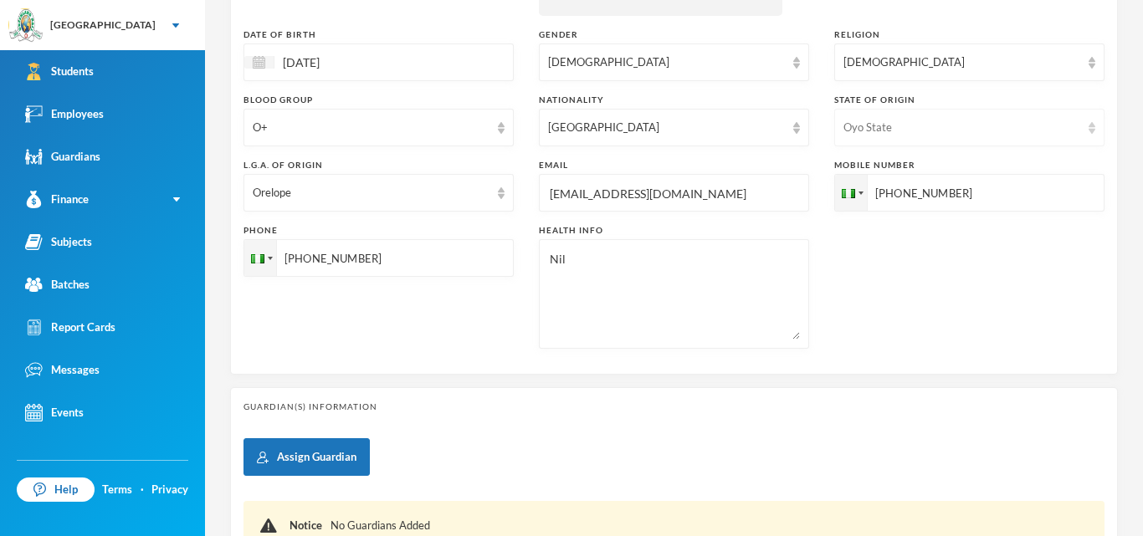
scroll to position [0, 0]
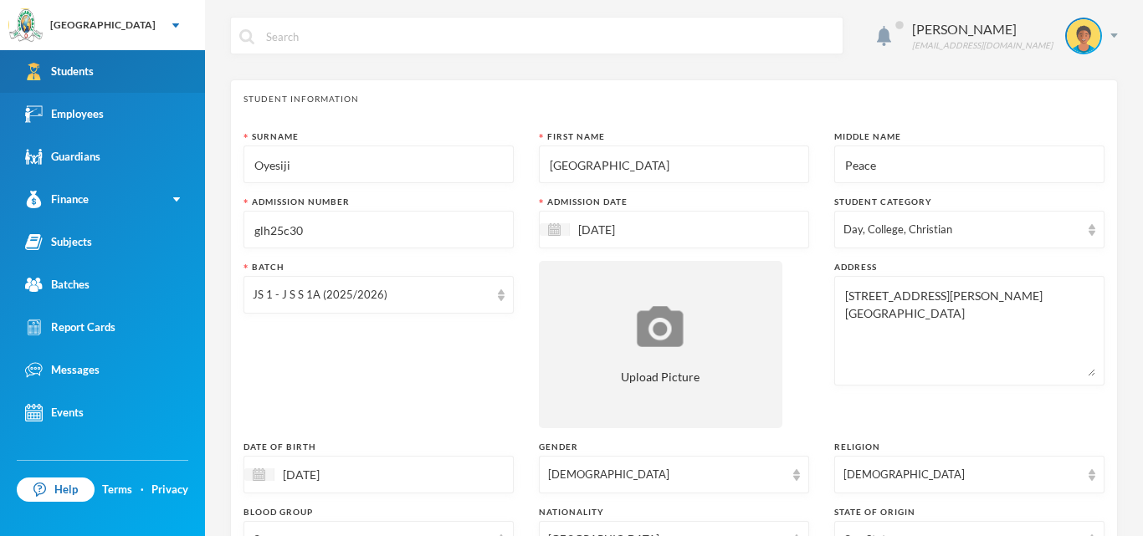
click at [60, 66] on div "Students" at bounding box center [59, 72] width 69 height 18
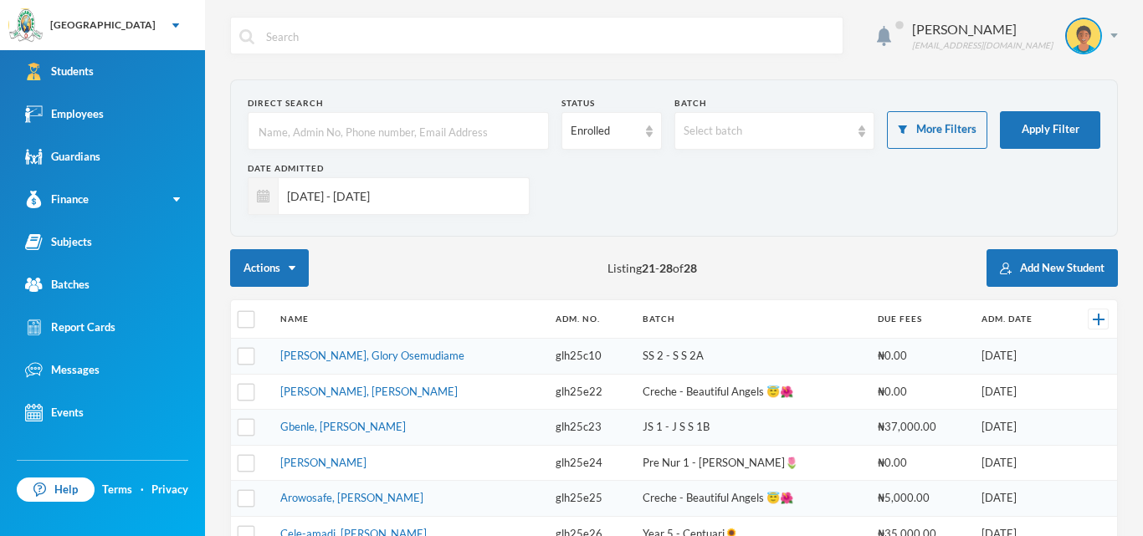
scroll to position [186, 0]
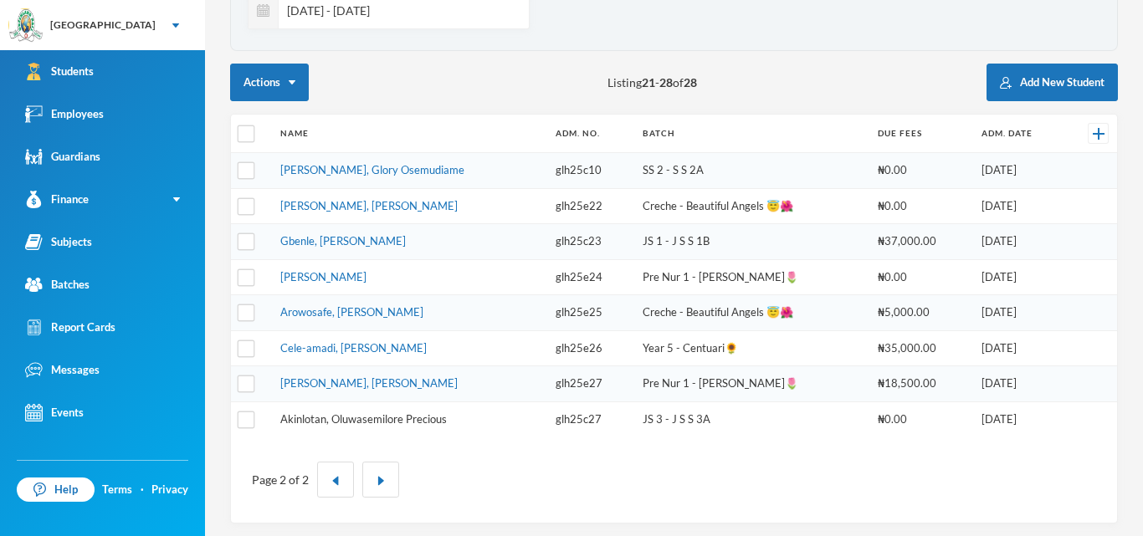
click at [409, 417] on link "Akinlotan, Oluwasemilore Precious" at bounding box center [363, 419] width 167 height 13
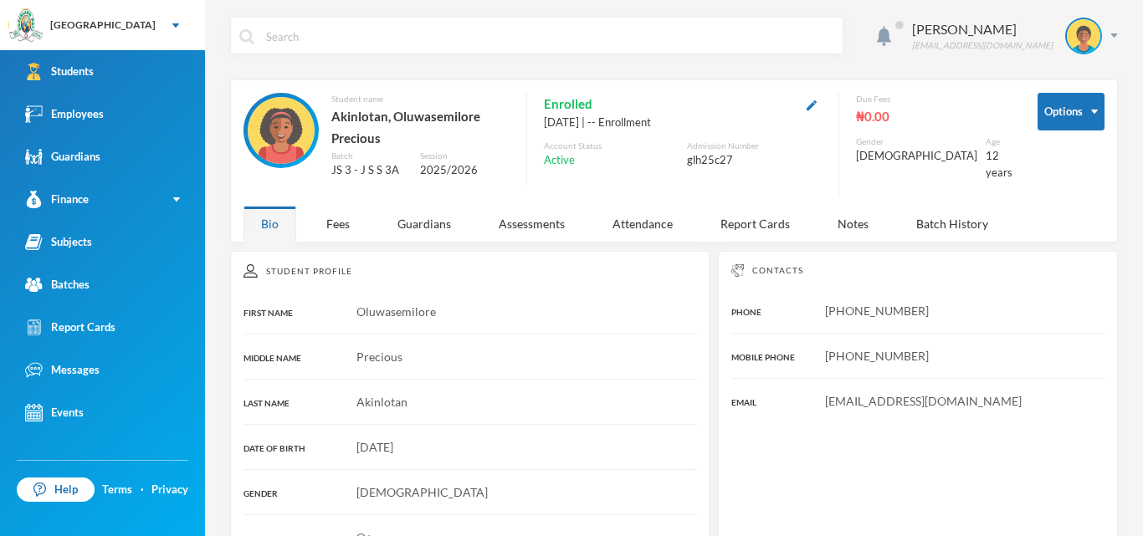
click at [822, 111] on button "button" at bounding box center [812, 104] width 20 height 19
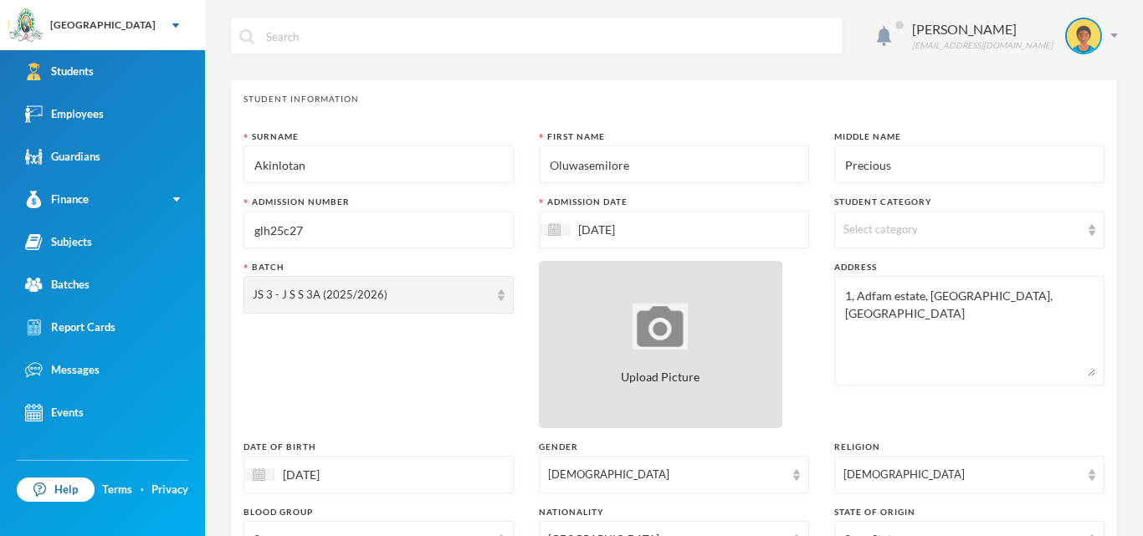
scroll to position [95, 0]
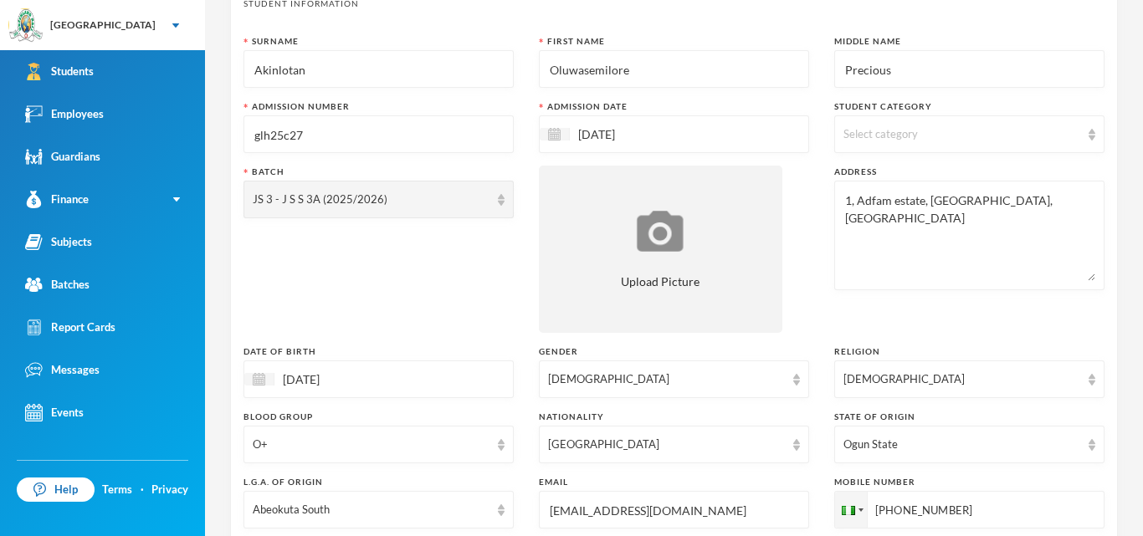
click at [405, 139] on input "glh25c27" at bounding box center [379, 135] width 252 height 38
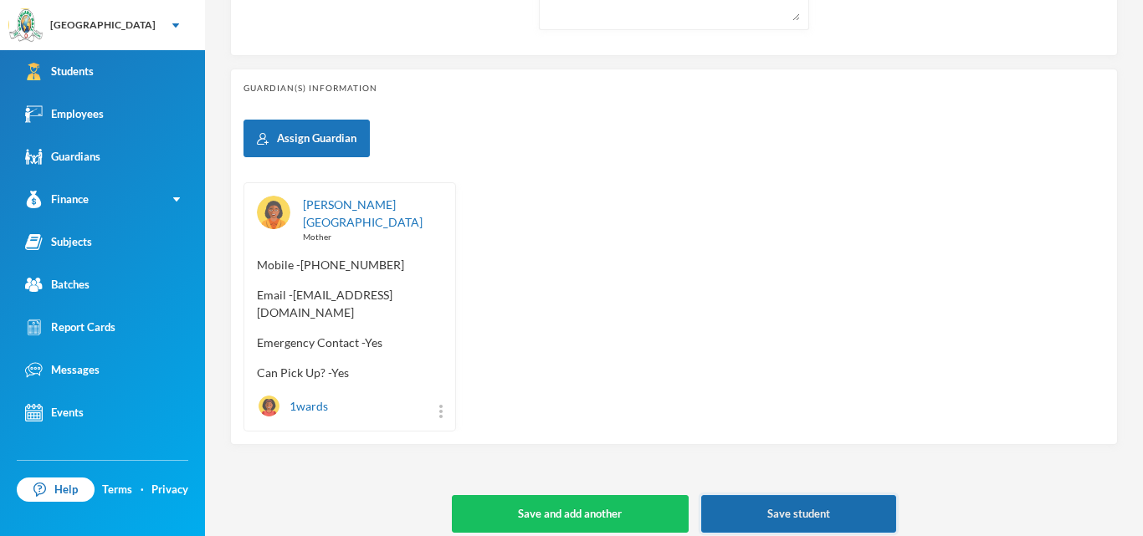
type input "glh25c28"
click at [783, 505] on button "Save student" at bounding box center [798, 514] width 195 height 38
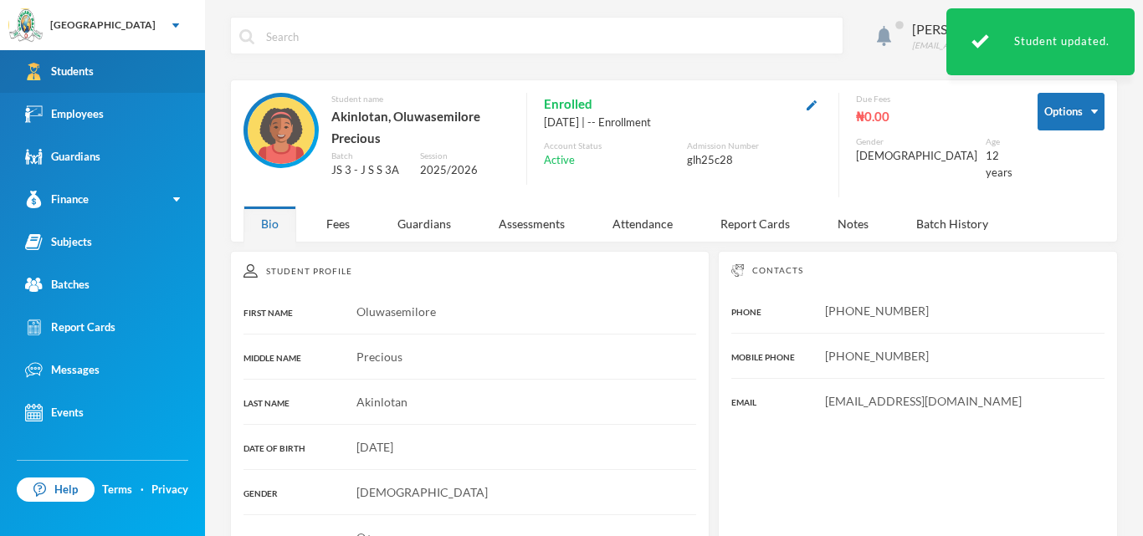
click at [85, 70] on div "Students" at bounding box center [59, 72] width 69 height 18
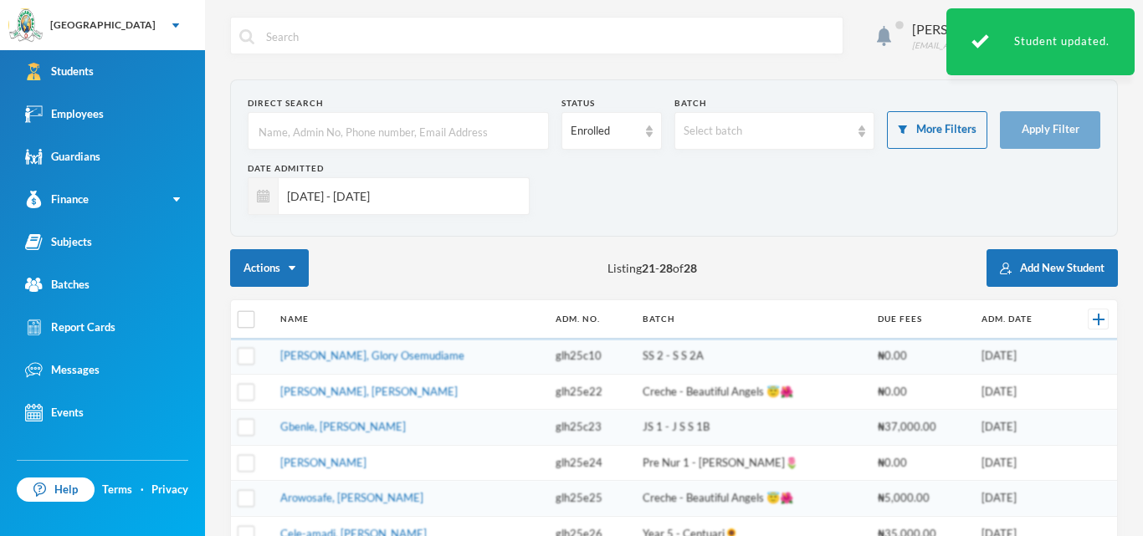
scroll to position [186, 0]
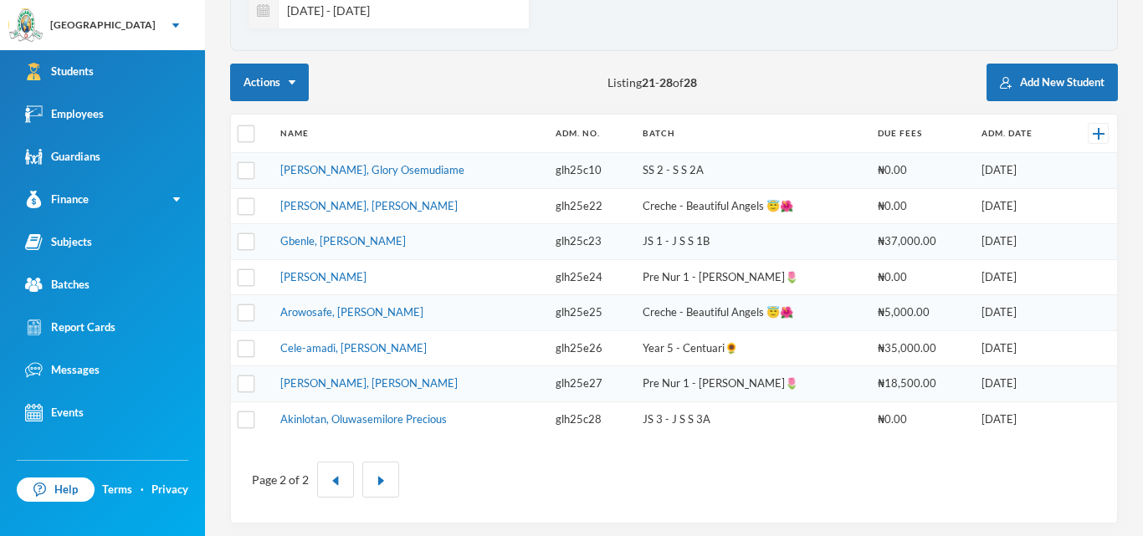
click at [459, 416] on td "Akinlotan, Oluwasemilore Precious" at bounding box center [409, 419] width 275 height 35
